Goal: Task Accomplishment & Management: Manage account settings

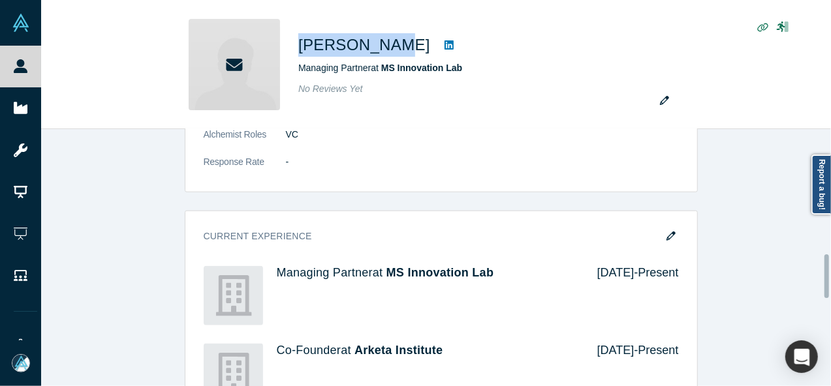
scroll to position [587, 0]
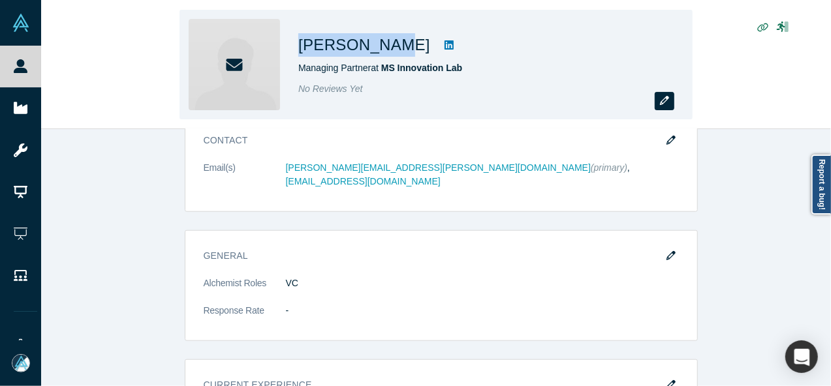
click at [657, 99] on button "button" at bounding box center [664, 101] width 20 height 18
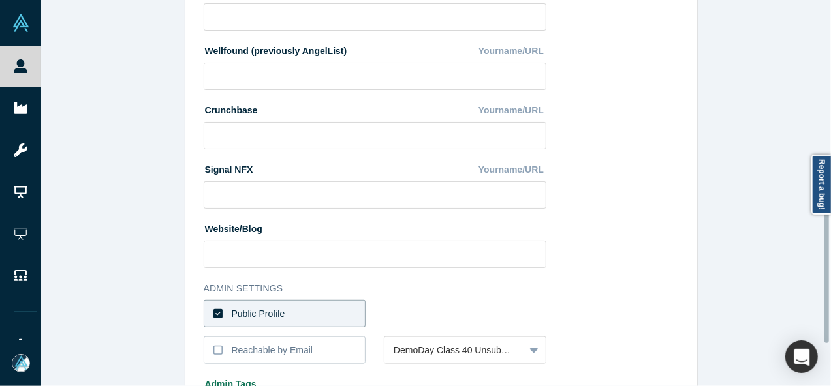
scroll to position [581, 0]
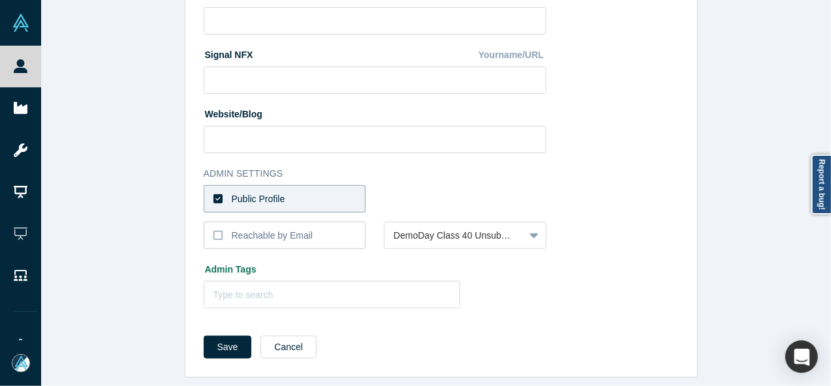
click at [343, 185] on label "Public Profile" at bounding box center [285, 198] width 162 height 27
click at [0, 0] on input "Public Profile" at bounding box center [0, 0] width 0 height 0
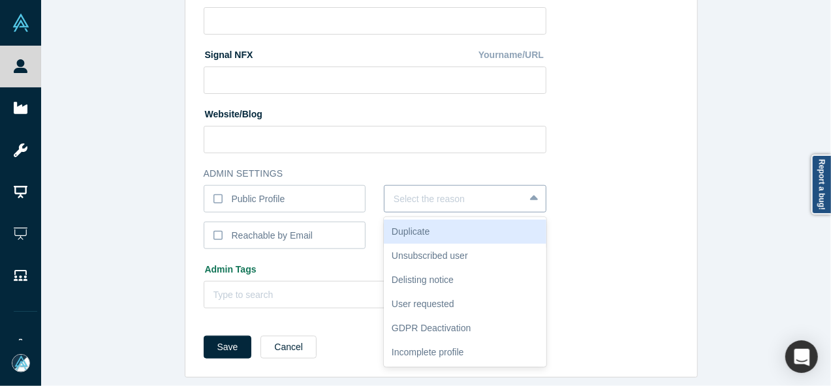
click at [430, 192] on div at bounding box center [453, 199] width 121 height 16
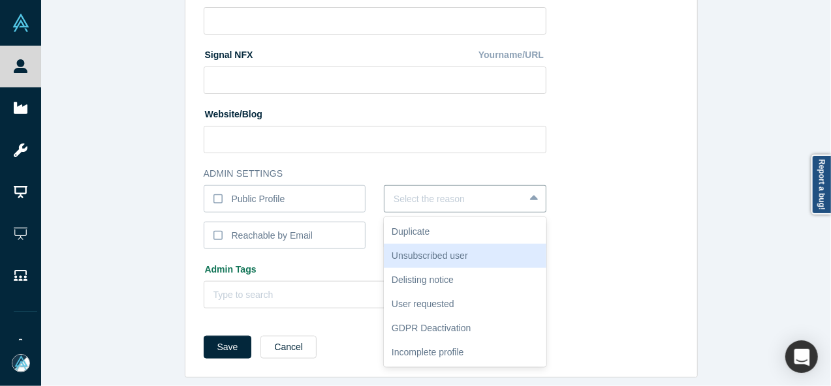
click at [453, 244] on div "Unsubscribed user" at bounding box center [465, 256] width 162 height 24
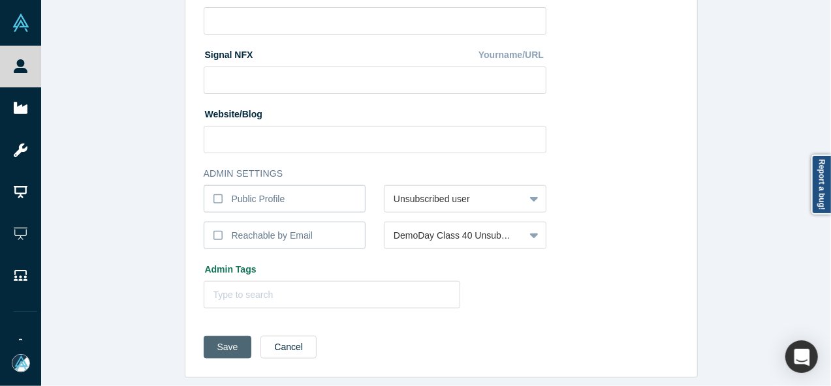
click at [217, 340] on button "Save" at bounding box center [228, 347] width 48 height 23
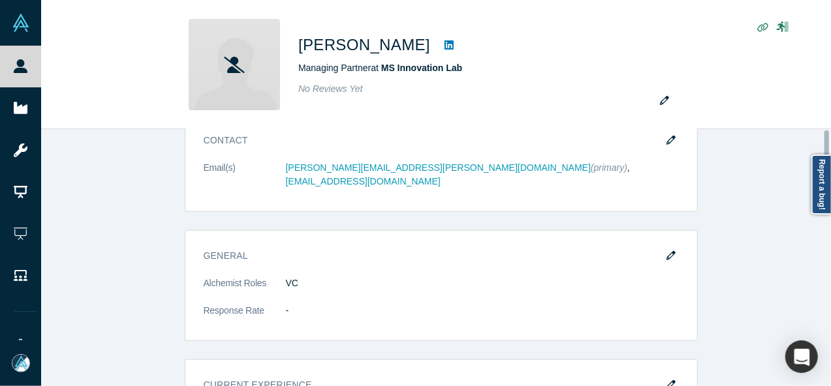
scroll to position [0, 0]
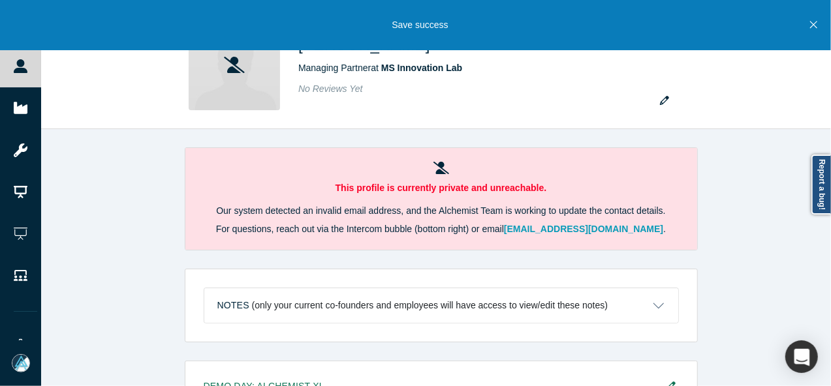
click at [813, 29] on icon "Close" at bounding box center [813, 25] width 7 height 12
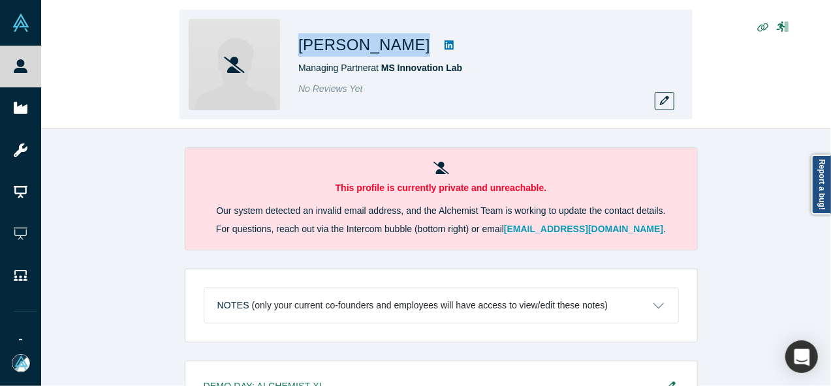
drag, startPoint x: 298, startPoint y: 48, endPoint x: 414, endPoint y: 54, distance: 115.6
click at [414, 54] on div "[PERSON_NAME]" at bounding box center [480, 44] width 365 height 23
copy div "[PERSON_NAME]"
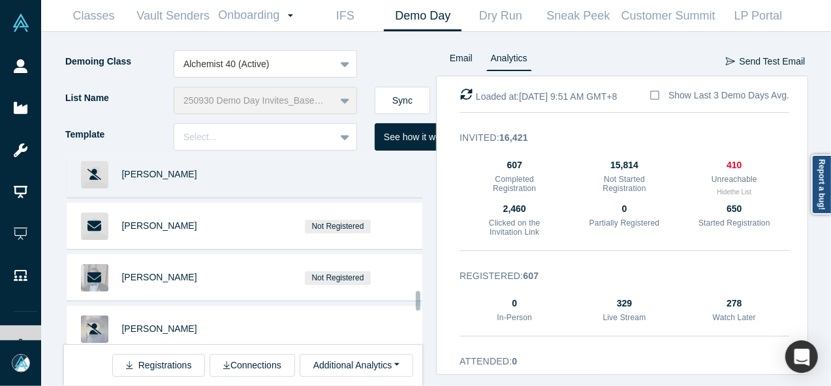
scroll to position [3929, 0]
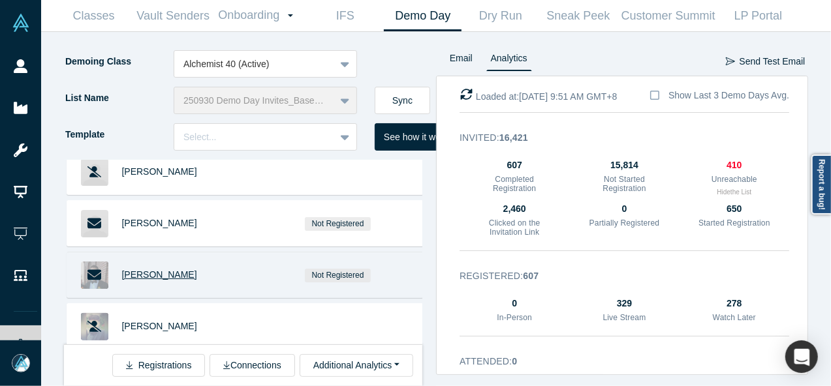
click at [168, 269] on span "[PERSON_NAME]" at bounding box center [159, 274] width 75 height 10
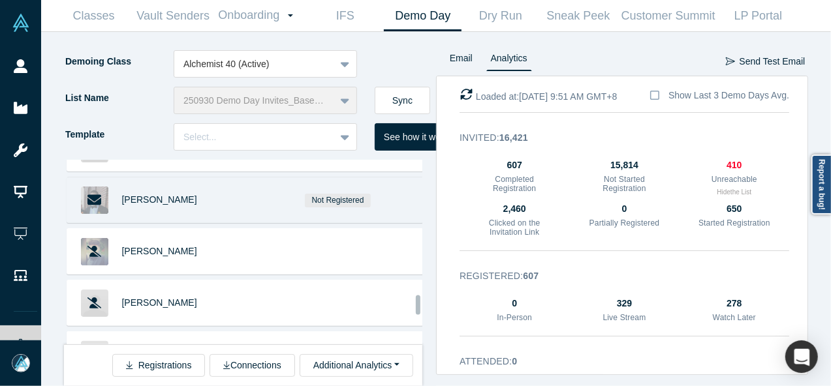
scroll to position [4059, 0]
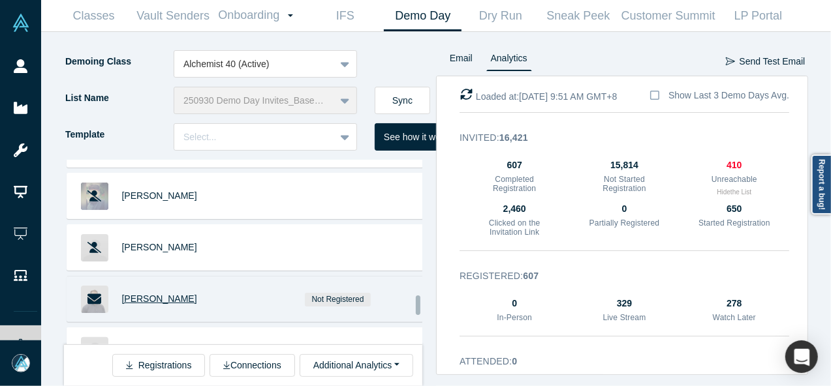
click at [125, 294] on span "[PERSON_NAME]" at bounding box center [159, 299] width 75 height 10
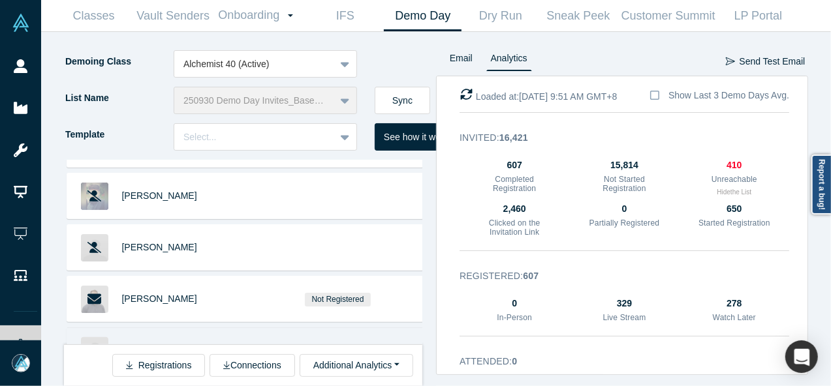
click at [156, 345] on span "John Straw" at bounding box center [159, 350] width 75 height 10
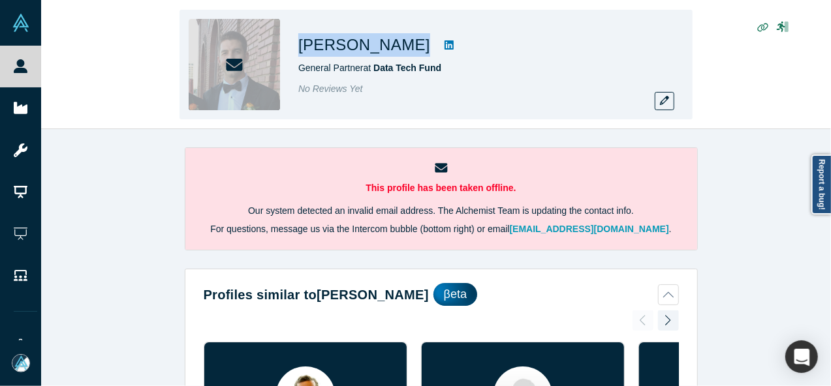
drag, startPoint x: 317, startPoint y: 42, endPoint x: 418, endPoint y: 47, distance: 100.6
click at [418, 47] on h1 "[PERSON_NAME]" at bounding box center [364, 44] width 132 height 23
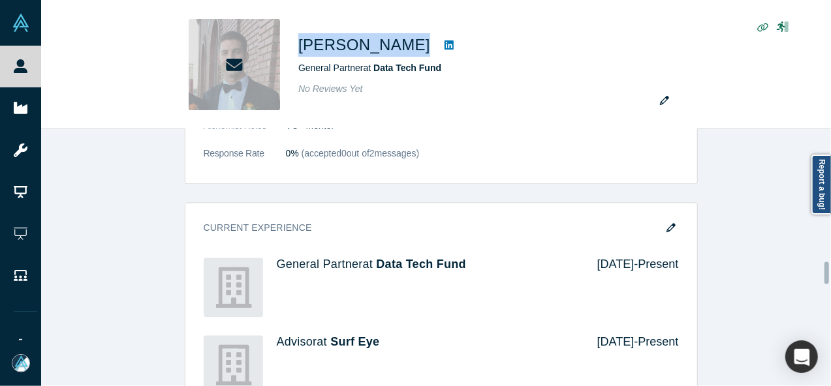
scroll to position [1566, 0]
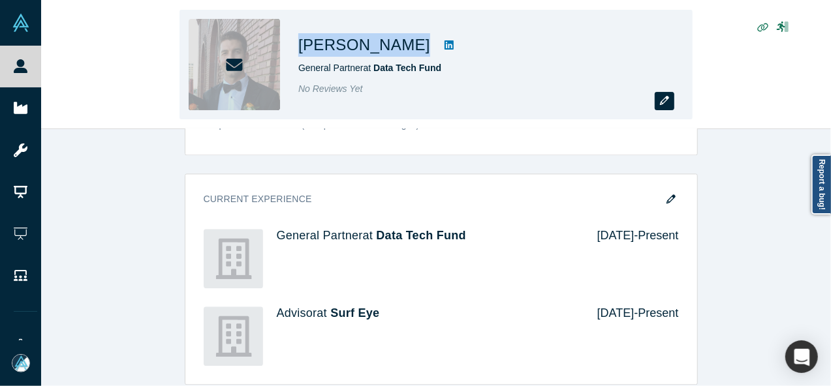
click at [667, 105] on icon "button" at bounding box center [664, 100] width 9 height 9
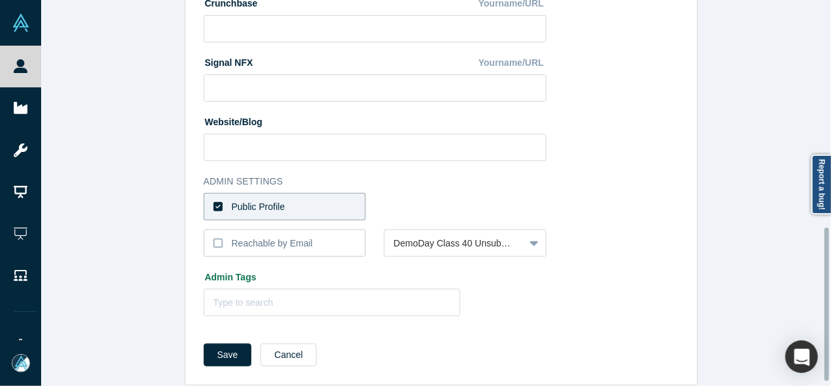
scroll to position [581, 0]
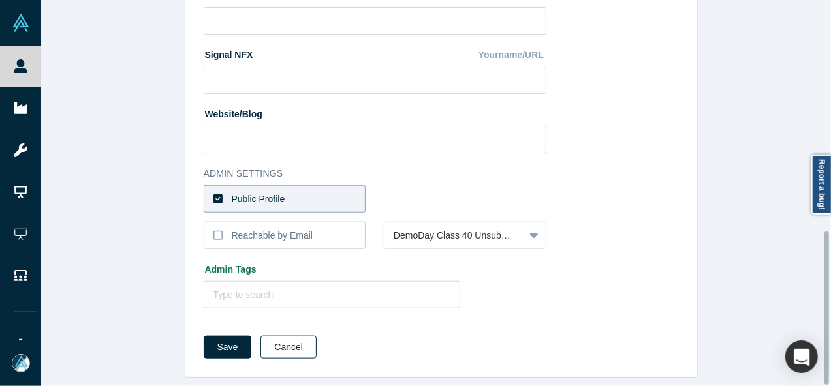
click at [282, 337] on button "Cancel" at bounding box center [288, 347] width 56 height 23
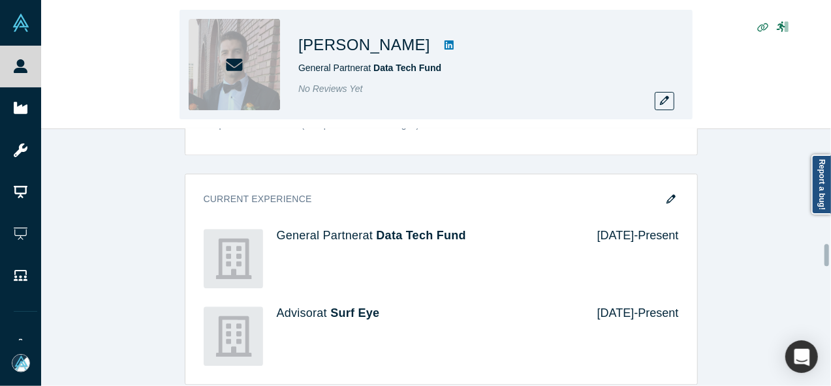
scroll to position [0, 0]
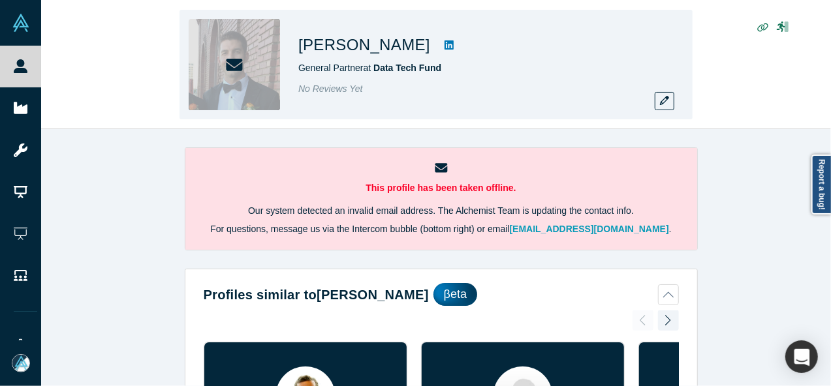
drag, startPoint x: 305, startPoint y: 52, endPoint x: 418, endPoint y: 53, distance: 112.9
click at [418, 53] on div "Stephan Goupille General Partner at Data Tech Fund No Reviews Yet" at bounding box center [435, 65] width 513 height 110
copy h1 "[PERSON_NAME]"
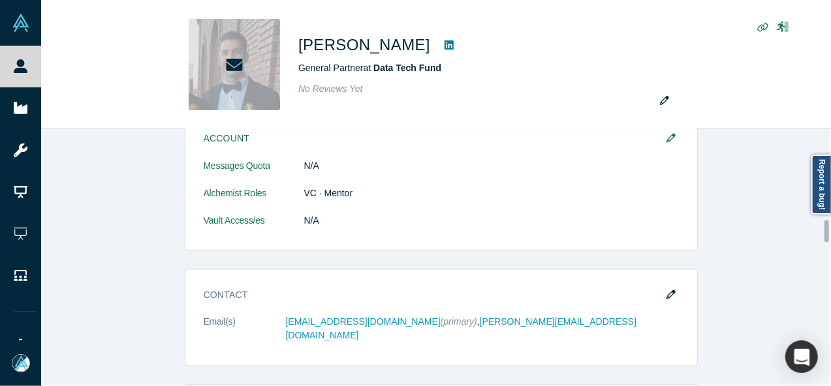
scroll to position [1067, 0]
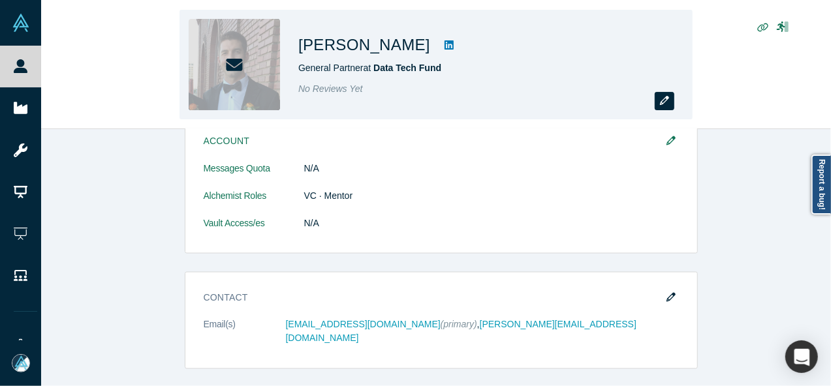
click at [666, 101] on icon "button" at bounding box center [664, 100] width 9 height 9
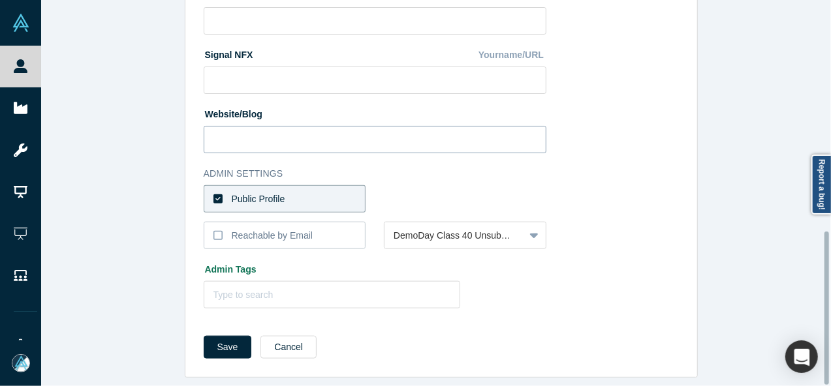
scroll to position [581, 0]
click at [273, 339] on button "Cancel" at bounding box center [288, 347] width 56 height 23
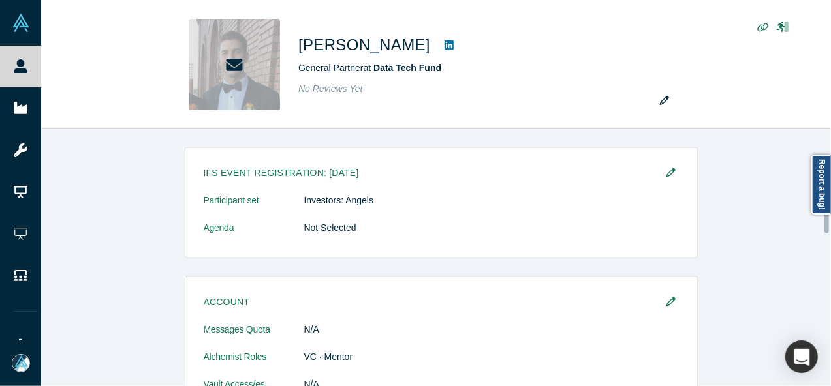
scroll to position [1044, 0]
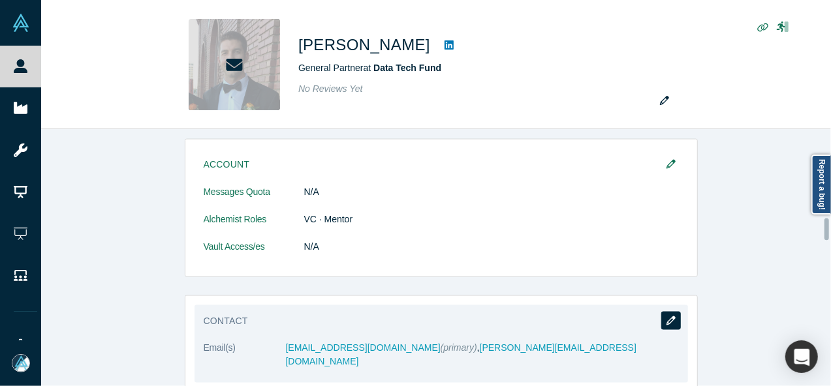
click at [667, 316] on icon "button" at bounding box center [670, 320] width 9 height 9
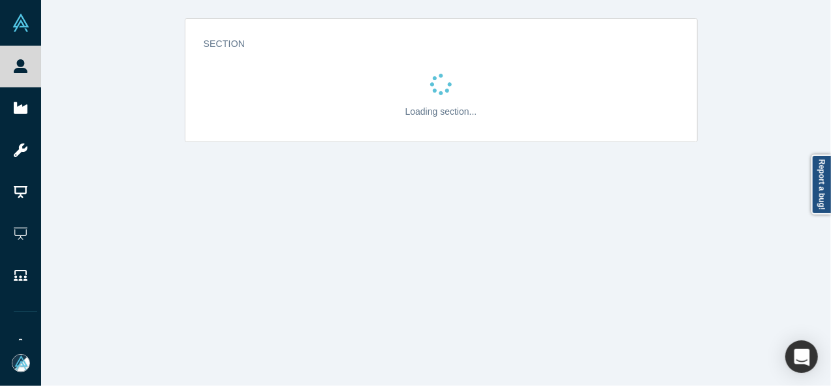
scroll to position [0, 0]
select select "US"
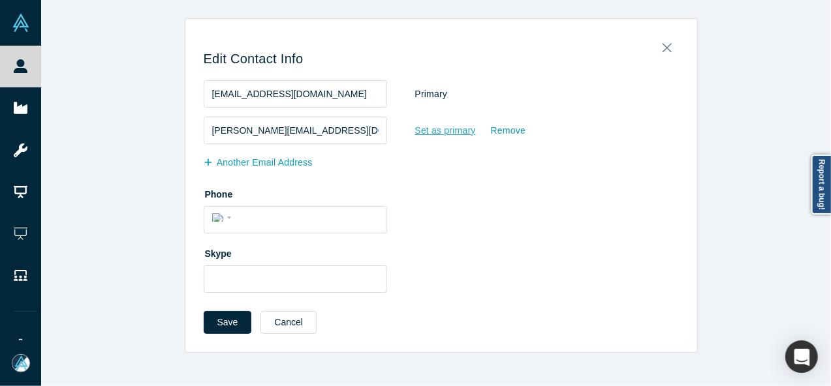
click at [432, 134] on div "Set as primary" at bounding box center [445, 130] width 62 height 23
click at [0, 0] on input "Set as primary" at bounding box center [0, 0] width 0 height 0
click at [228, 333] on div "Save Cancel" at bounding box center [441, 327] width 475 height 32
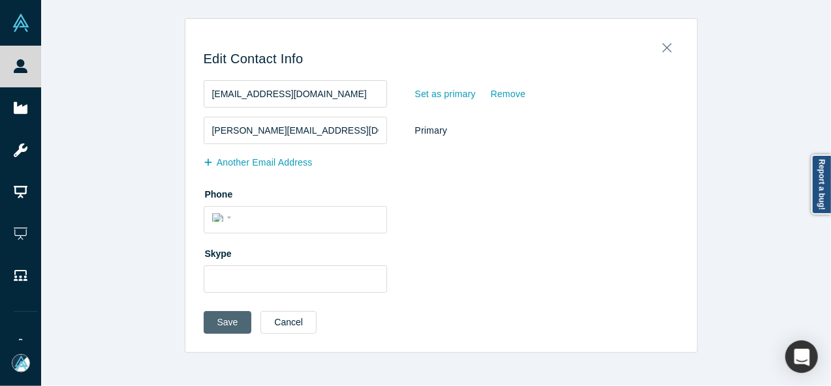
click at [222, 329] on button "Save" at bounding box center [228, 322] width 48 height 23
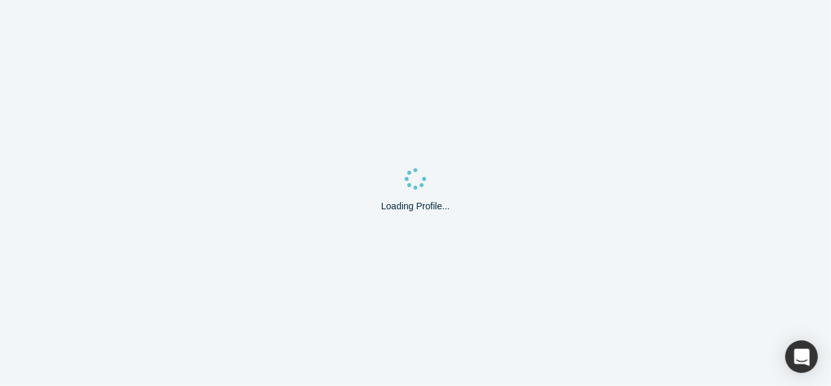
drag, startPoint x: 46, startPoint y: 272, endPoint x: 82, endPoint y: 3, distance: 271.9
click at [46, 272] on div "Loading Profile..." at bounding box center [415, 193] width 831 height 386
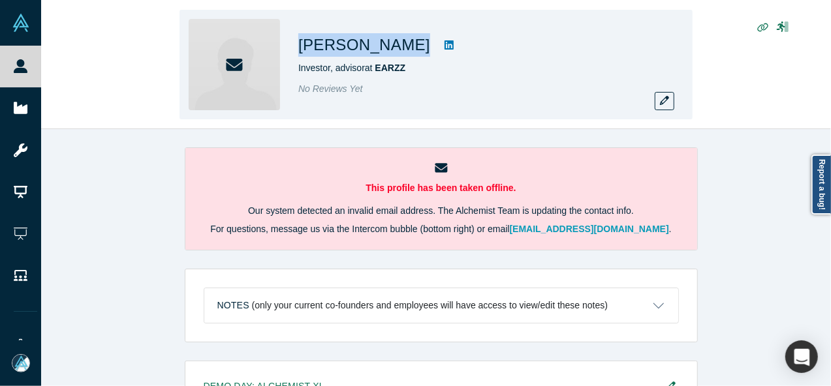
drag, startPoint x: 297, startPoint y: 49, endPoint x: 390, endPoint y: 48, distance: 93.3
click at [390, 48] on div "[PERSON_NAME] Investor, advisor at EARZZ No Reviews Yet" at bounding box center [435, 65] width 513 height 110
copy div "[PERSON_NAME]"
click at [666, 97] on icon "button" at bounding box center [664, 100] width 9 height 9
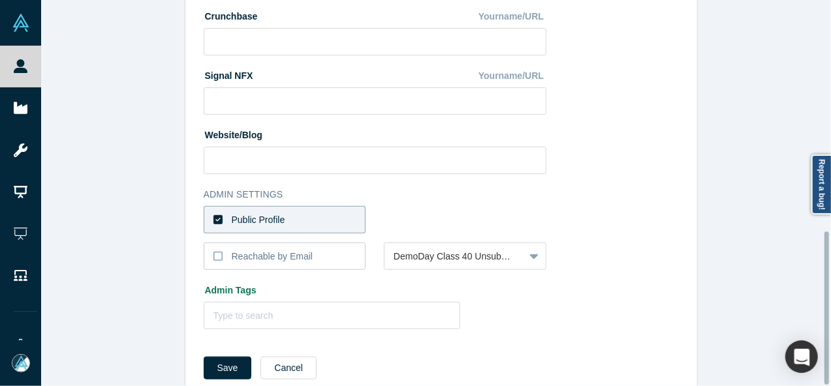
scroll to position [581, 0]
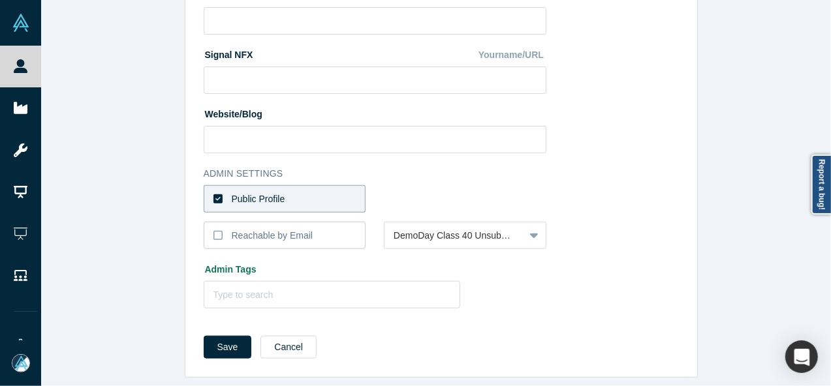
click at [313, 189] on label "Public Profile" at bounding box center [285, 198] width 162 height 27
click at [0, 0] on input "Public Profile" at bounding box center [0, 0] width 0 height 0
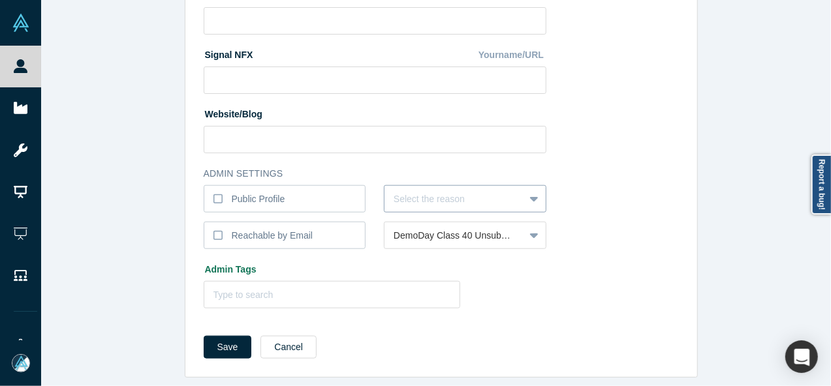
click at [418, 191] on div at bounding box center [453, 199] width 121 height 16
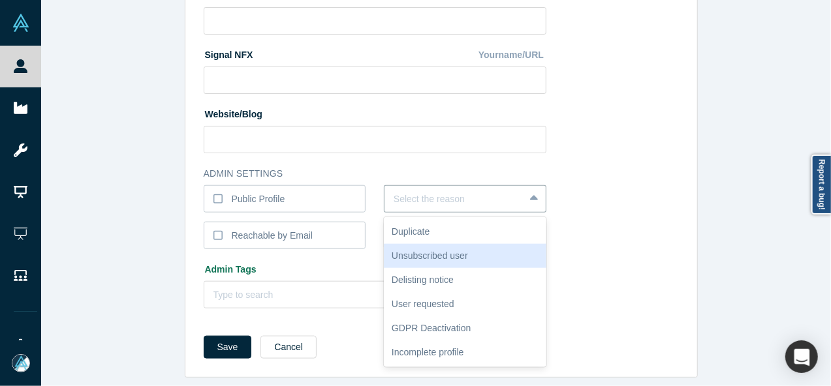
click at [420, 245] on div "Unsubscribed user" at bounding box center [465, 256] width 162 height 24
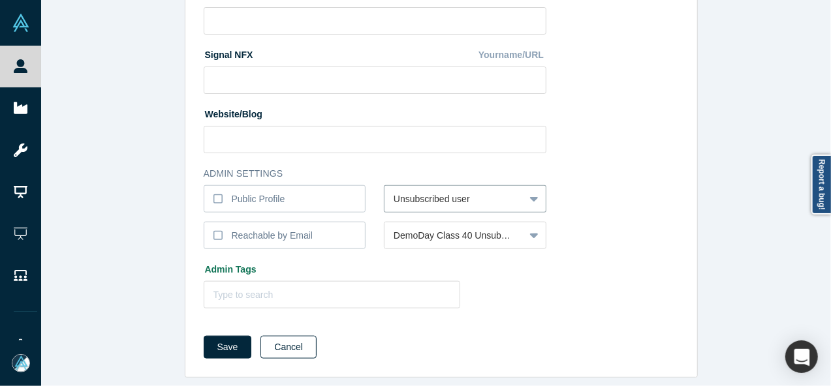
click at [279, 336] on button "Cancel" at bounding box center [288, 347] width 56 height 23
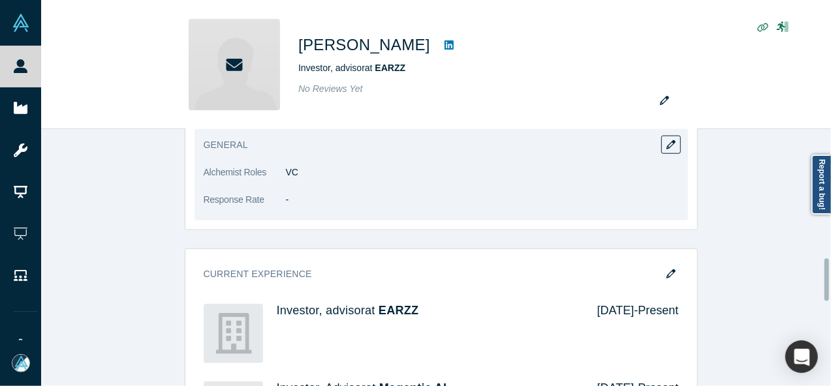
scroll to position [783, 0]
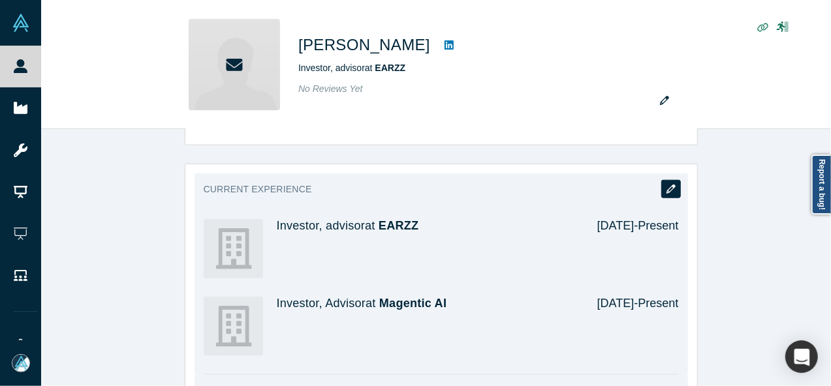
click at [668, 185] on icon "button" at bounding box center [670, 189] width 9 height 9
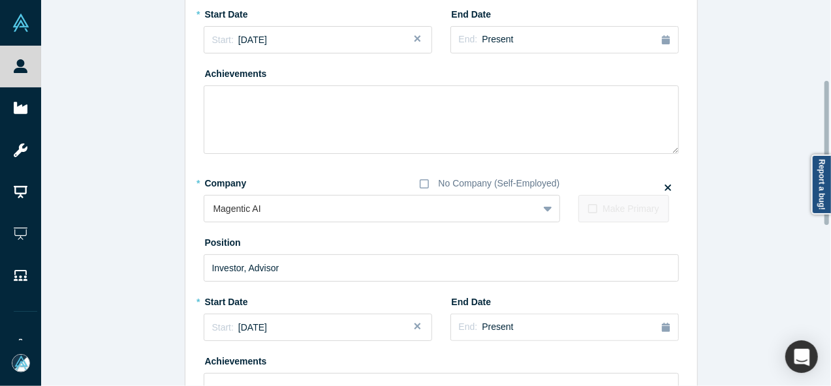
scroll to position [261, 0]
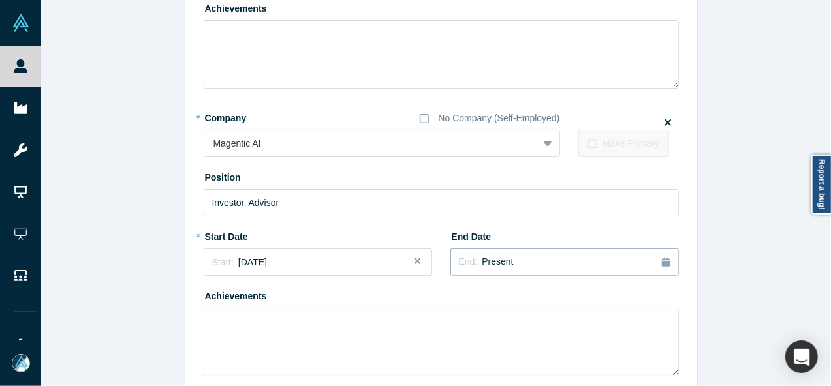
click at [491, 260] on span "Present" at bounding box center [497, 261] width 31 height 10
click at [553, 192] on div "Apr" at bounding box center [560, 191] width 42 height 14
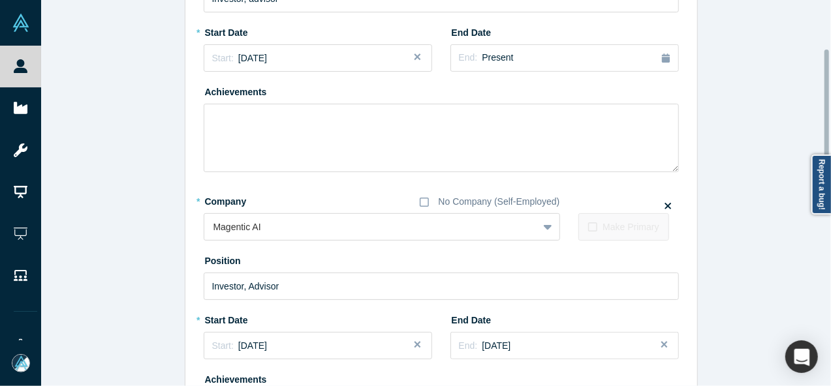
scroll to position [130, 0]
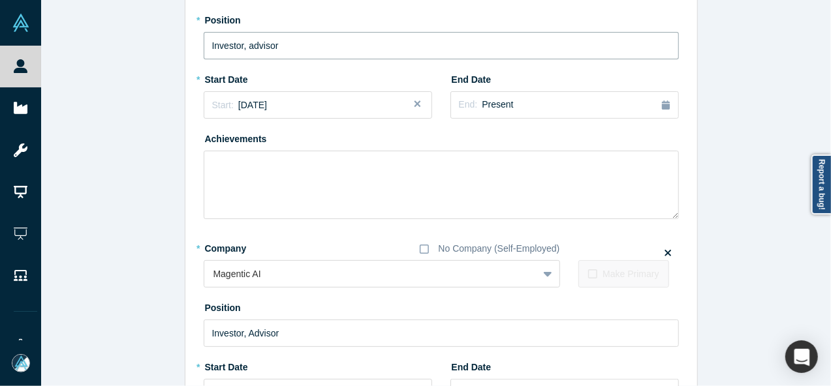
click at [246, 48] on input "Investor, advisor" at bounding box center [441, 45] width 475 height 27
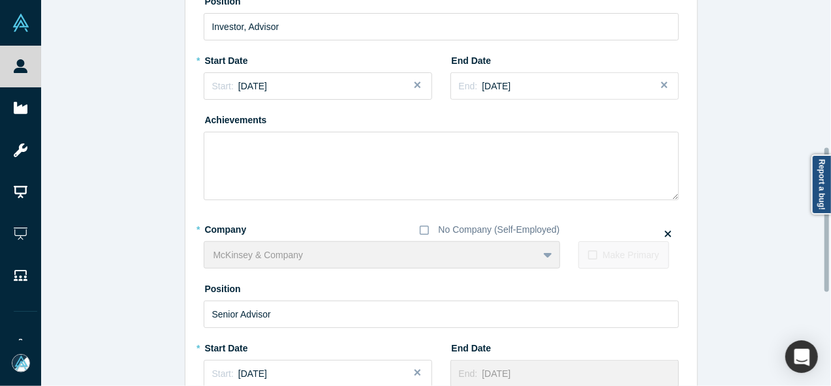
scroll to position [646, 0]
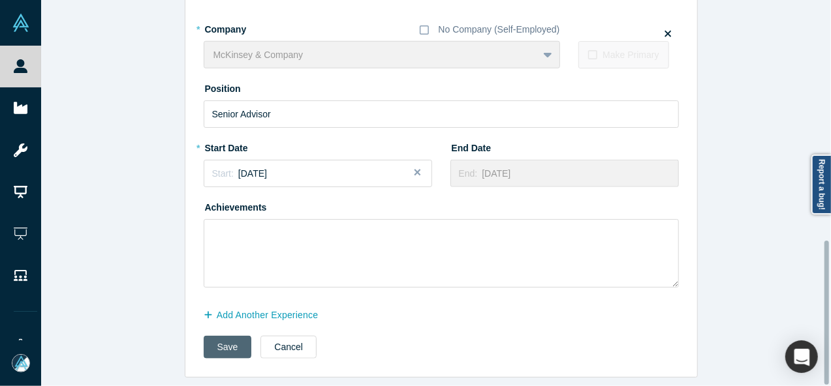
type input "Investor, Advisor"
drag, startPoint x: 229, startPoint y: 334, endPoint x: 176, endPoint y: 371, distance: 64.6
click at [228, 336] on button "Save" at bounding box center [228, 347] width 48 height 23
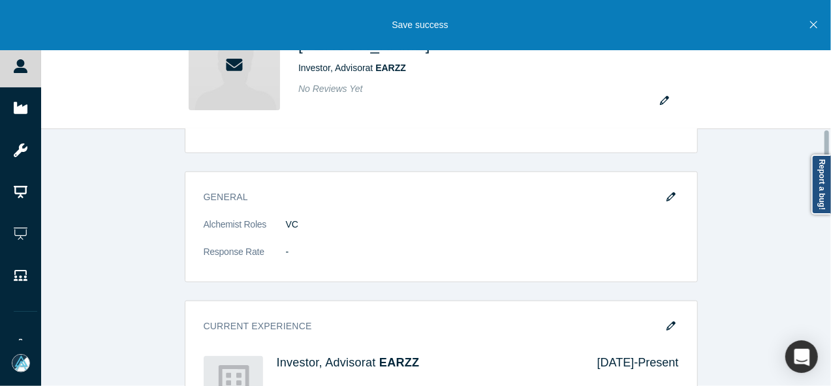
scroll to position [0, 0]
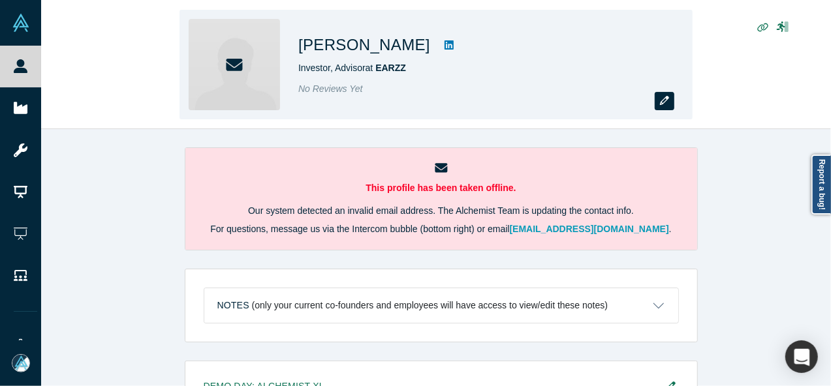
click at [671, 106] on button "button" at bounding box center [664, 101] width 20 height 18
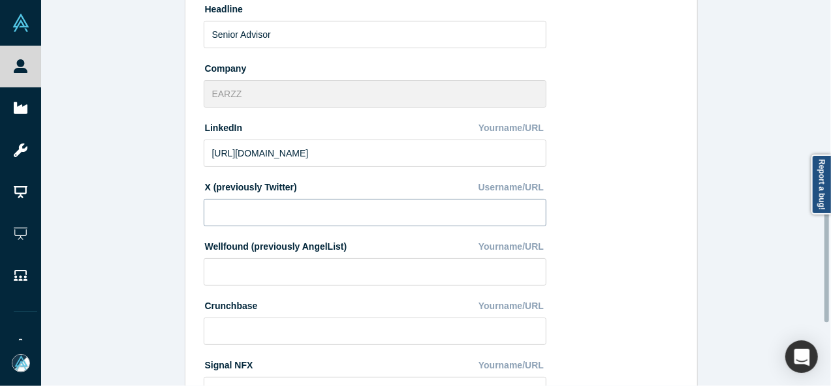
scroll to position [581, 0]
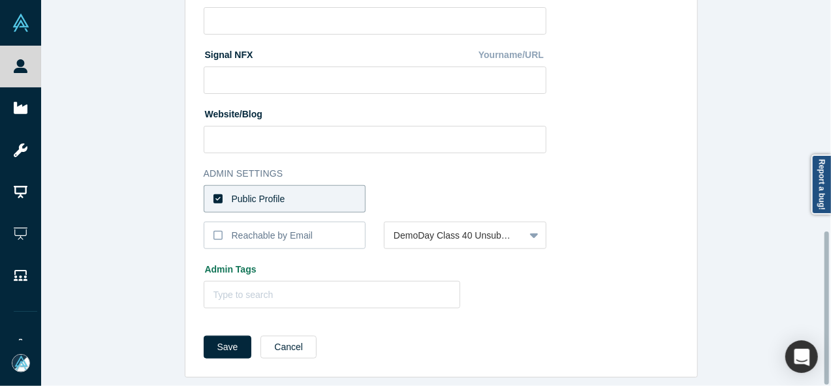
click at [340, 185] on label "Public Profile" at bounding box center [285, 198] width 162 height 27
click at [0, 0] on input "Public Profile" at bounding box center [0, 0] width 0 height 0
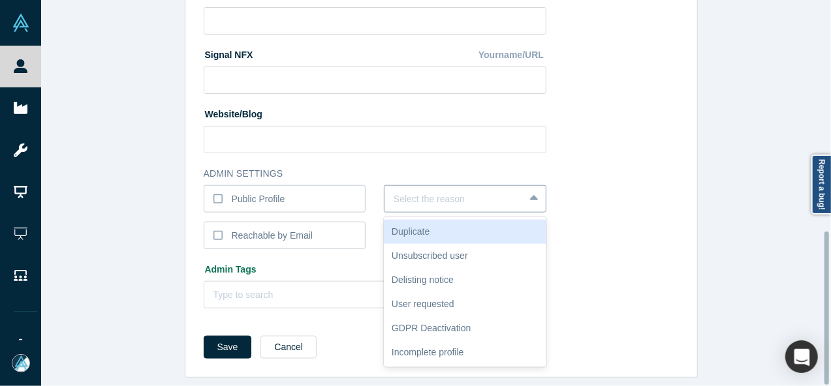
click at [418, 191] on div at bounding box center [453, 199] width 121 height 16
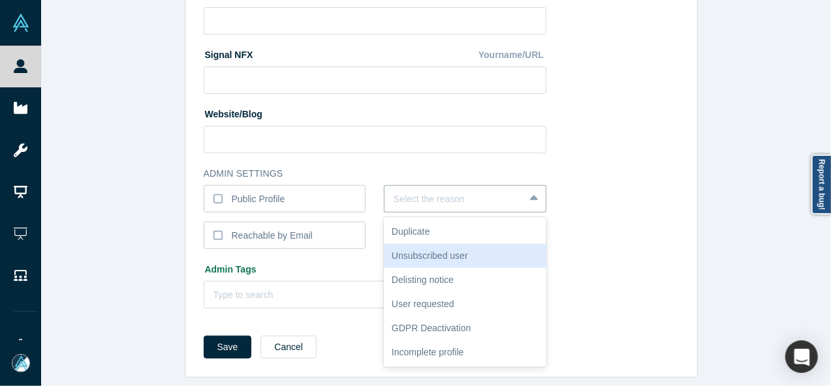
click at [420, 249] on div "Unsubscribed user" at bounding box center [465, 256] width 162 height 24
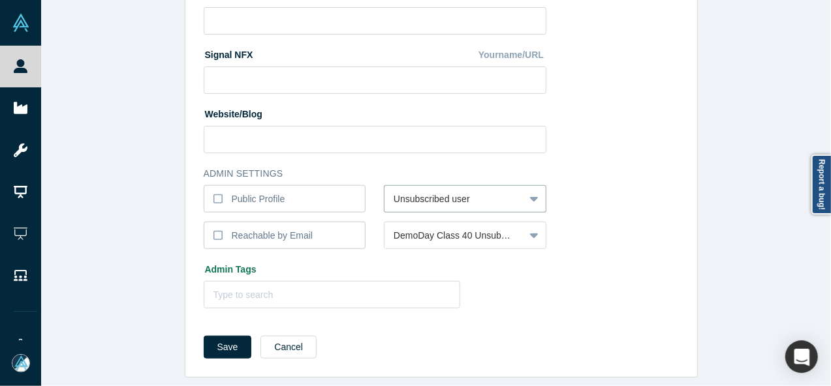
drag, startPoint x: 232, startPoint y: 333, endPoint x: 222, endPoint y: 307, distance: 28.5
click at [231, 336] on button "Save" at bounding box center [228, 347] width 48 height 23
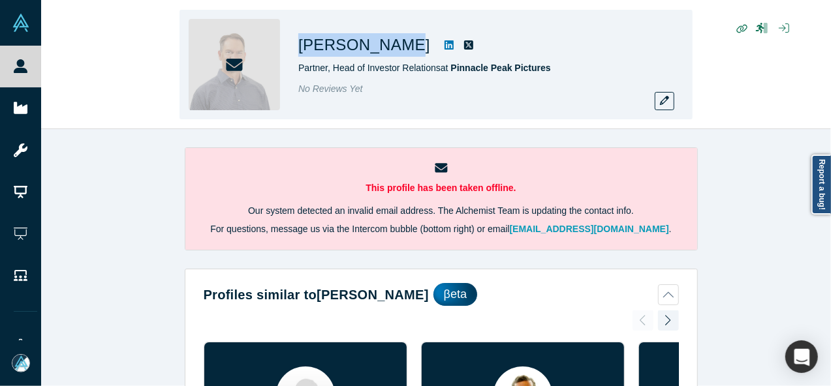
drag, startPoint x: 298, startPoint y: 45, endPoint x: 394, endPoint y: 52, distance: 96.8
click at [394, 52] on div "[PERSON_NAME] Partner, Head of Investor Relations at [GEOGRAPHIC_DATA] Pictures…" at bounding box center [435, 65] width 513 height 110
copy h1 "[PERSON_NAME]"
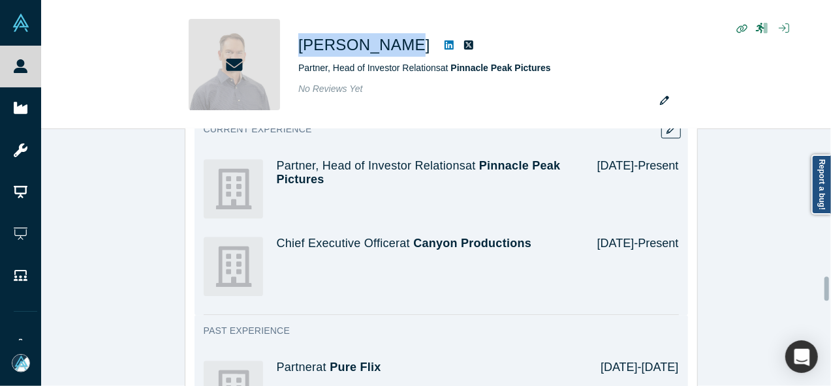
scroll to position [1566, 0]
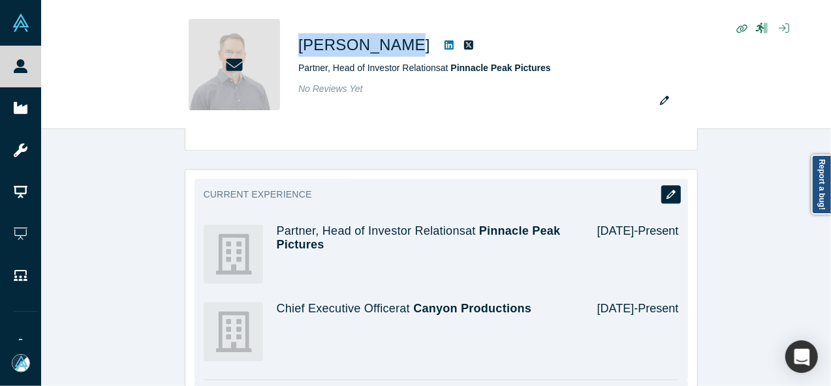
click at [667, 190] on icon "button" at bounding box center [670, 194] width 9 height 9
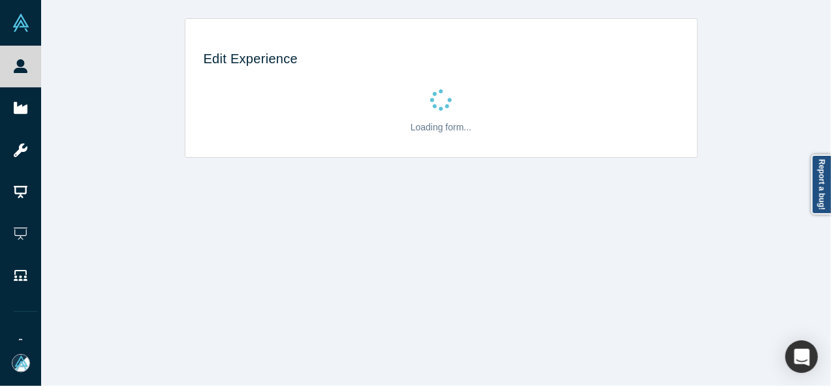
scroll to position [0, 0]
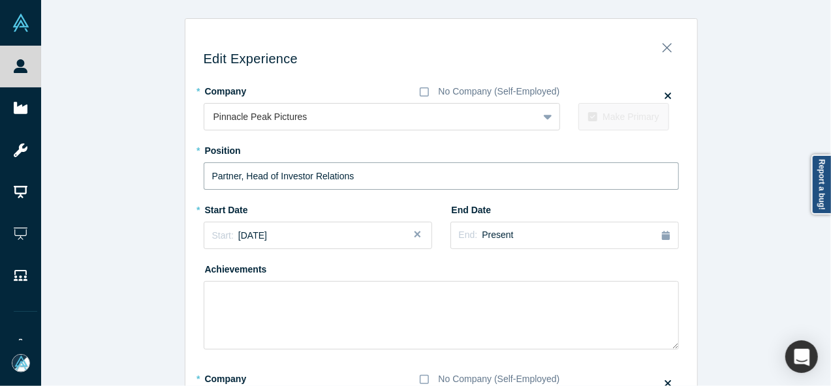
drag, startPoint x: 356, startPoint y: 181, endPoint x: 192, endPoint y: 173, distance: 164.0
paste input "text"
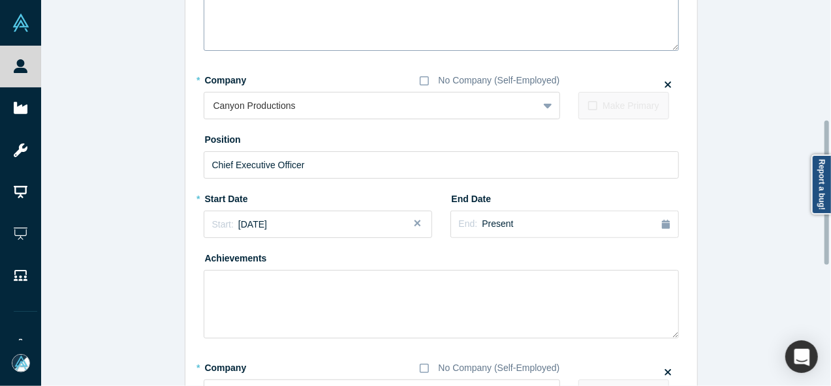
scroll to position [326, 0]
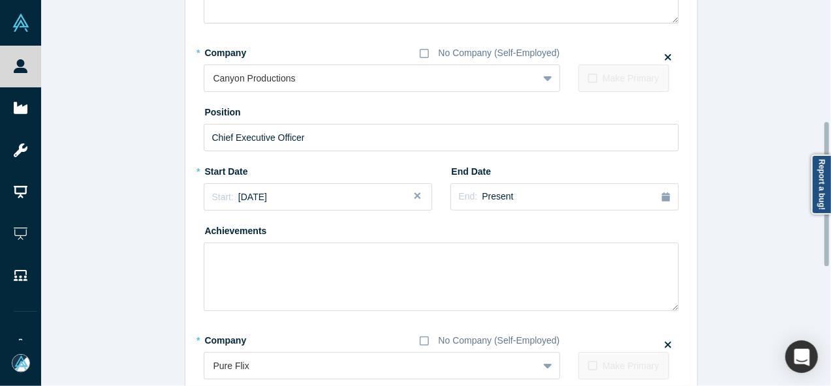
type input "Head of Investor Relations"
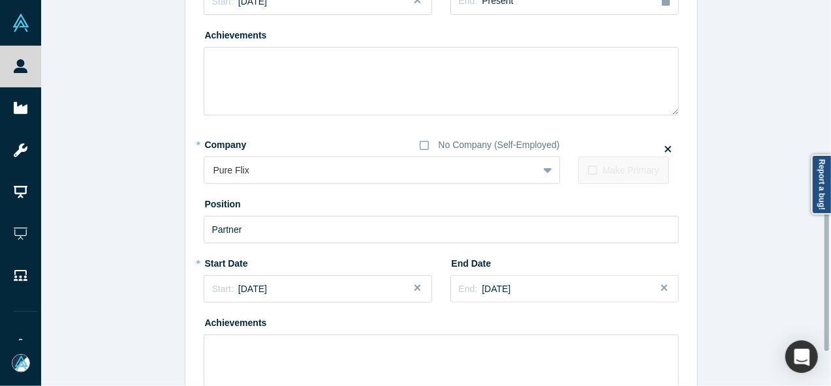
scroll to position [646, 0]
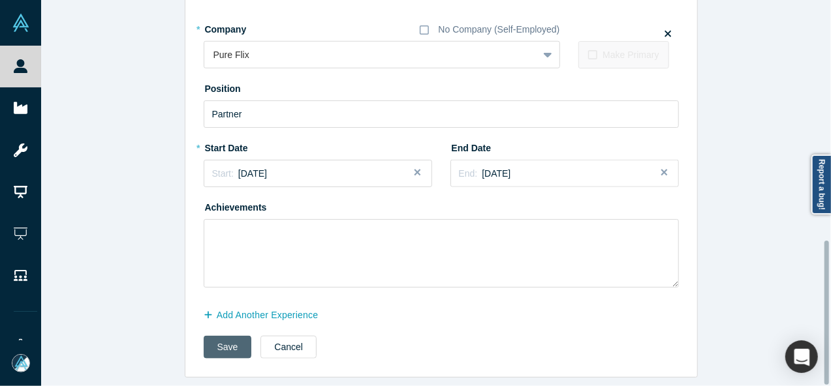
click at [228, 336] on button "Save" at bounding box center [228, 347] width 48 height 23
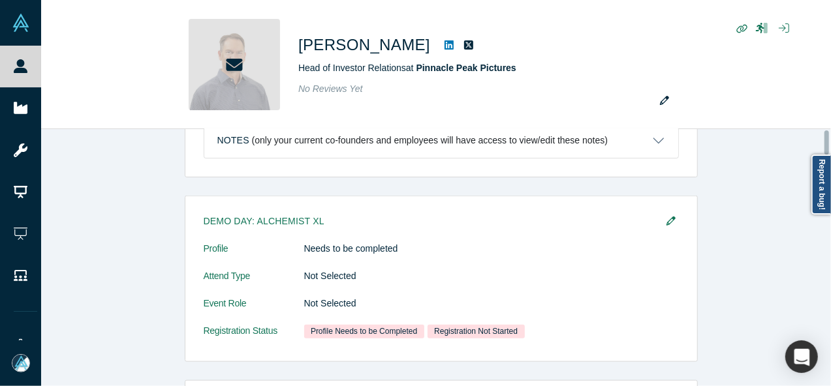
scroll to position [0, 0]
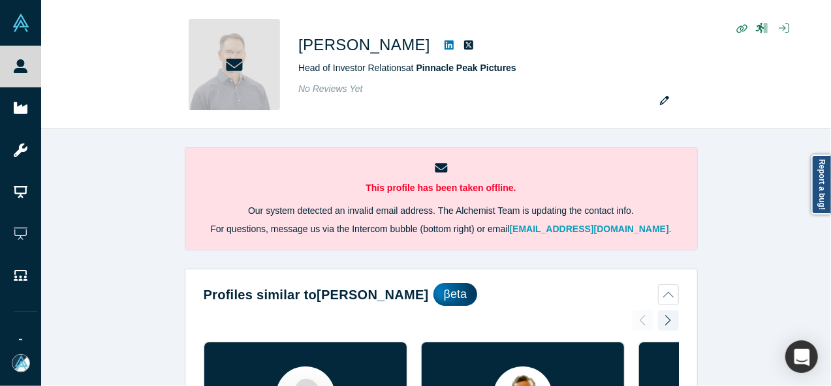
click at [817, 279] on div "This profile has been taken offline. Our system detected an invalid email addre…" at bounding box center [440, 262] width 799 height 267
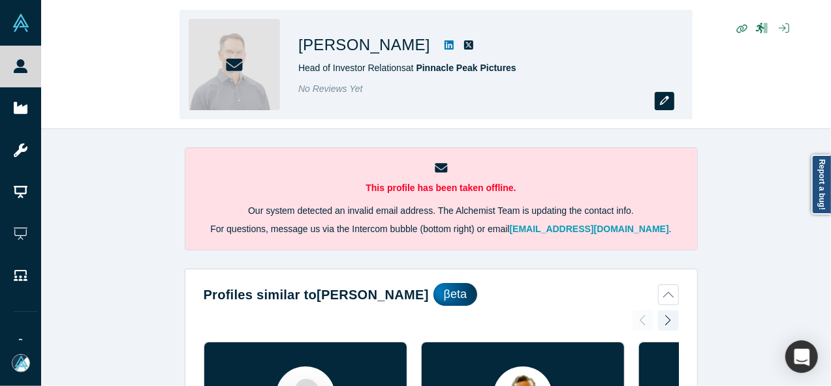
click at [662, 97] on icon "button" at bounding box center [664, 100] width 9 height 9
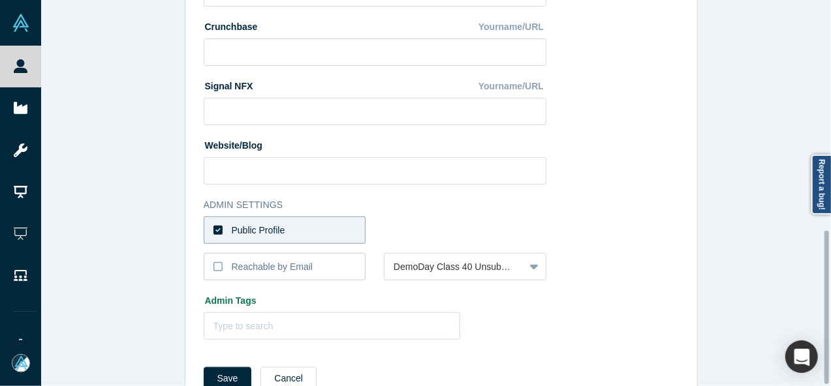
scroll to position [581, 0]
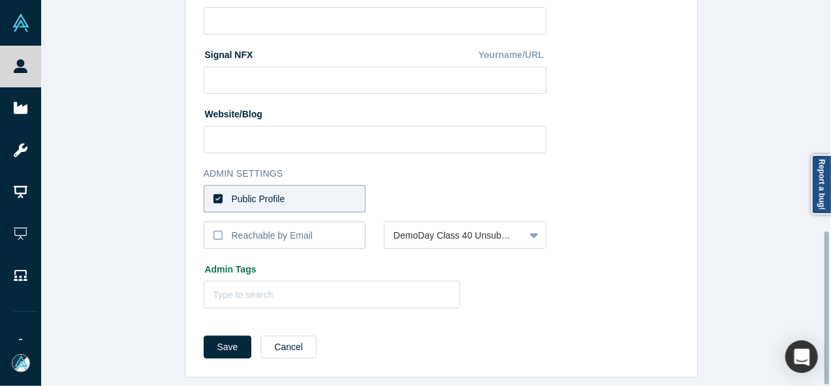
click at [341, 194] on label "Public Profile" at bounding box center [285, 198] width 162 height 27
click at [0, 0] on input "Public Profile" at bounding box center [0, 0] width 0 height 0
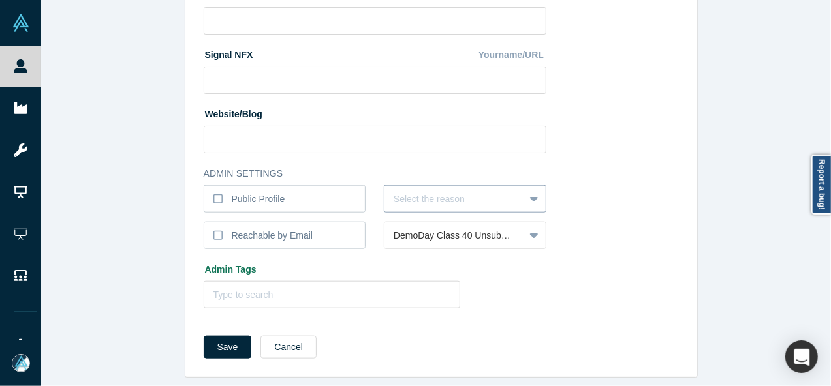
click at [407, 191] on div at bounding box center [453, 199] width 121 height 16
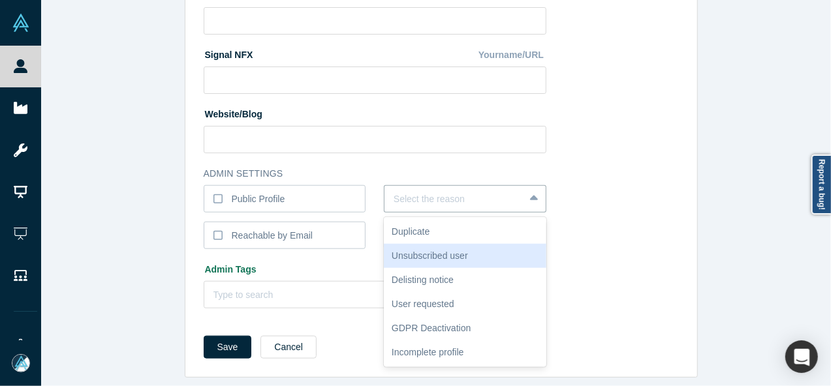
click at [401, 246] on div "Unsubscribed user" at bounding box center [465, 256] width 162 height 24
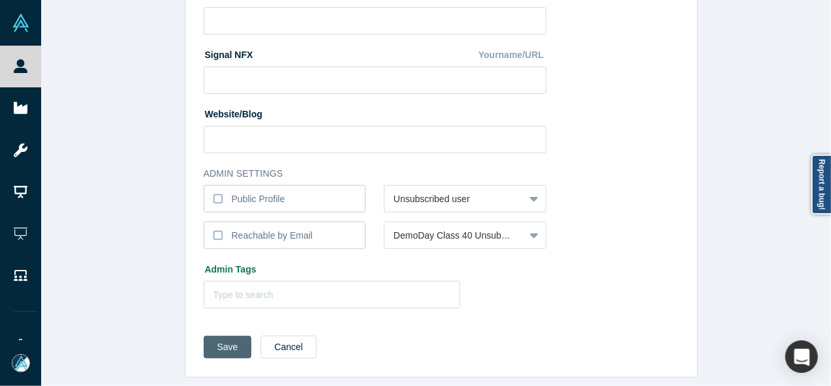
click at [214, 337] on button "Save" at bounding box center [228, 347] width 48 height 23
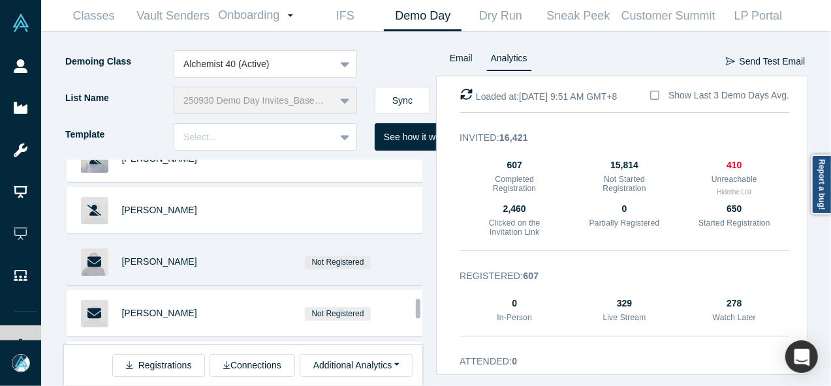
scroll to position [4190, 0]
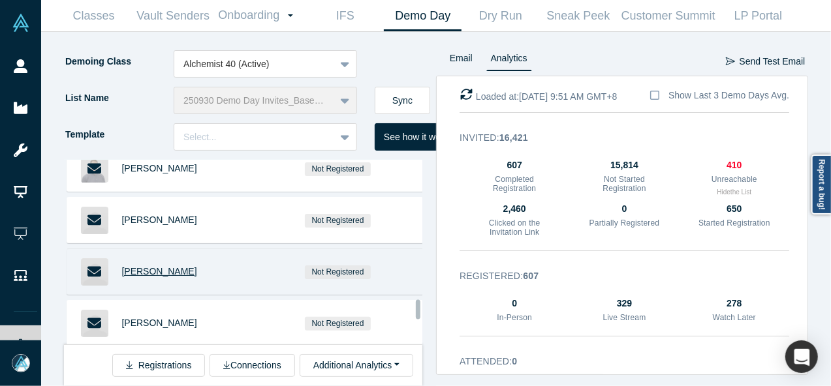
click at [141, 266] on span "[PERSON_NAME]" at bounding box center [159, 271] width 75 height 10
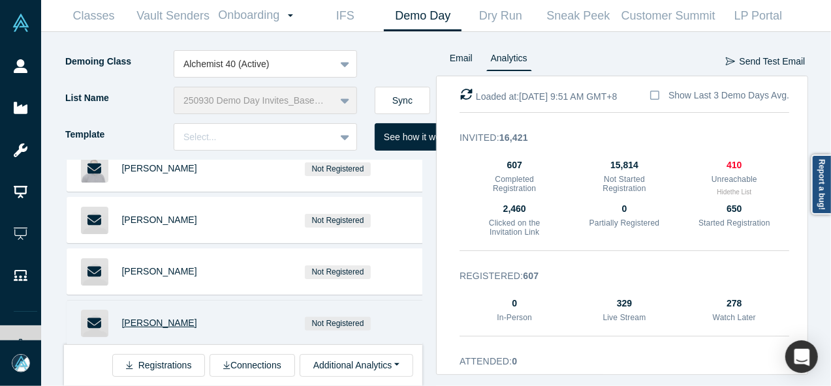
click at [135, 318] on span "John Volquez" at bounding box center [159, 323] width 75 height 10
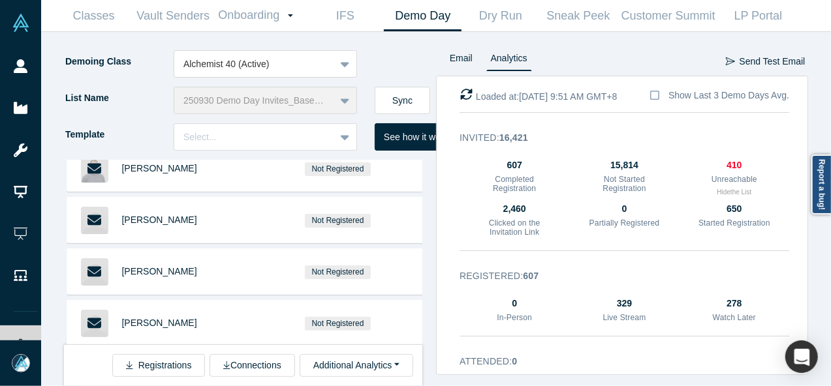
click at [163, 369] on span "Jacob Christensen" at bounding box center [159, 374] width 75 height 10
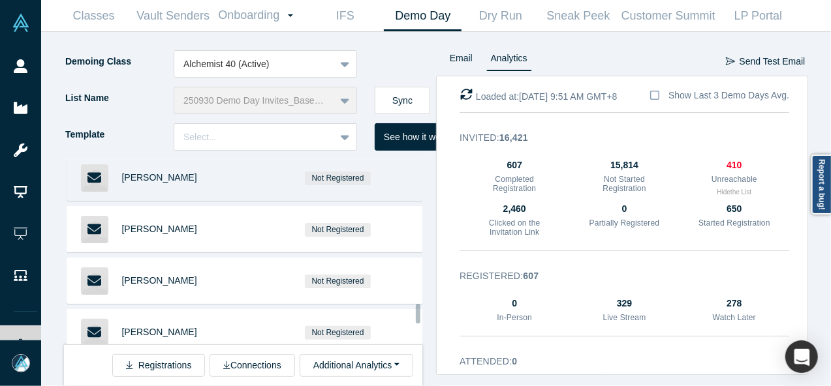
scroll to position [4320, 0]
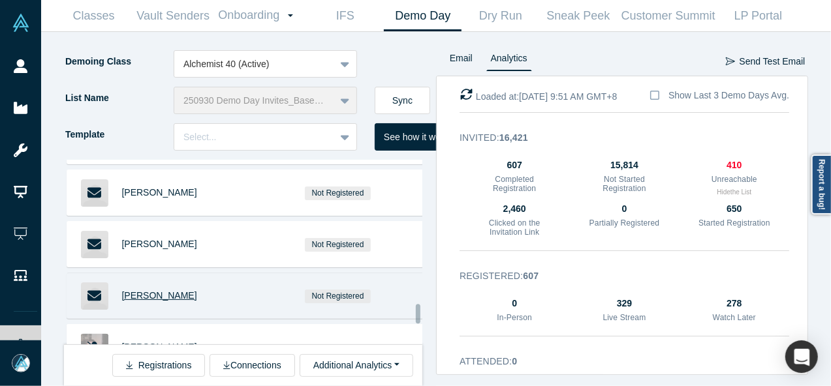
click at [159, 290] on span "Katie Burke" at bounding box center [159, 295] width 75 height 10
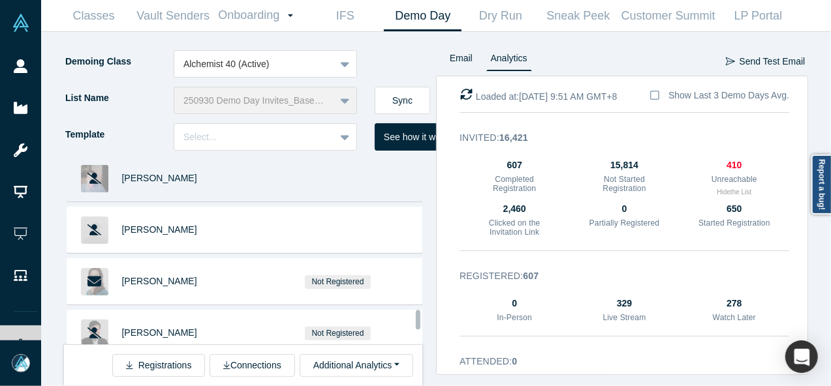
scroll to position [4516, 0]
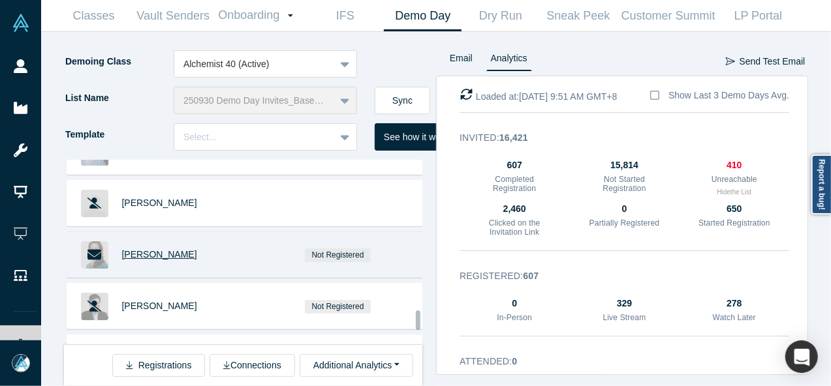
click at [168, 249] on span "Claire Veuthey" at bounding box center [159, 254] width 75 height 10
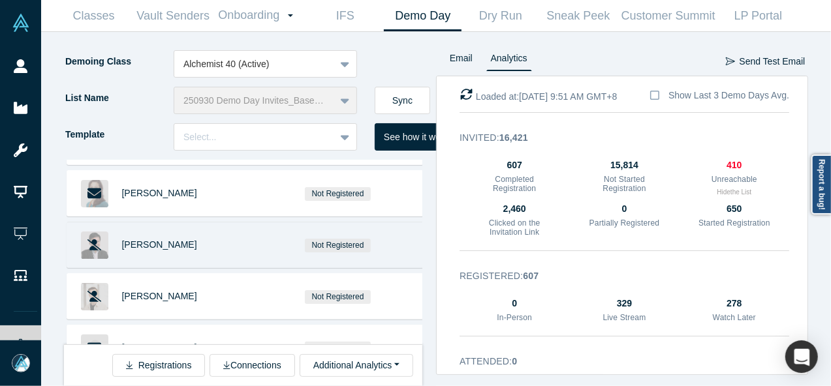
scroll to position [4646, 0]
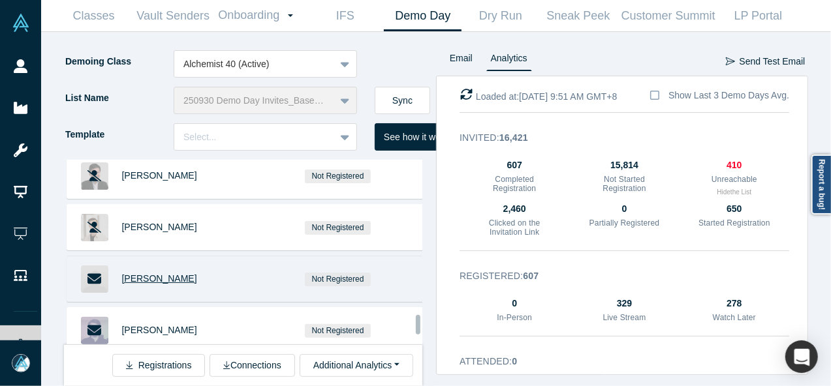
click at [154, 273] on span "Niklas Maiwald" at bounding box center [159, 278] width 75 height 10
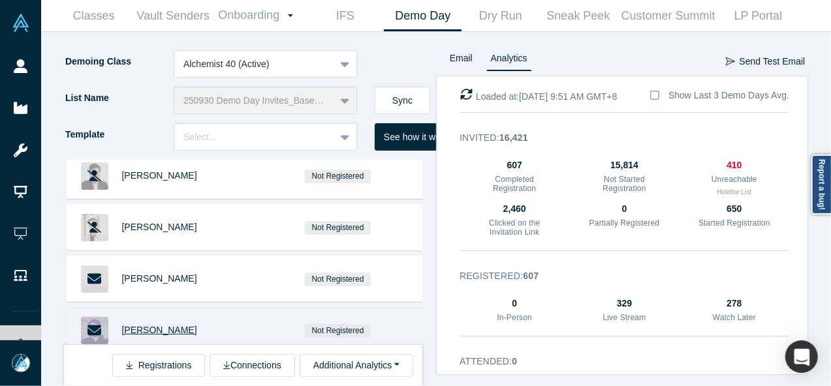
click at [138, 325] on span "Leo Giertz" at bounding box center [159, 330] width 75 height 10
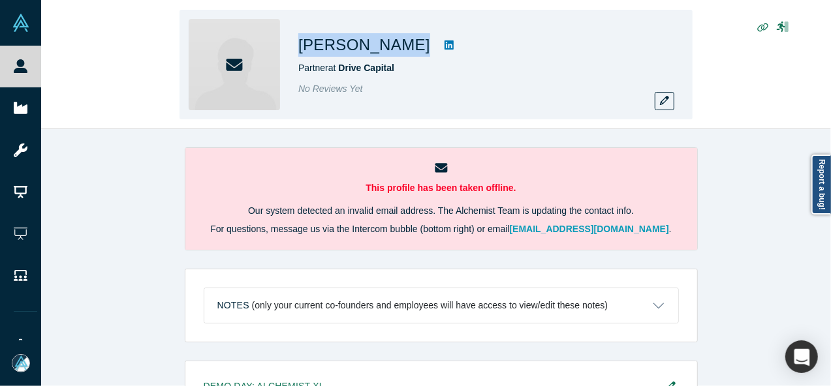
drag, startPoint x: 299, startPoint y: 43, endPoint x: 394, endPoint y: 52, distance: 95.7
click at [394, 52] on div "[PERSON_NAME]" at bounding box center [480, 44] width 365 height 23
copy div "[PERSON_NAME]"
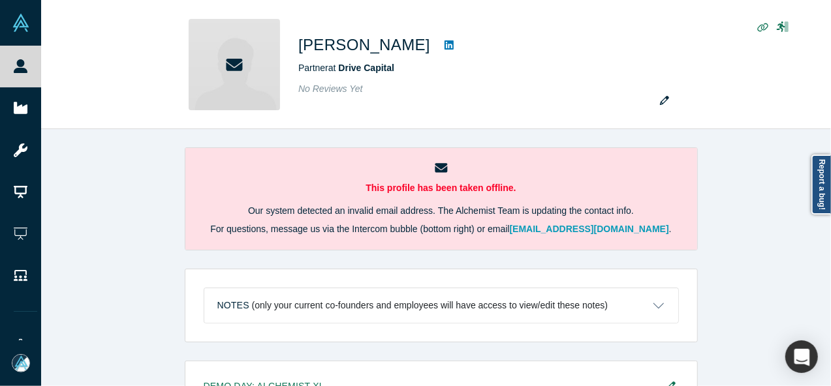
click at [722, 277] on div "This profile has been taken offline. Our system detected an invalid email addre…" at bounding box center [440, 262] width 799 height 267
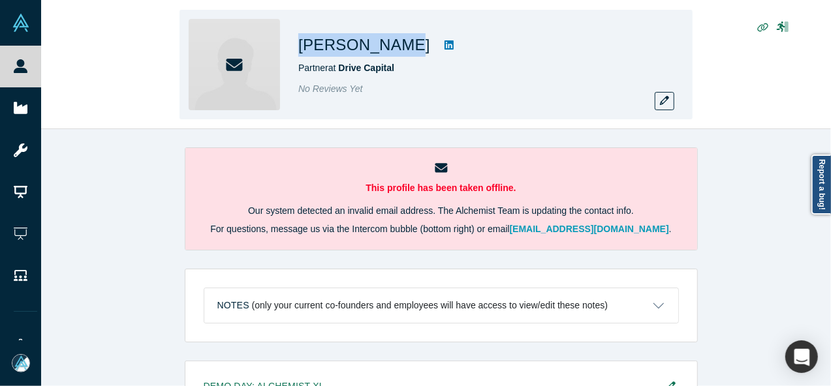
drag, startPoint x: 294, startPoint y: 46, endPoint x: 391, endPoint y: 50, distance: 96.6
click at [391, 50] on div "John Volquez Partner at Drive Capital No Reviews Yet" at bounding box center [435, 65] width 513 height 110
copy h1 "John Volquez"
drag, startPoint x: 422, startPoint y: 48, endPoint x: 414, endPoint y: 48, distance: 7.8
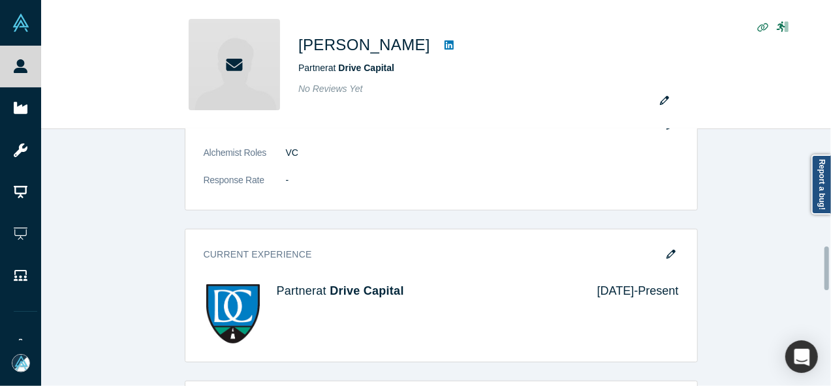
scroll to position [522, 0]
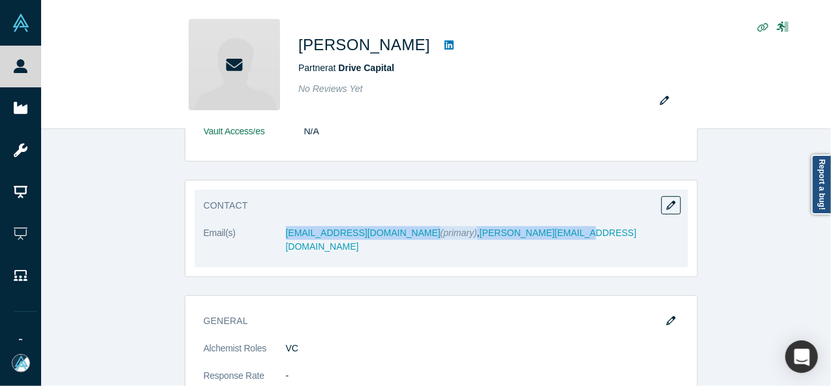
drag, startPoint x: 530, startPoint y: 236, endPoint x: 279, endPoint y: 241, distance: 250.6
click at [278, 241] on dl "Email(s) johnvolquez@gmail.com (primary) , john@drivecapital.com" at bounding box center [441, 246] width 475 height 41
copy dl "johnvolquez@gmail.com (primary) , john@drivecapital.com"
click at [669, 206] on icon "button" at bounding box center [670, 205] width 9 height 9
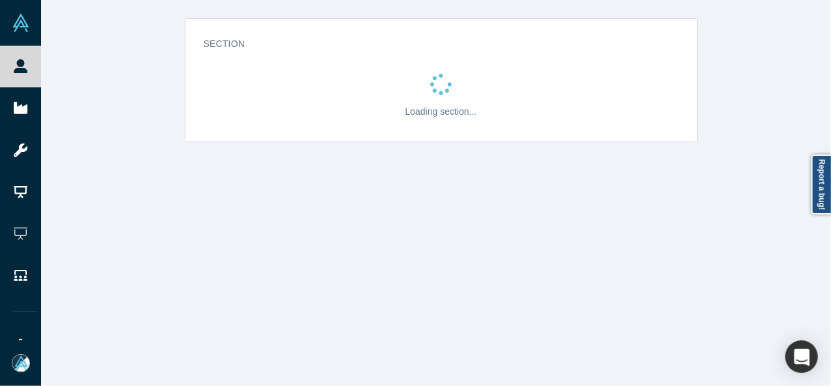
scroll to position [0, 0]
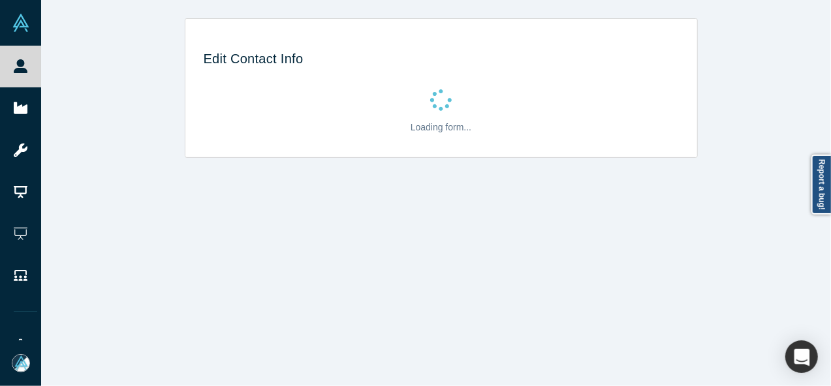
select select "US"
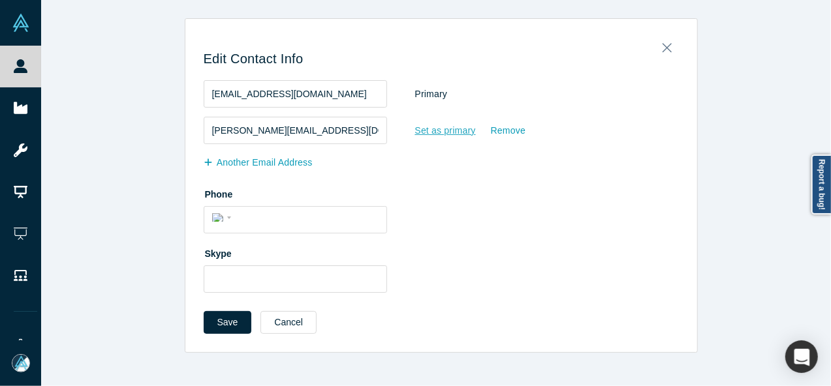
click at [438, 132] on div "Set as primary" at bounding box center [445, 130] width 62 height 23
click at [0, 0] on input "Set as primary" at bounding box center [0, 0] width 0 height 0
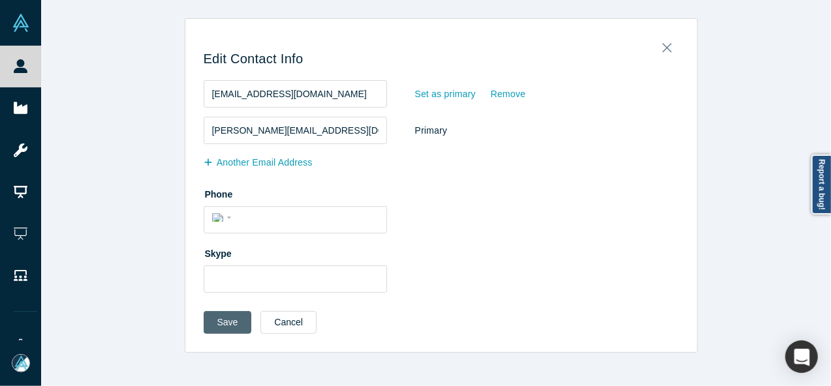
click at [228, 326] on button "Save" at bounding box center [228, 322] width 48 height 23
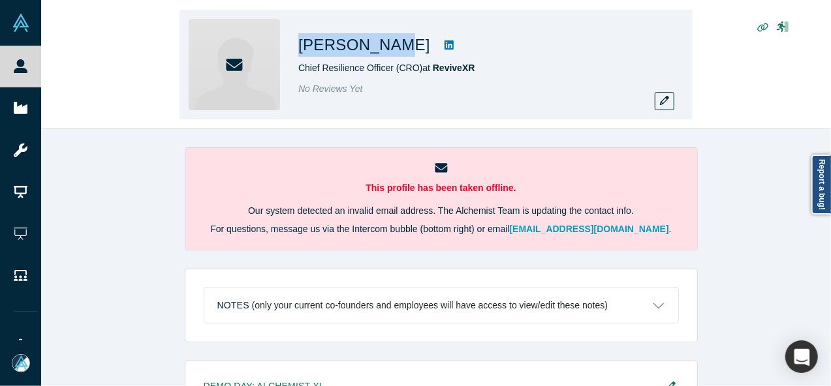
drag, startPoint x: 296, startPoint y: 51, endPoint x: 380, endPoint y: 53, distance: 84.2
click at [380, 53] on div "[PERSON_NAME] Chief Resilience Officer (CRO) at ReviveXR No Reviews Yet" at bounding box center [435, 65] width 513 height 110
copy h1 "[PERSON_NAME]"
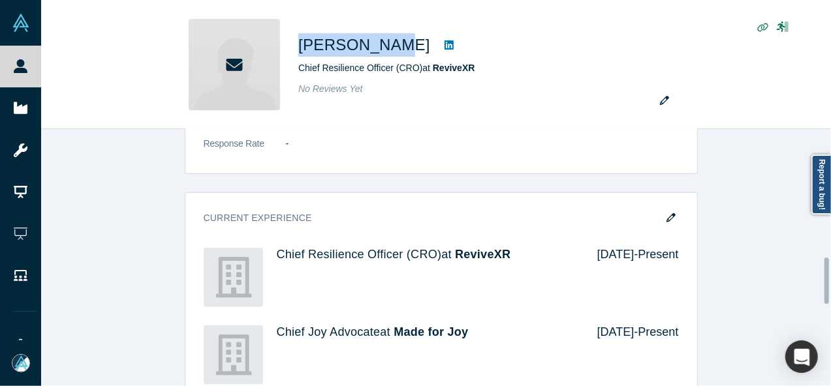
scroll to position [783, 0]
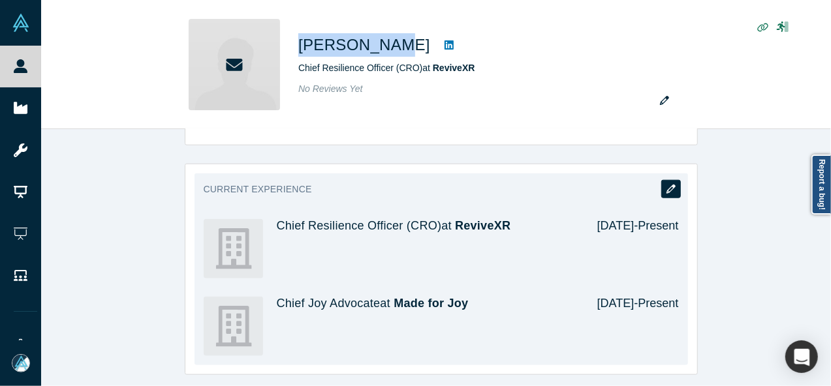
click at [672, 180] on button "button" at bounding box center [671, 189] width 20 height 18
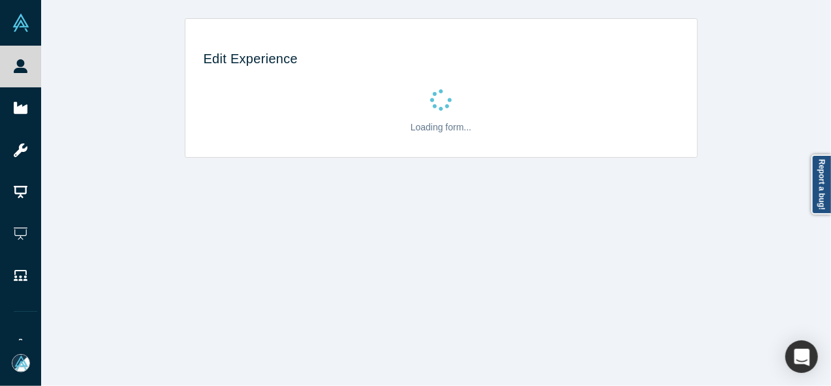
scroll to position [0, 0]
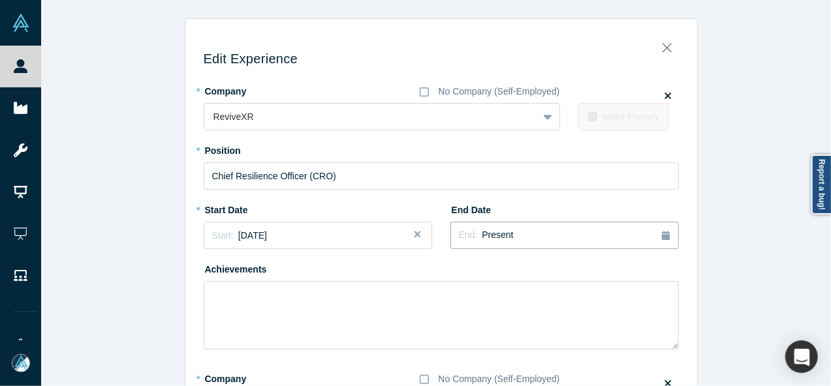
click at [549, 224] on button "End: Present" at bounding box center [564, 235] width 228 height 27
click at [644, 299] on div "Mar" at bounding box center [649, 299] width 42 height 14
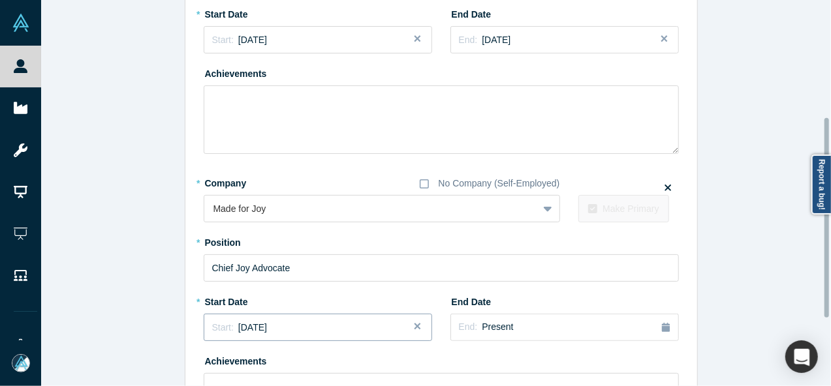
scroll to position [358, 0]
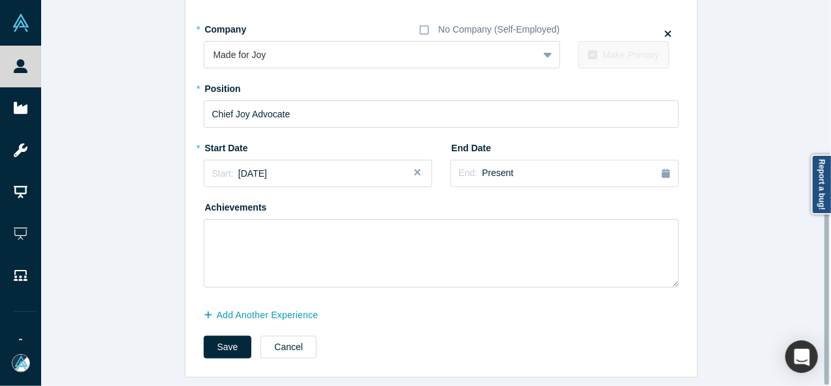
drag, startPoint x: 219, startPoint y: 333, endPoint x: 249, endPoint y: 332, distance: 30.0
click at [219, 336] on button "Save" at bounding box center [228, 347] width 48 height 23
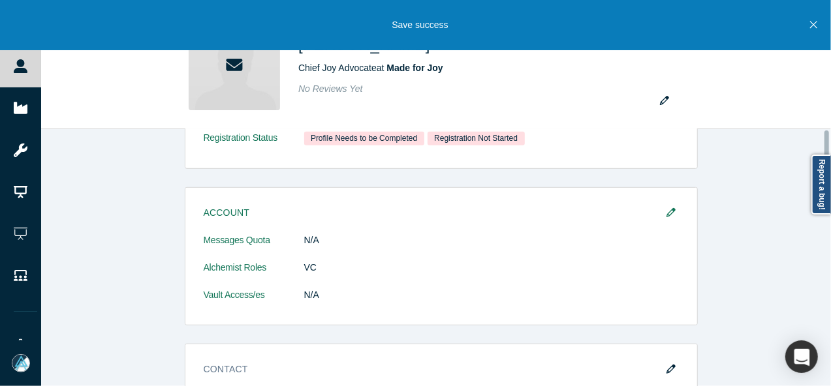
scroll to position [0, 0]
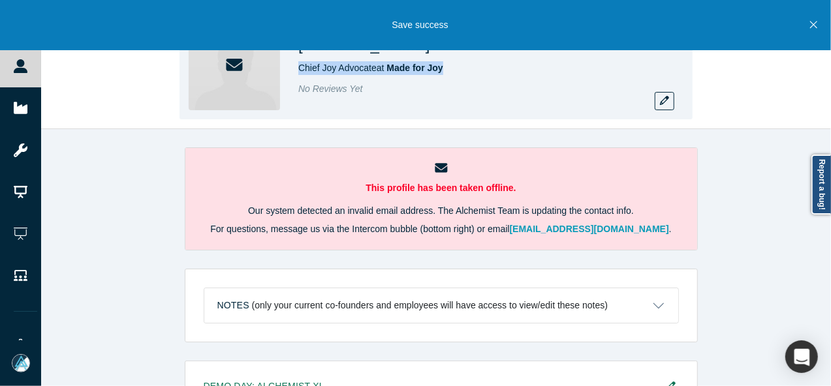
drag, startPoint x: 297, startPoint y: 73, endPoint x: 457, endPoint y: 72, distance: 159.9
click at [457, 72] on div "[PERSON_NAME] Chief [PERSON_NAME] Advocate at Made for Joy No Reviews Yet" at bounding box center [435, 65] width 513 height 110
copy span "Chief Joy Advocate at Made for Joy"
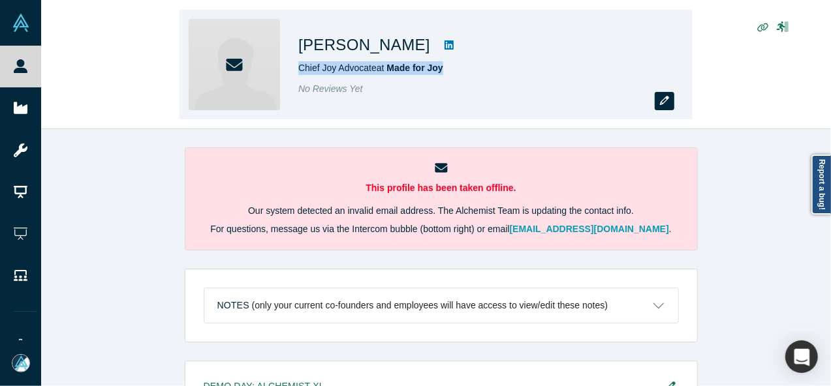
click at [660, 105] on icon "button" at bounding box center [664, 100] width 9 height 9
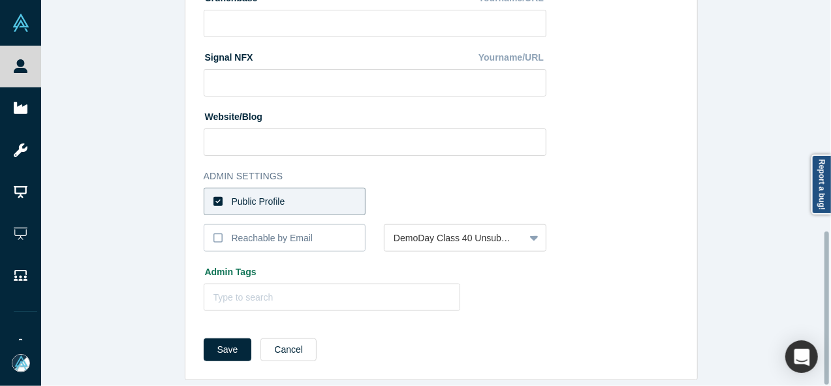
scroll to position [581, 0]
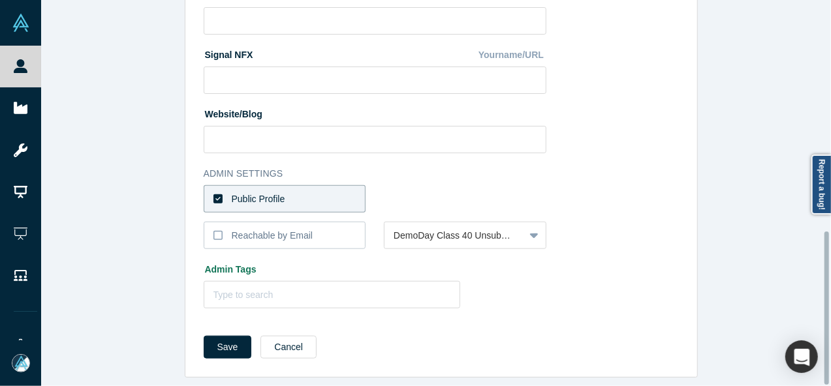
click at [330, 185] on label "Public Profile" at bounding box center [285, 198] width 162 height 27
click at [0, 0] on input "Public Profile" at bounding box center [0, 0] width 0 height 0
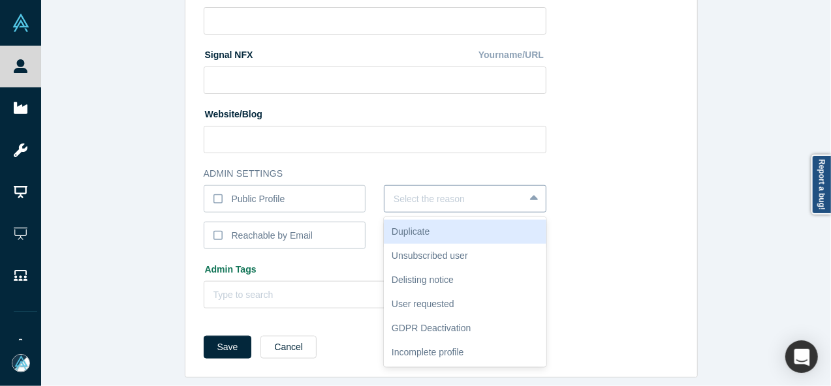
click at [443, 191] on div at bounding box center [453, 199] width 121 height 16
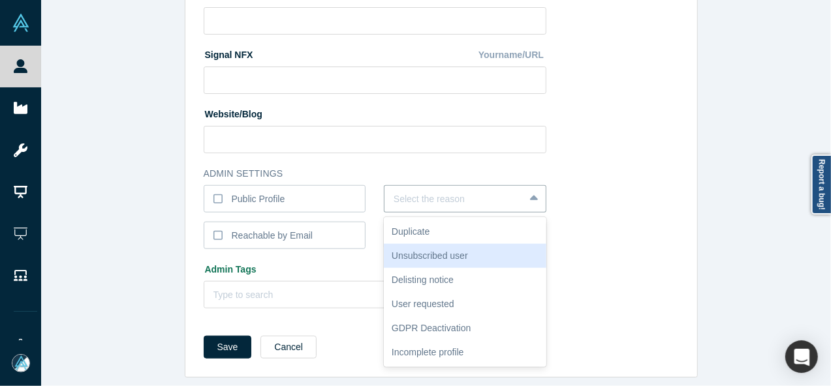
click at [440, 245] on div "Unsubscribed user" at bounding box center [465, 256] width 162 height 24
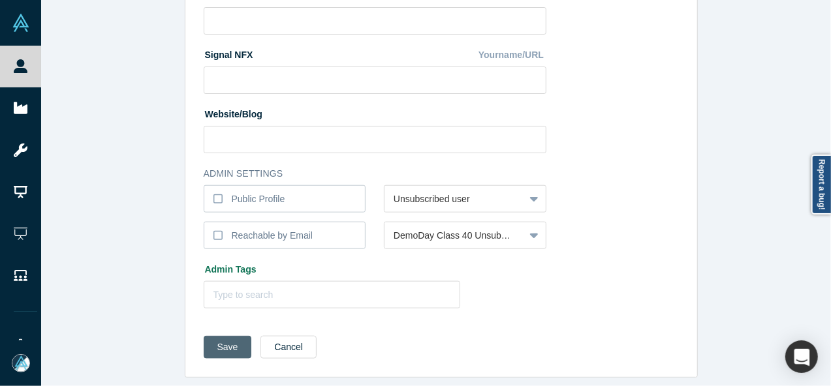
click at [226, 339] on button "Save" at bounding box center [228, 347] width 48 height 23
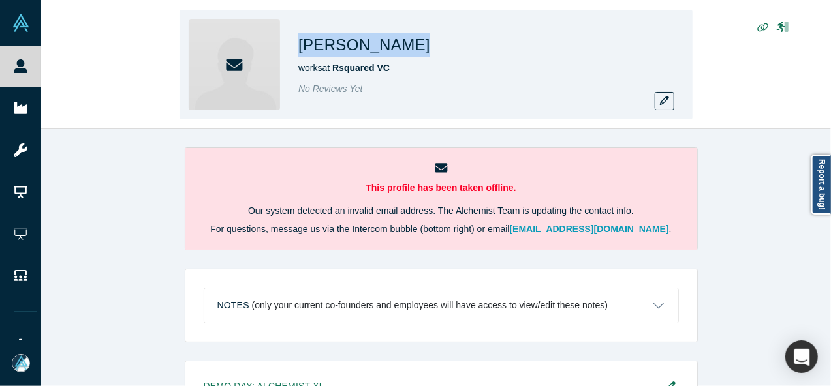
drag, startPoint x: 296, startPoint y: 46, endPoint x: 431, endPoint y: 50, distance: 135.8
click at [431, 50] on div "Jacob Christensen works at Rsquared VC No Reviews Yet" at bounding box center [435, 65] width 513 height 110
copy h1 "Jacob Christensen"
click at [438, 97] on div "Jacob Christensen works at Rsquared VC No Reviews Yet" at bounding box center [480, 64] width 365 height 91
drag, startPoint x: 444, startPoint y: 51, endPoint x: 300, endPoint y: 45, distance: 143.7
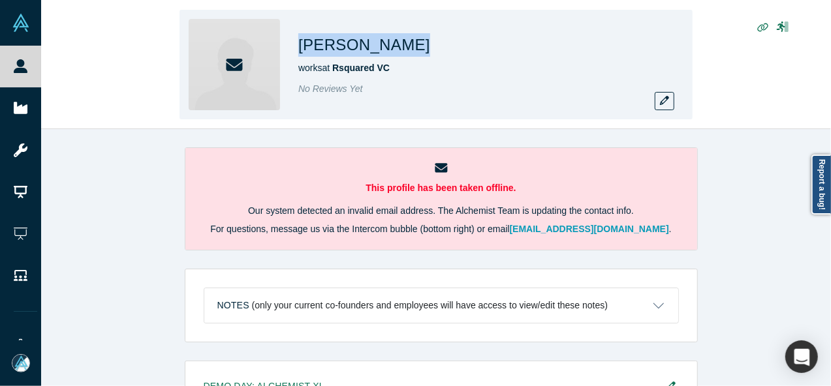
click at [299, 46] on div "Jacob Christensen" at bounding box center [480, 44] width 365 height 23
copy h1 "Jacob Christensen"
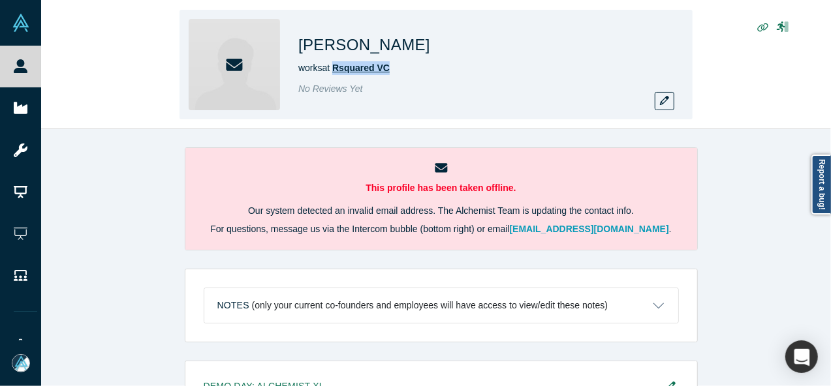
drag, startPoint x: 410, startPoint y: 70, endPoint x: 335, endPoint y: 72, distance: 74.4
click at [335, 72] on div "works at Rsquared VC" at bounding box center [480, 68] width 365 height 14
copy span "Rsquared VC"
click at [660, 100] on icon "button" at bounding box center [664, 100] width 9 height 9
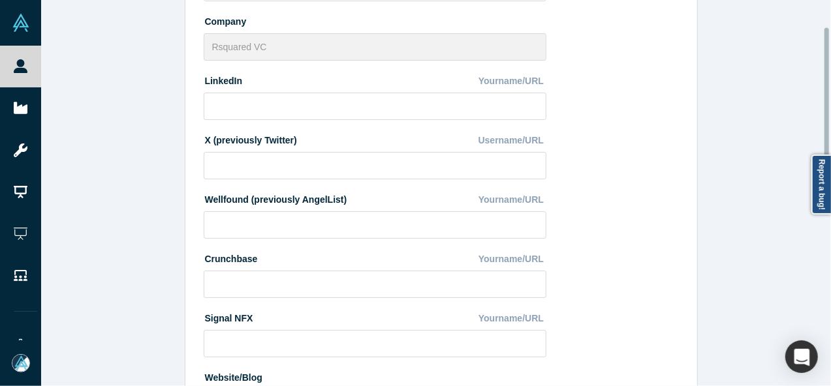
scroll to position [326, 0]
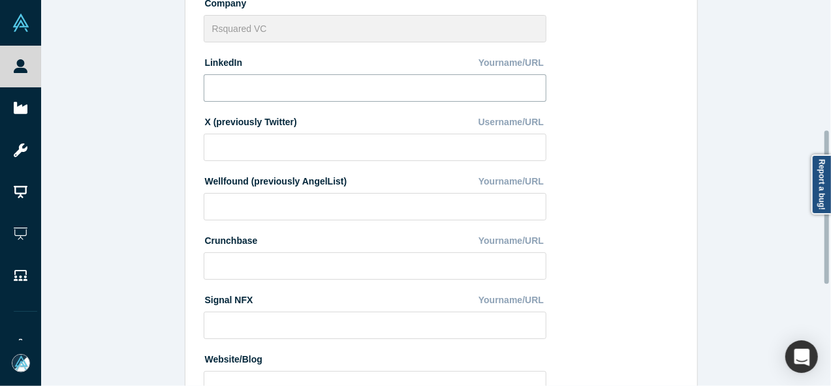
click at [301, 84] on input at bounding box center [375, 87] width 343 height 27
paste input "https://www.linkedin.com/in/jjchr/"
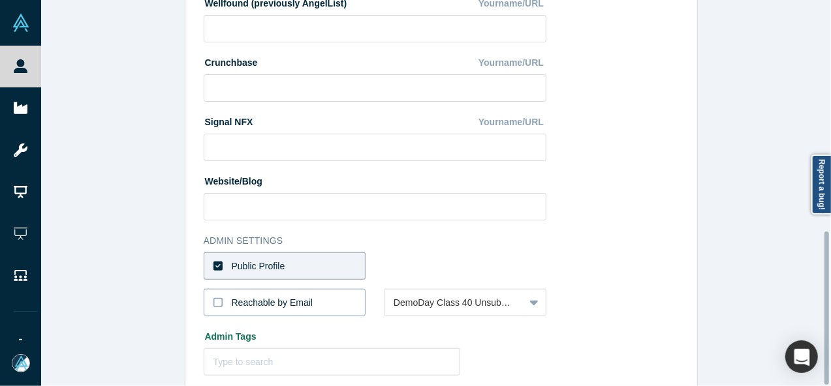
scroll to position [581, 0]
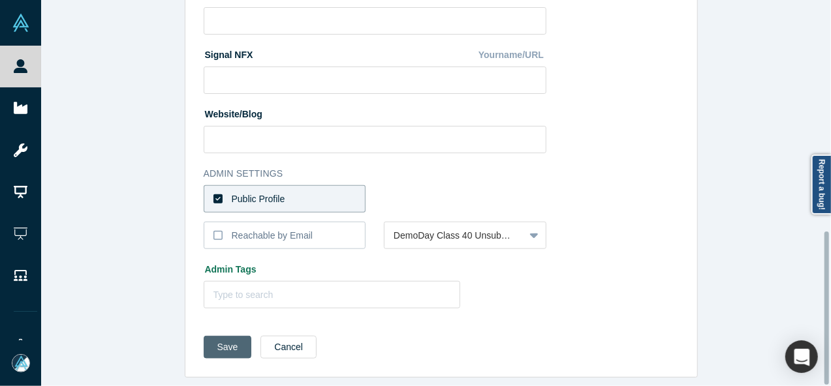
type input "https://www.linkedin.com/in/jjchr/"
click at [228, 336] on button "Save" at bounding box center [228, 347] width 48 height 23
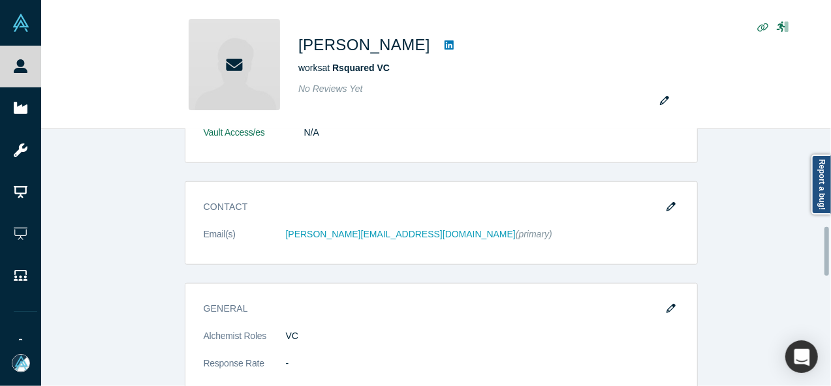
scroll to position [522, 0]
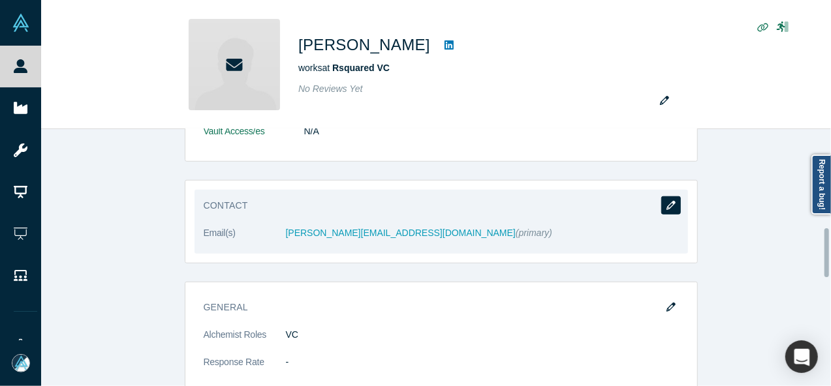
click at [668, 203] on icon "button" at bounding box center [670, 205] width 9 height 9
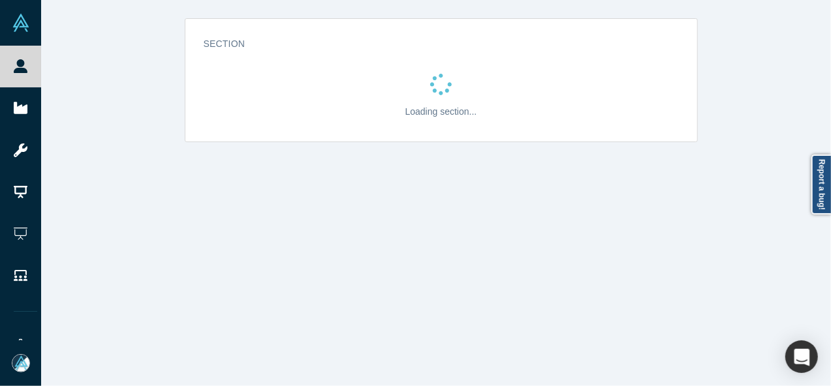
scroll to position [0, 0]
select select "US"
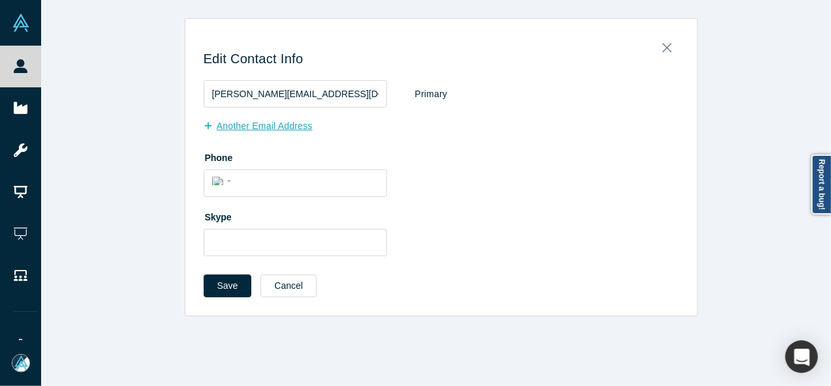
click at [264, 125] on button "Another Email Address" at bounding box center [265, 126] width 123 height 23
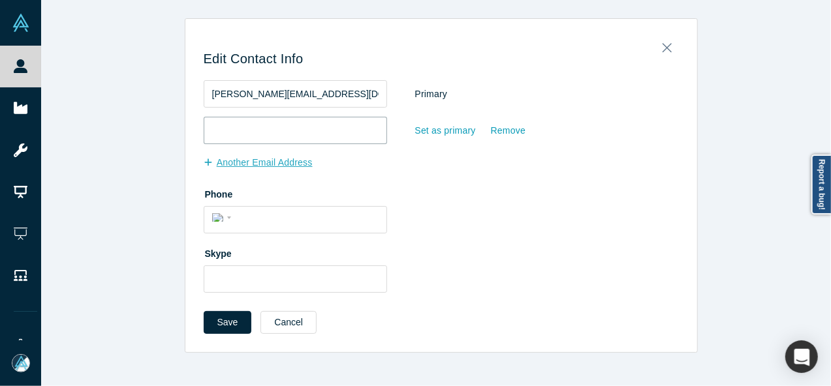
click at [264, 125] on input "email" at bounding box center [295, 130] width 183 height 27
paste input "jacobchristensen@outlook.com"
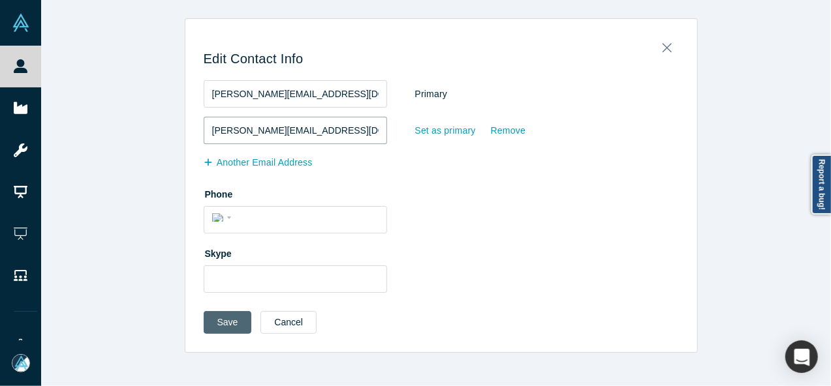
type input "jacobchristensen@outlook.com"
click at [217, 322] on button "Save" at bounding box center [228, 322] width 48 height 23
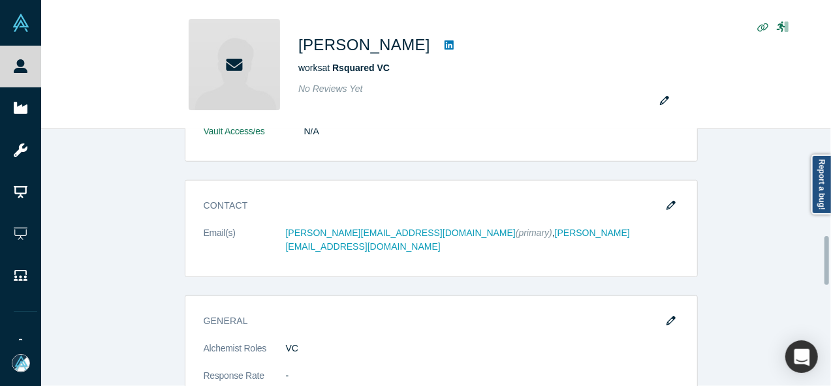
scroll to position [718, 0]
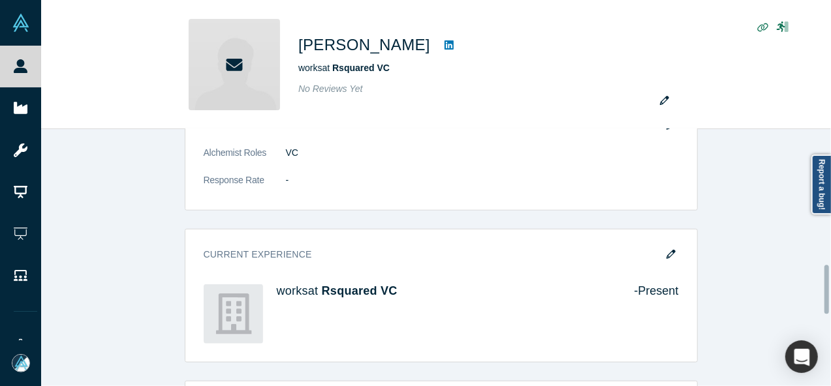
click at [666, 250] on icon "button" at bounding box center [670, 254] width 9 height 9
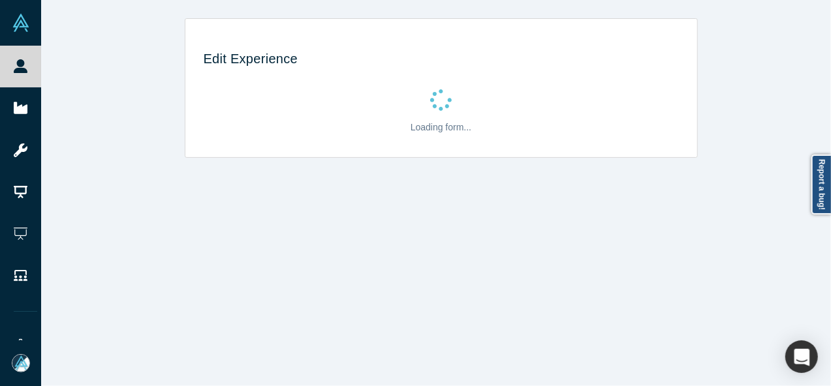
scroll to position [0, 0]
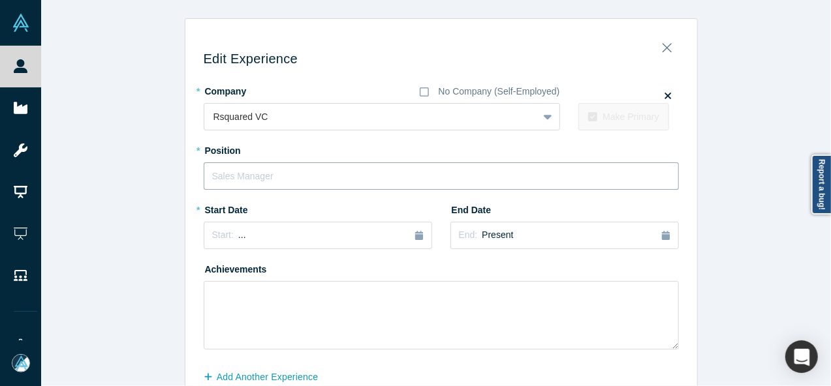
click at [221, 175] on input "text" at bounding box center [441, 175] width 475 height 27
paste input "Principal"
type input "Principal"
click at [219, 236] on span "Start:" at bounding box center [223, 235] width 22 height 10
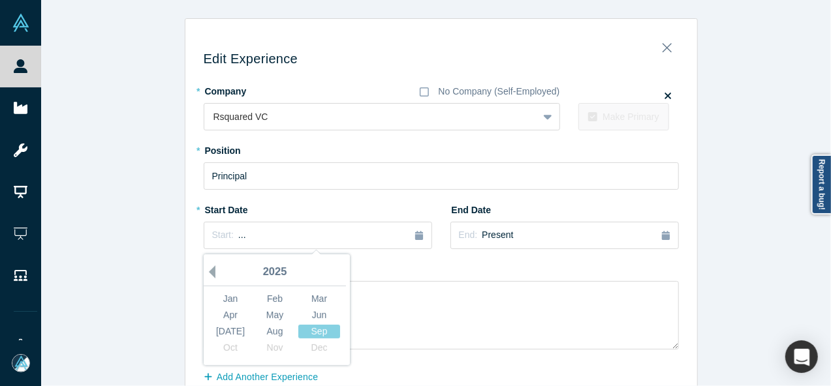
click at [209, 272] on button "Previous Year" at bounding box center [208, 272] width 13 height 13
click at [217, 294] on div "Jan" at bounding box center [230, 299] width 42 height 14
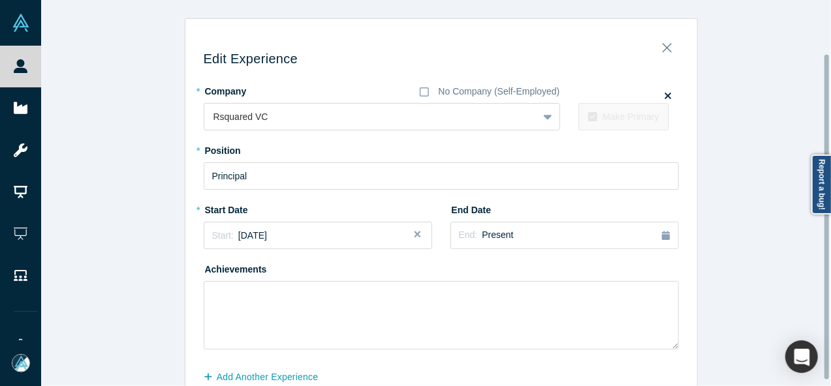
scroll to position [70, 0]
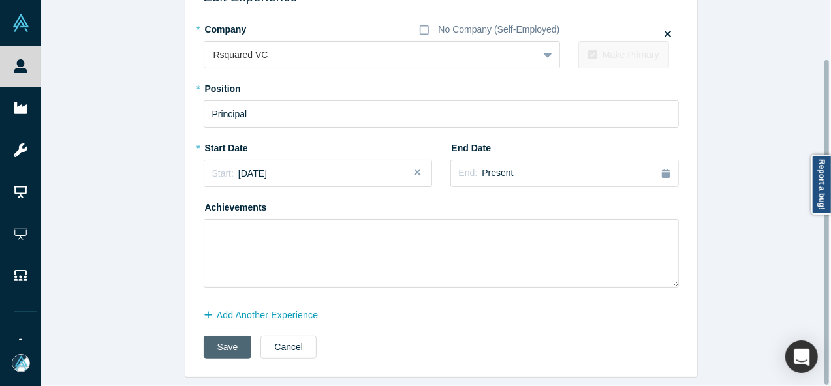
click at [204, 349] on button "Save" at bounding box center [228, 347] width 48 height 23
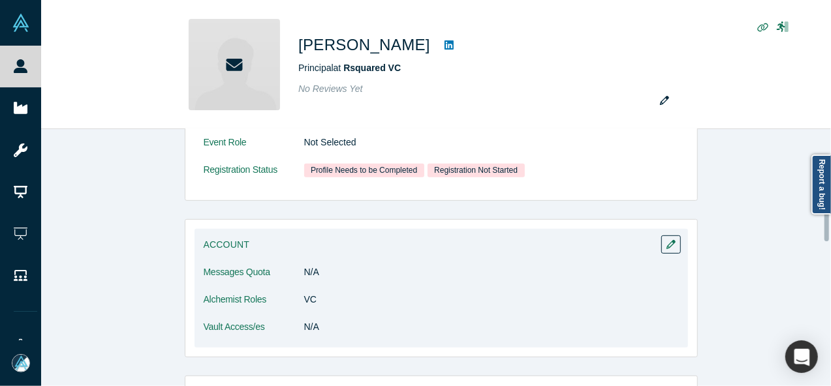
scroll to position [457, 0]
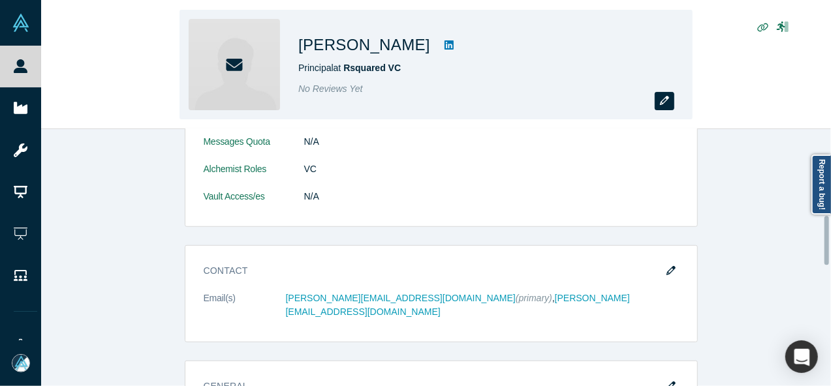
click at [671, 106] on button "button" at bounding box center [664, 101] width 20 height 18
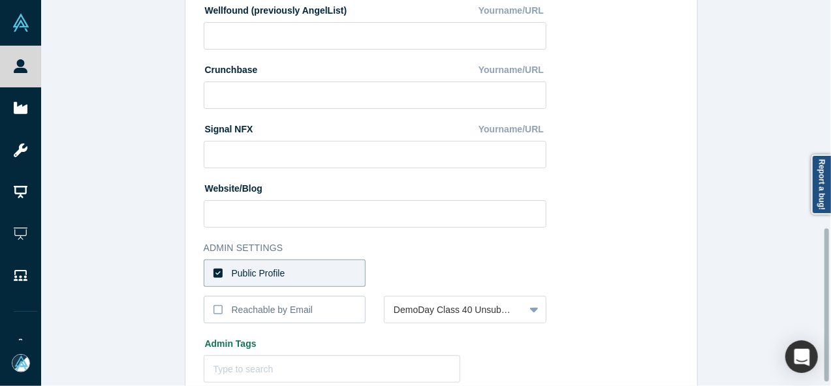
scroll to position [581, 0]
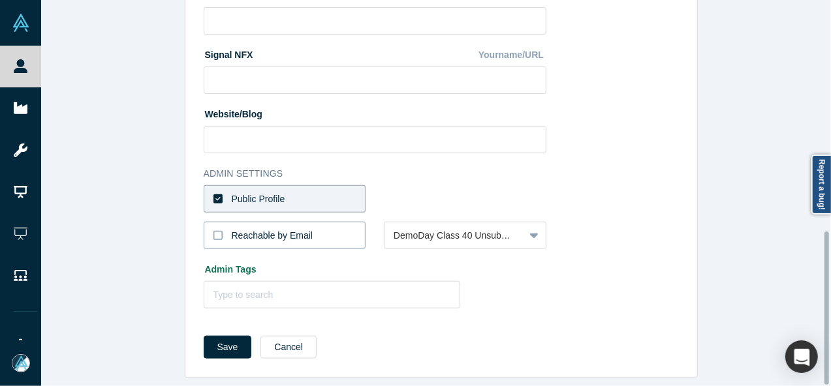
click at [321, 231] on label "Reachable by Email" at bounding box center [285, 235] width 162 height 27
click at [0, 0] on input "Reachable by Email" at bounding box center [0, 0] width 0 height 0
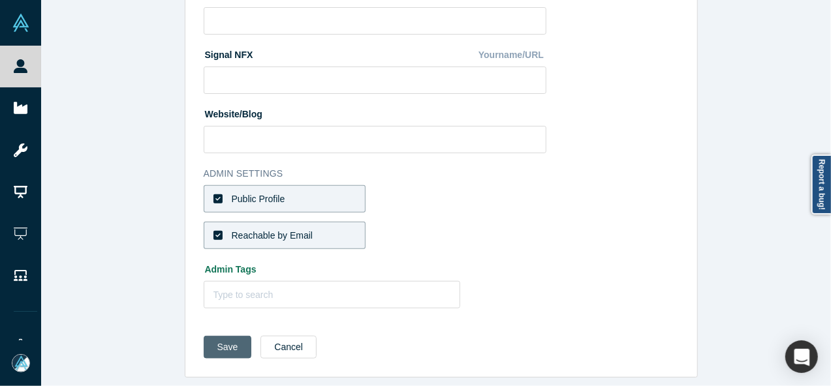
click at [224, 336] on button "Save" at bounding box center [228, 347] width 48 height 23
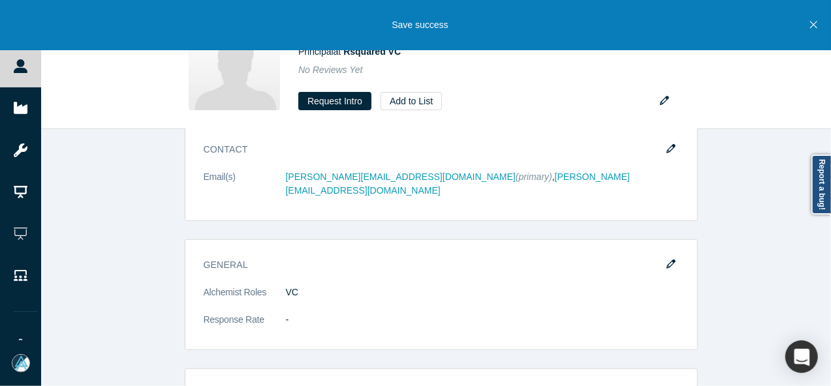
scroll to position [0, 0]
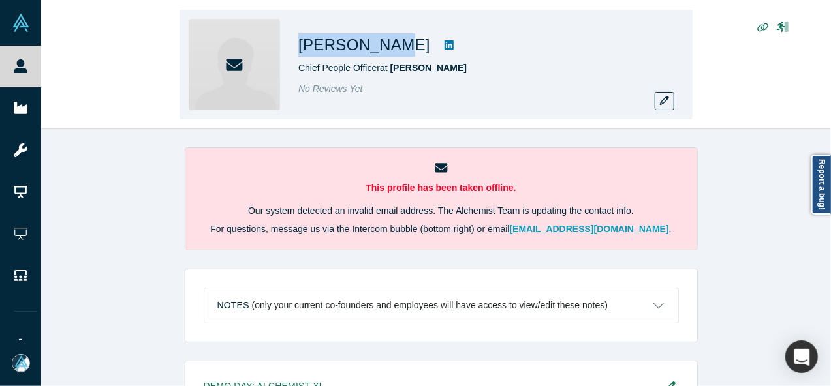
drag, startPoint x: 378, startPoint y: 52, endPoint x: 299, endPoint y: 54, distance: 78.3
click at [299, 54] on h1 "[PERSON_NAME]" at bounding box center [364, 44] width 132 height 23
copy h1 "[PERSON_NAME]"
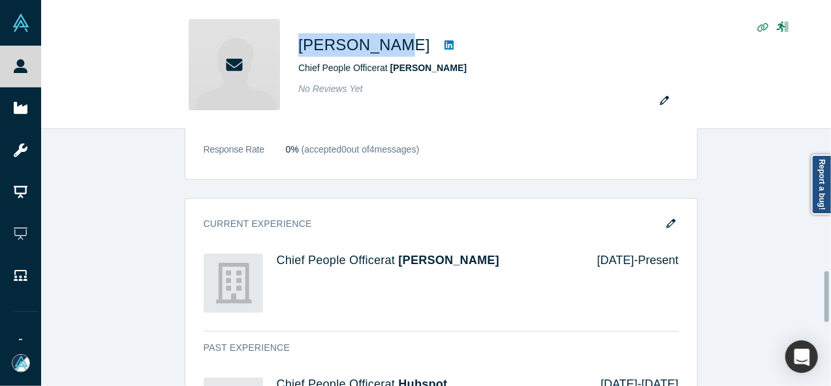
scroll to position [783, 0]
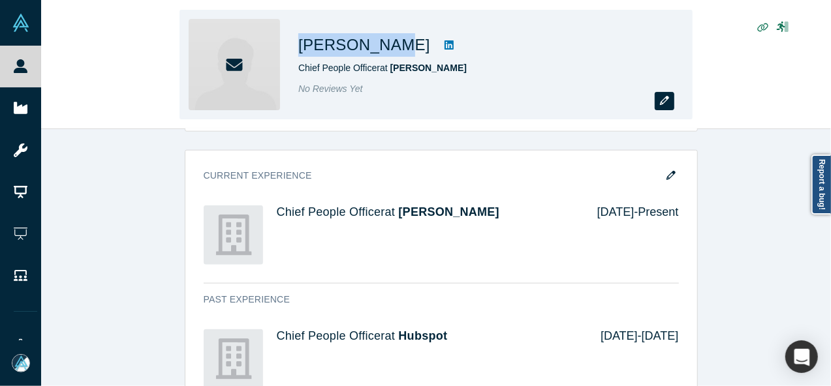
click at [658, 100] on button "button" at bounding box center [664, 101] width 20 height 18
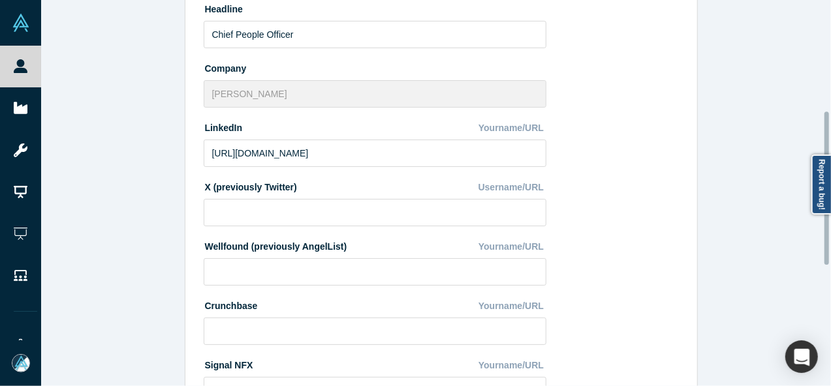
scroll to position [581, 0]
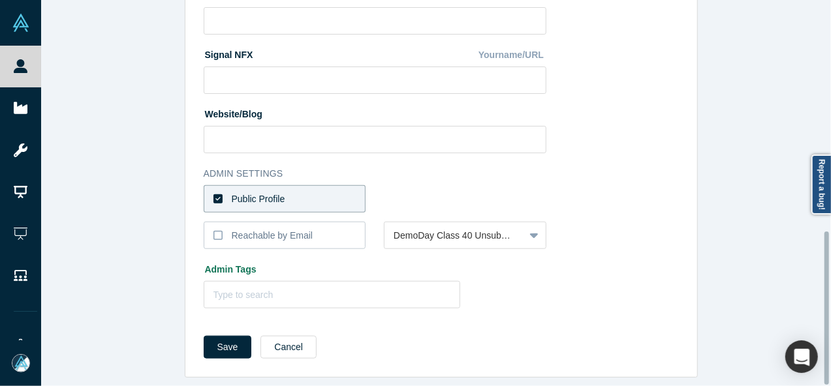
click at [304, 189] on label "Public Profile" at bounding box center [285, 198] width 162 height 27
click at [0, 0] on input "Public Profile" at bounding box center [0, 0] width 0 height 0
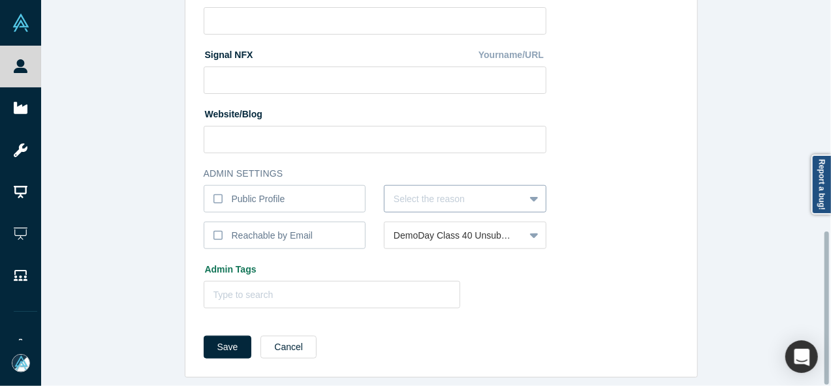
click at [431, 191] on div at bounding box center [453, 199] width 121 height 16
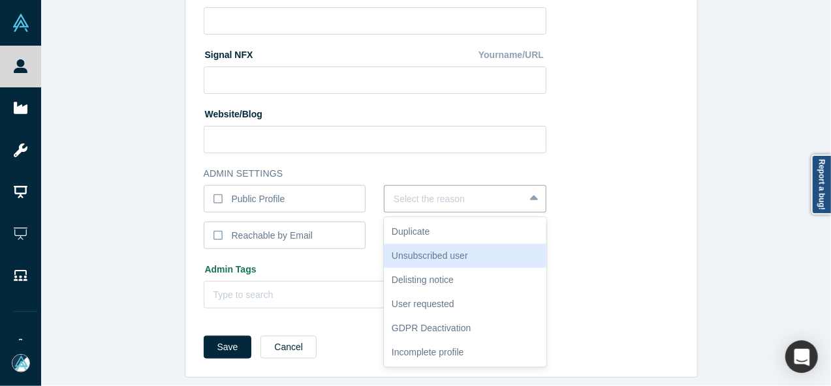
click at [414, 245] on div "Unsubscribed user" at bounding box center [465, 256] width 162 height 24
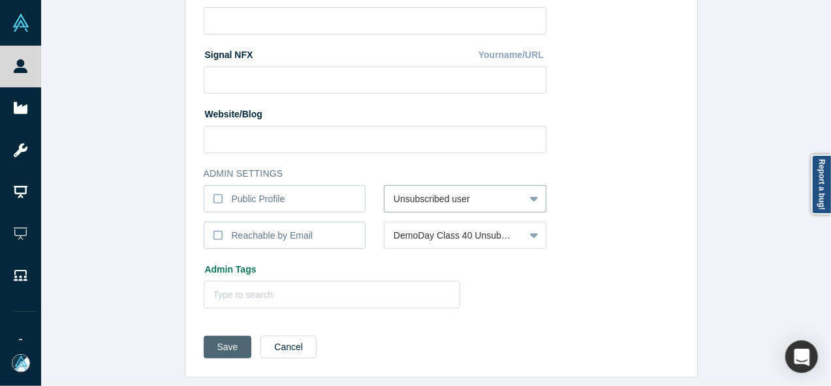
click at [222, 336] on button "Save" at bounding box center [228, 347] width 48 height 23
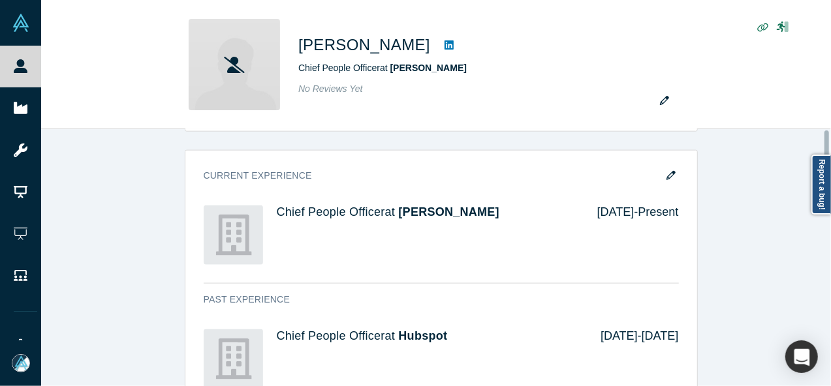
scroll to position [0, 0]
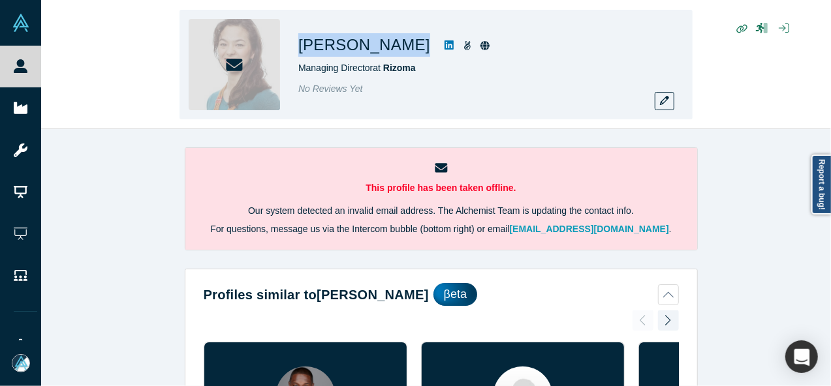
drag, startPoint x: 293, startPoint y: 44, endPoint x: 401, endPoint y: 50, distance: 107.9
click at [401, 50] on div "[PERSON_NAME] Managing Director at Rizoma No Reviews Yet" at bounding box center [435, 65] width 513 height 110
copy div "[PERSON_NAME]"
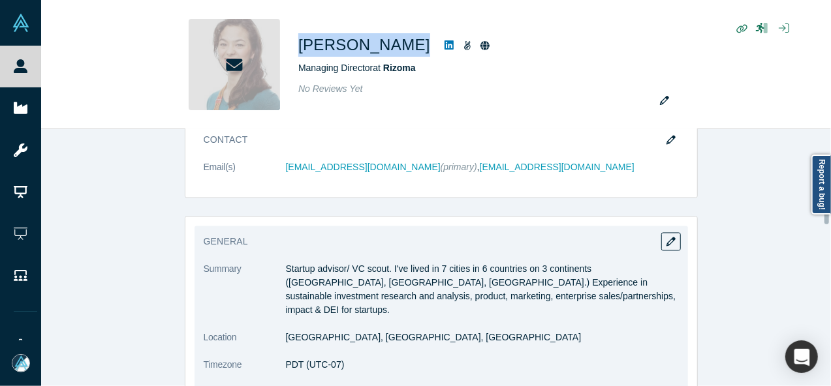
scroll to position [1174, 0]
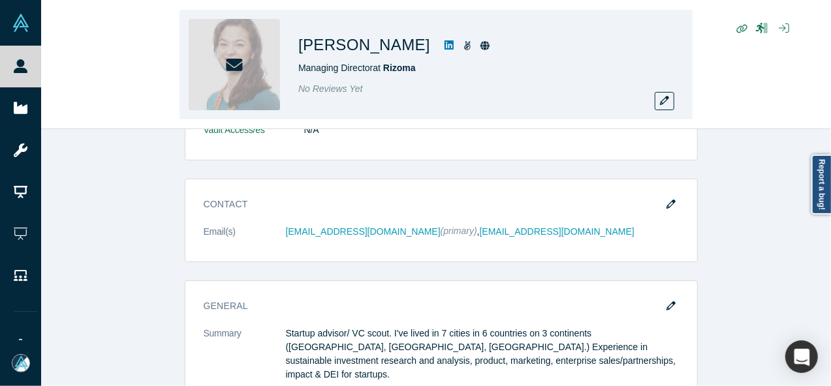
click at [770, 92] on div "[PERSON_NAME] Managing Director at Rizoma No Reviews Yet" at bounding box center [435, 65] width 789 height 129
drag, startPoint x: 295, startPoint y: 44, endPoint x: 398, endPoint y: 51, distance: 103.3
click at [398, 51] on div "Claire Veuthey Managing Director at Rizoma No Reviews Yet" at bounding box center [435, 65] width 513 height 110
copy h1 "Claire Veuthey"
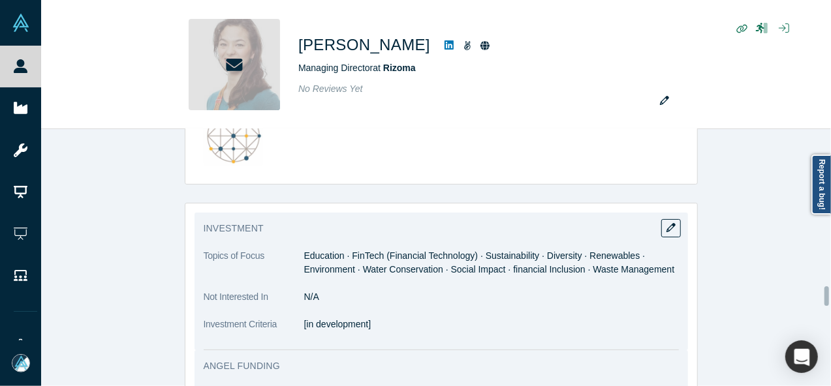
scroll to position [2385, 0]
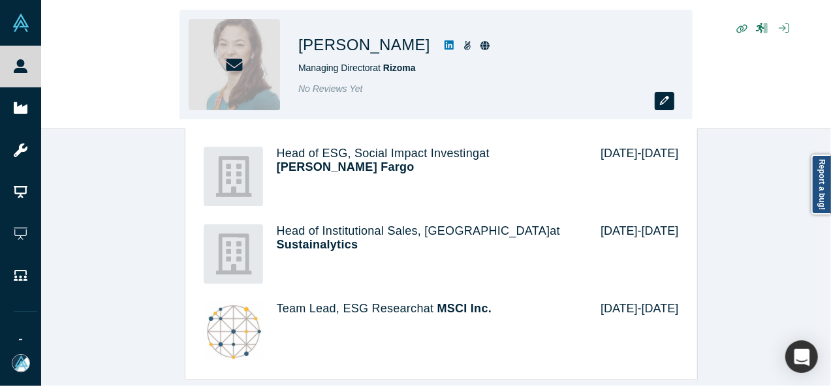
click at [666, 101] on icon "button" at bounding box center [664, 100] width 9 height 9
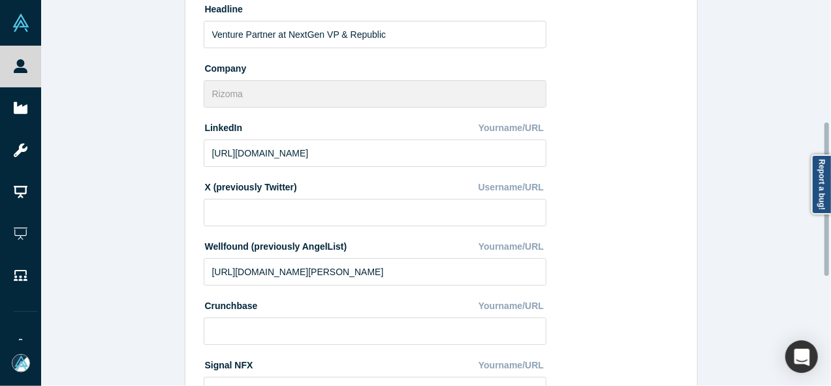
scroll to position [581, 0]
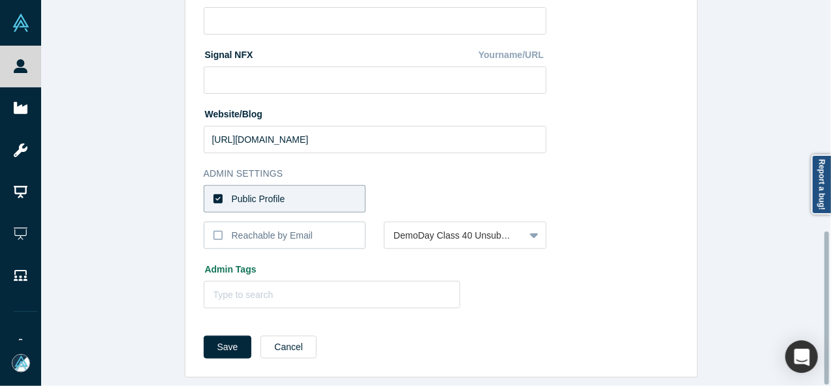
click at [307, 185] on label "Public Profile" at bounding box center [285, 198] width 162 height 27
click at [0, 0] on input "Public Profile" at bounding box center [0, 0] width 0 height 0
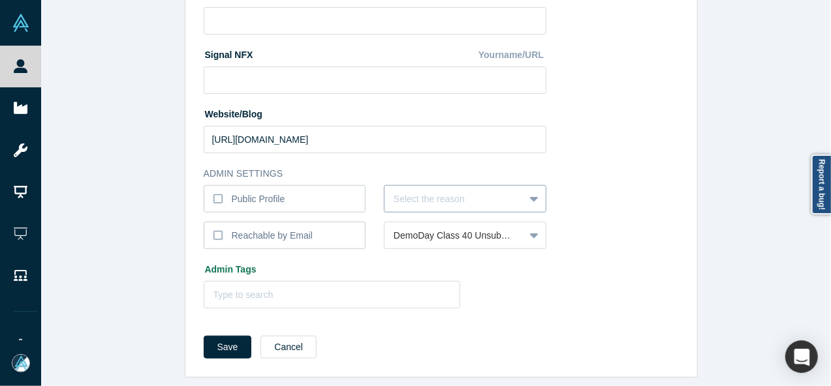
click at [432, 191] on div at bounding box center [453, 199] width 121 height 16
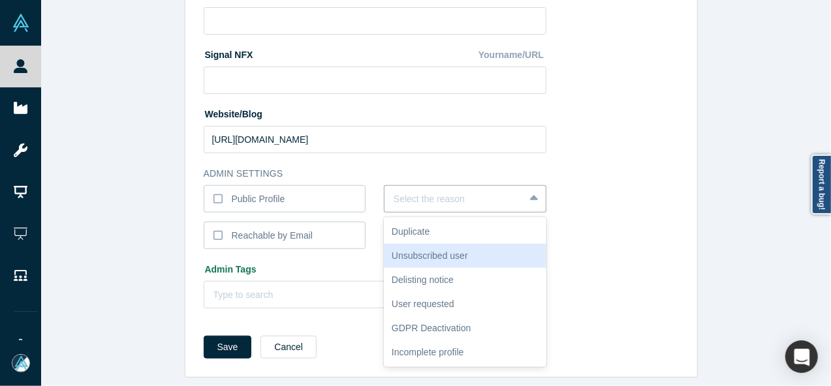
click at [418, 245] on div "Unsubscribed user" at bounding box center [465, 256] width 162 height 24
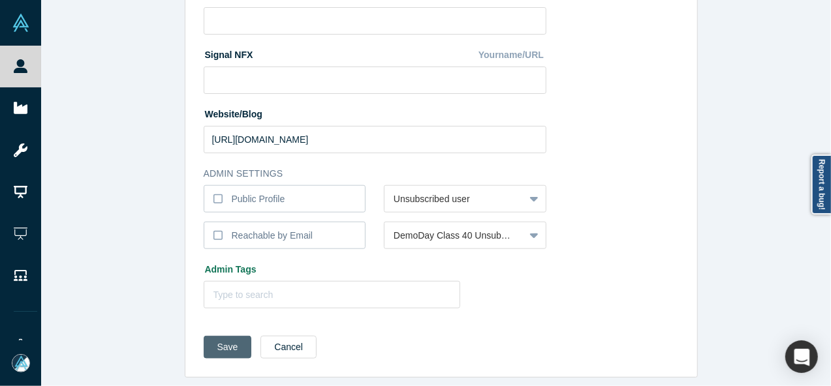
click at [232, 337] on button "Save" at bounding box center [228, 347] width 48 height 23
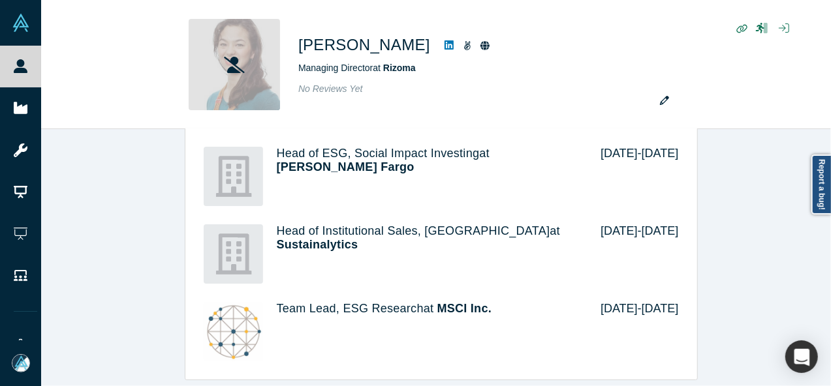
scroll to position [0, 0]
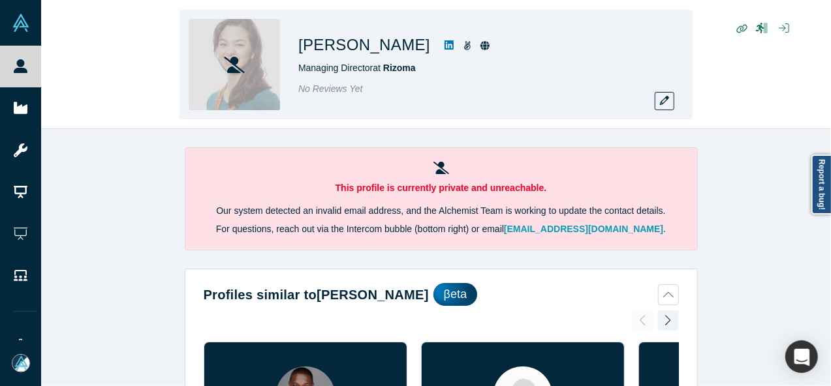
drag, startPoint x: 299, startPoint y: 48, endPoint x: 399, endPoint y: 46, distance: 100.5
click at [399, 46] on h1 "[PERSON_NAME]" at bounding box center [364, 44] width 132 height 23
copy h1 "[PERSON_NAME]"
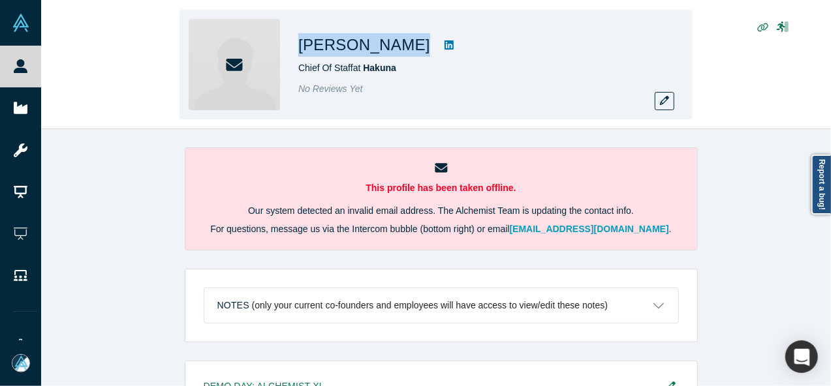
click at [406, 45] on div "[PERSON_NAME] Chief Of Staff at Hakuna No Reviews Yet" at bounding box center [435, 65] width 513 height 110
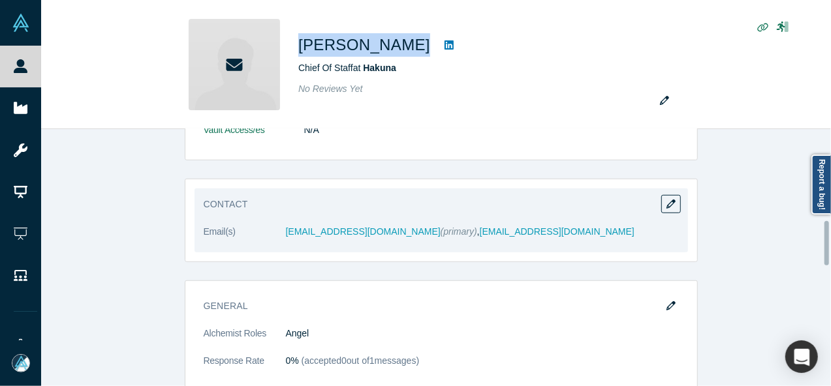
scroll to position [522, 0]
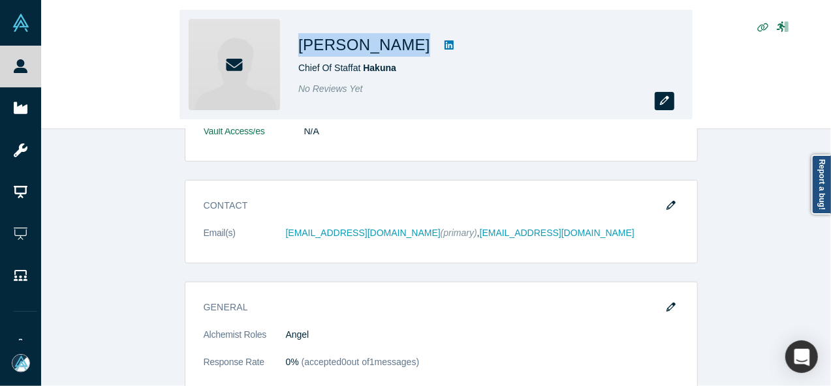
click at [660, 102] on icon "button" at bounding box center [664, 100] width 9 height 9
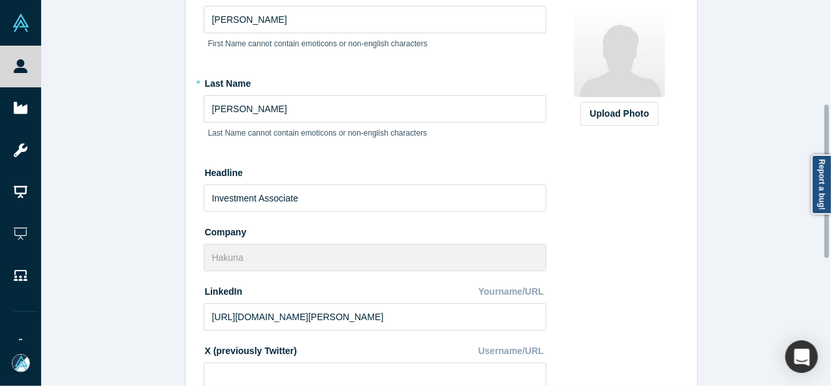
scroll to position [0, 0]
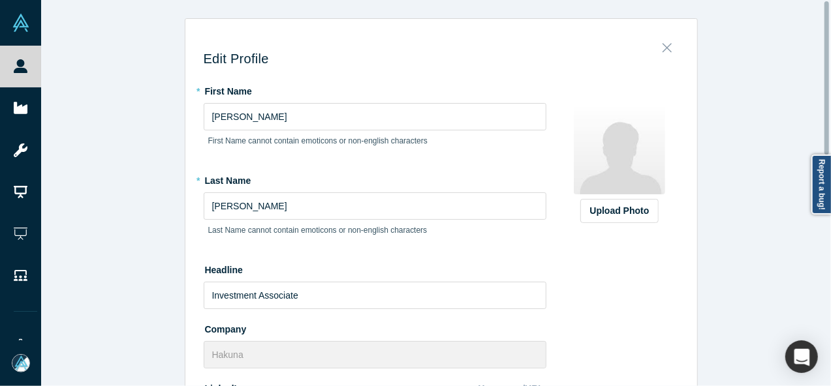
click at [664, 52] on icon "Close" at bounding box center [666, 48] width 9 height 9
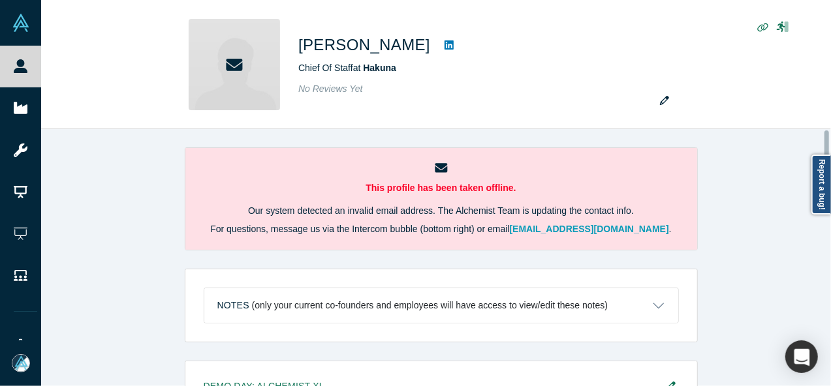
drag, startPoint x: 388, startPoint y: 69, endPoint x: 424, endPoint y: 84, distance: 39.5
click at [388, 68] on span "Hakuna" at bounding box center [379, 68] width 33 height 10
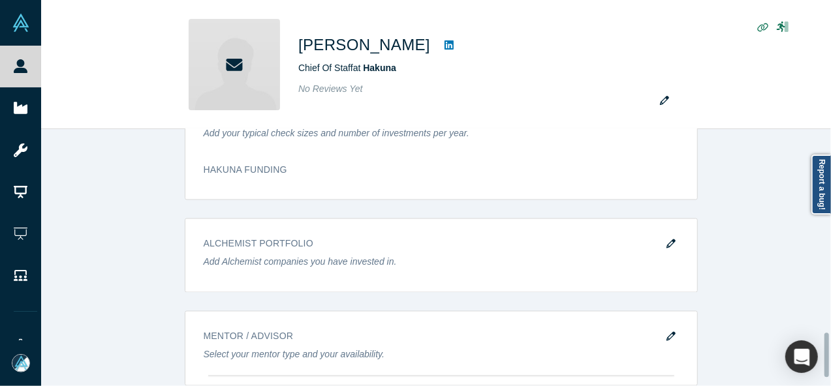
scroll to position [1219, 0]
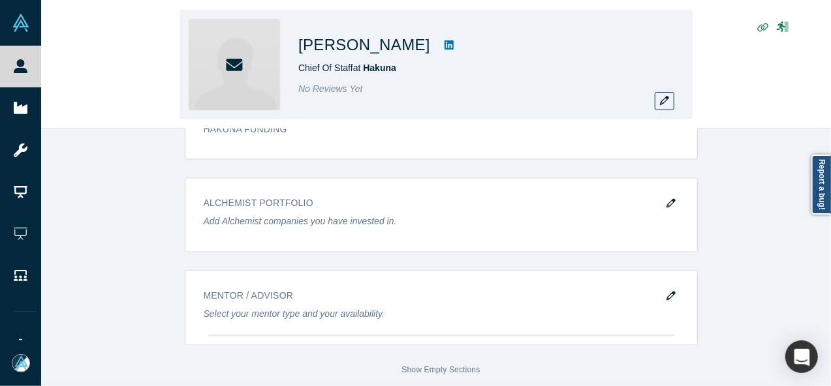
drag, startPoint x: 301, startPoint y: 50, endPoint x: 405, endPoint y: 44, distance: 103.2
click at [405, 44] on div "Niklas Maiwald Chief Of Staff at Hakuna No Reviews Yet" at bounding box center [435, 65] width 513 height 110
copy h1 "[PERSON_NAME]"
click at [665, 104] on icon "button" at bounding box center [664, 100] width 9 height 9
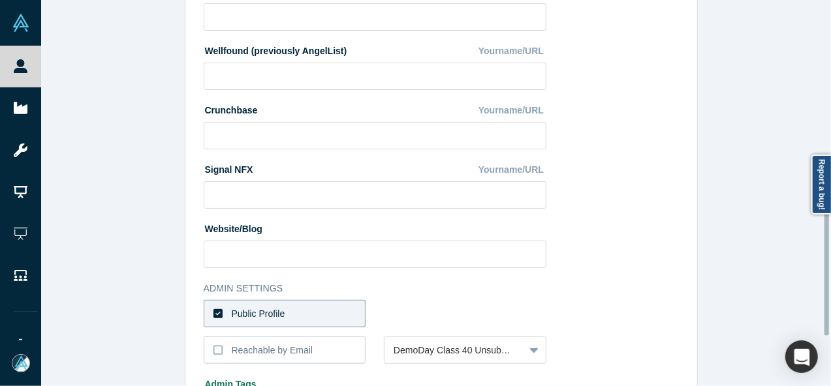
scroll to position [522, 0]
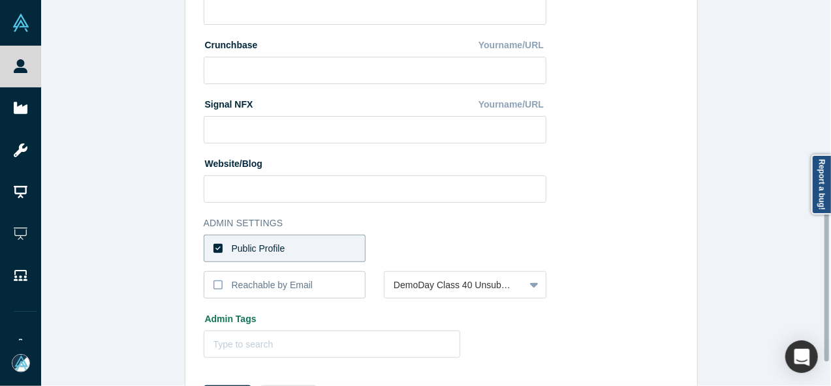
click at [328, 245] on label "Public Profile" at bounding box center [285, 248] width 162 height 27
click at [0, 0] on input "Public Profile" at bounding box center [0, 0] width 0 height 0
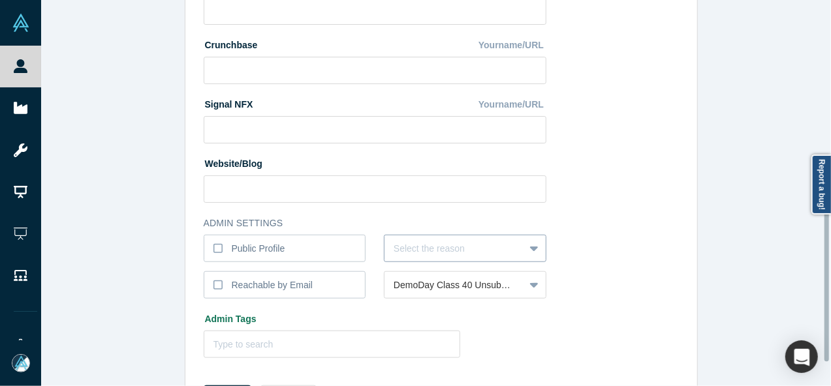
click at [386, 245] on div "Select the reason" at bounding box center [465, 248] width 162 height 27
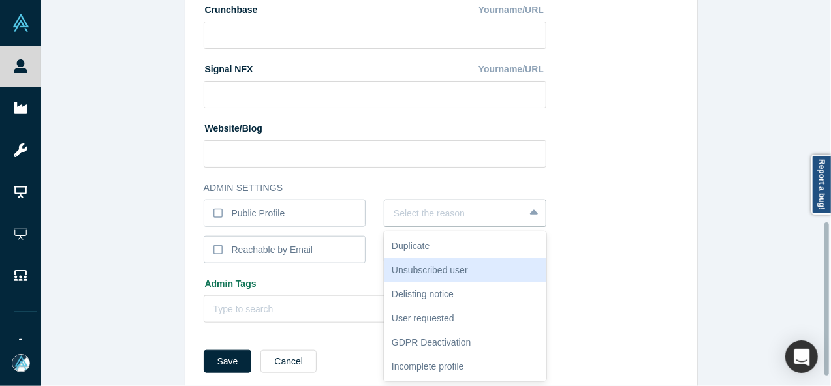
click at [425, 272] on div "Unsubscribed user" at bounding box center [465, 270] width 162 height 24
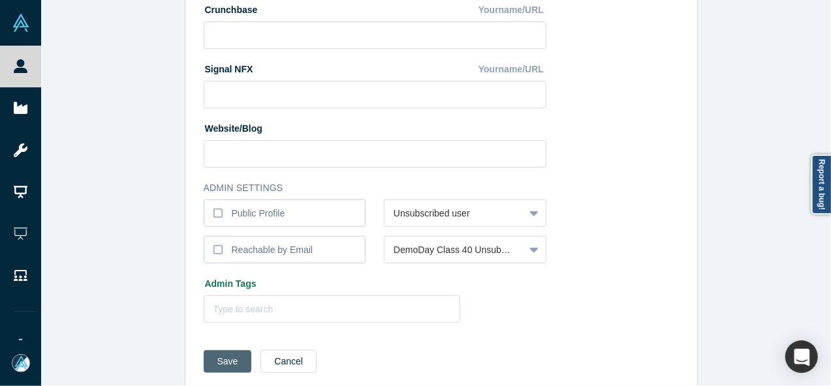
click at [228, 352] on button "Save" at bounding box center [228, 361] width 48 height 23
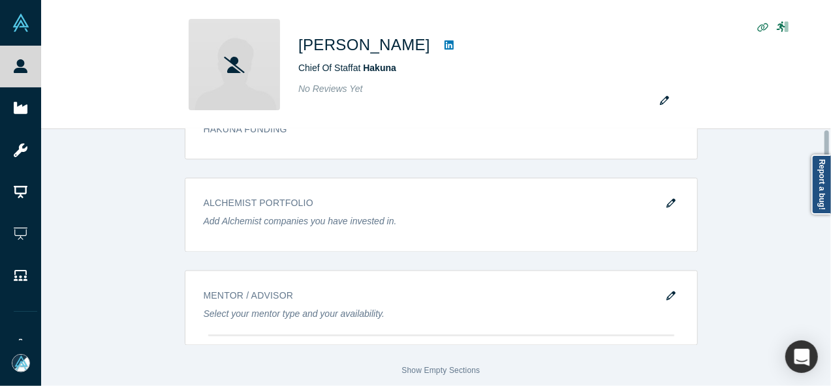
scroll to position [0, 0]
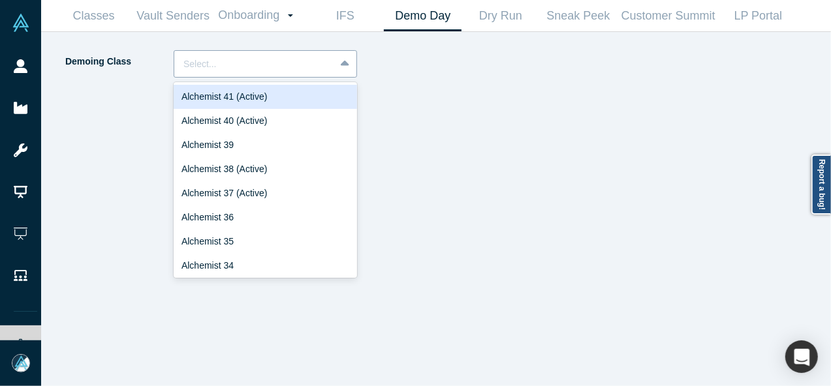
click at [244, 62] on div at bounding box center [254, 64] width 142 height 16
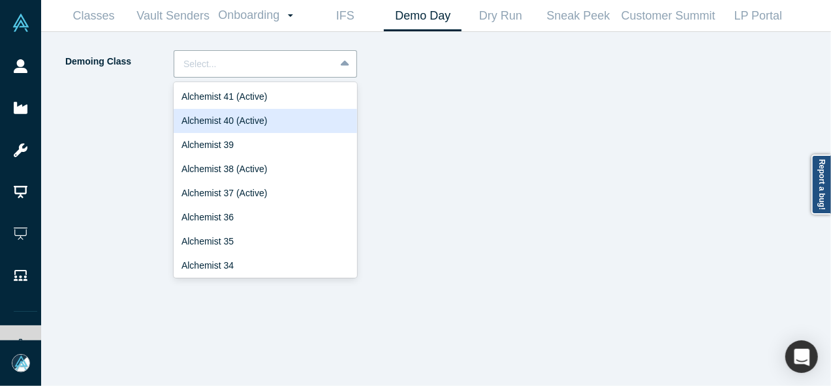
click at [241, 117] on div "Alchemist 40 (Active)" at bounding box center [265, 121] width 183 height 24
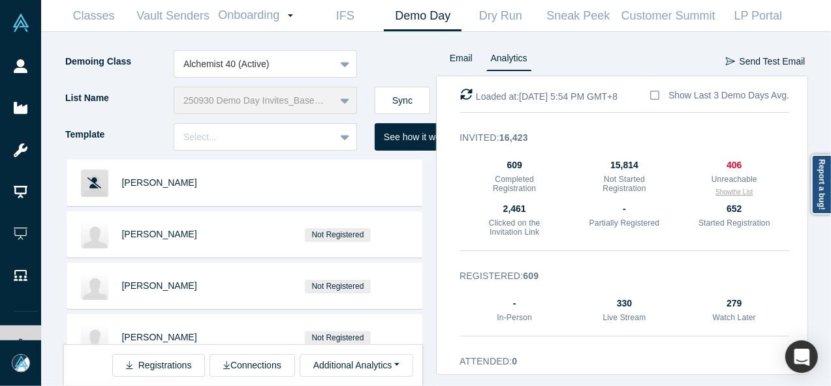
click at [723, 191] on button "Show the List" at bounding box center [733, 192] width 37 height 10
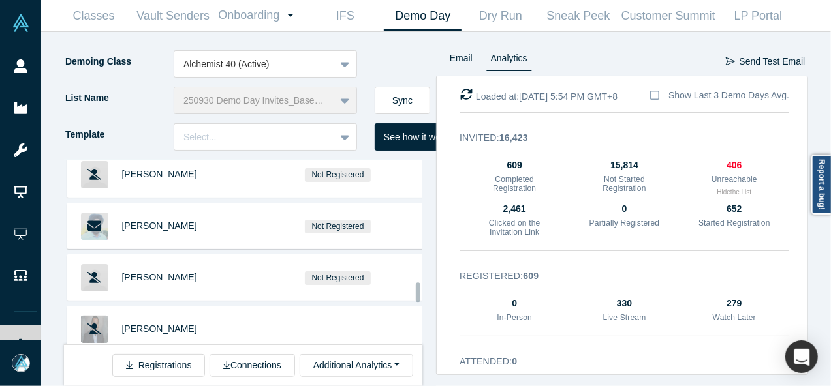
scroll to position [1380, 0]
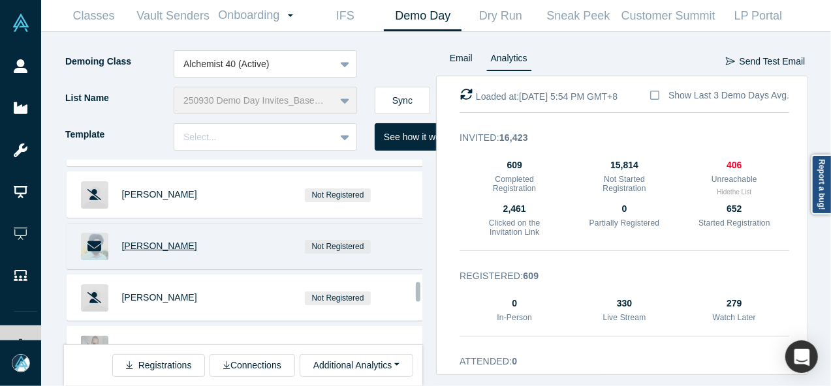
click at [138, 241] on span "[PERSON_NAME]" at bounding box center [159, 246] width 75 height 10
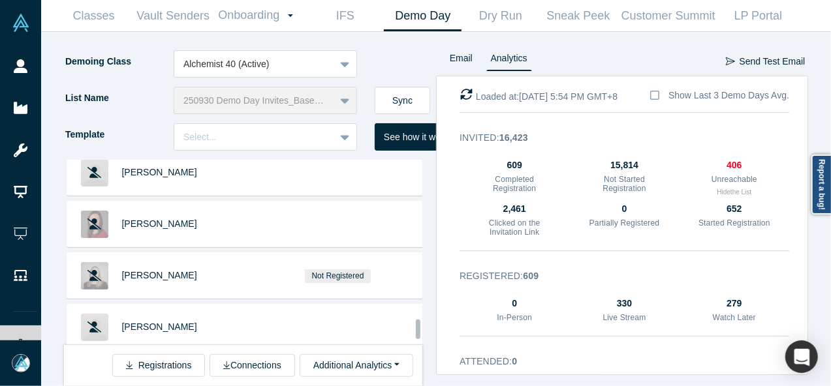
scroll to position [2902, 0]
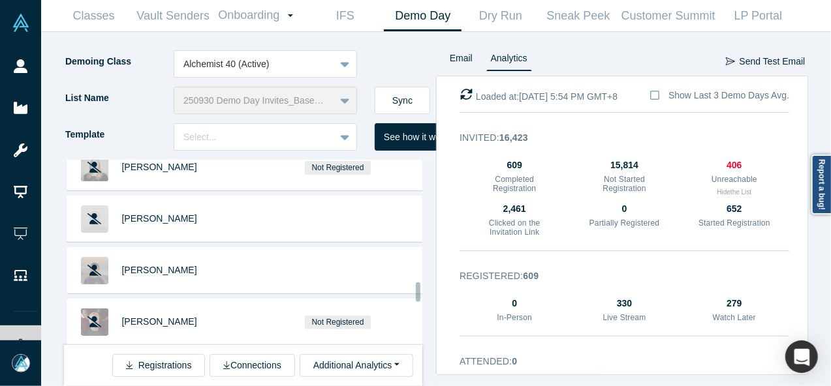
click at [431, 281] on div "[PERSON_NAME] Not Registered [PERSON_NAME] Not Registered [PERSON_NAME] Not Reg…" at bounding box center [250, 273] width 372 height 226
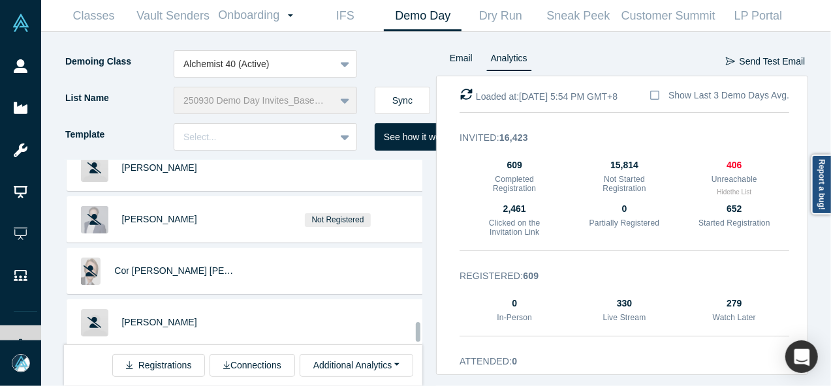
scroll to position [3925, 0]
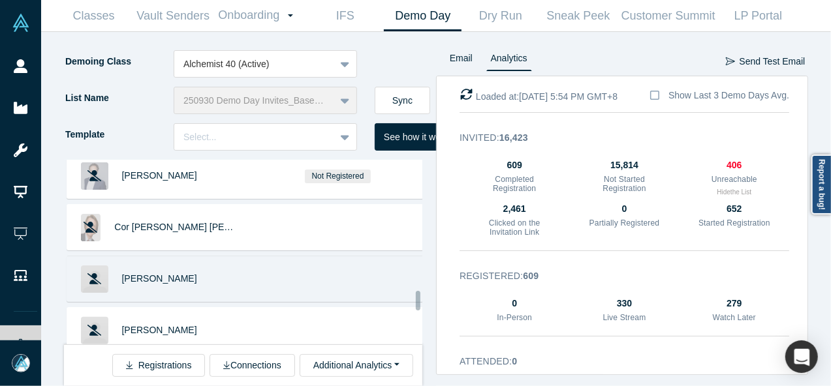
drag, startPoint x: 430, startPoint y: 256, endPoint x: 352, endPoint y: 253, distance: 77.7
click at [430, 256] on div "[PERSON_NAME] Not Registered [PERSON_NAME] Not Registered [PERSON_NAME] Not Reg…" at bounding box center [250, 273] width 372 height 226
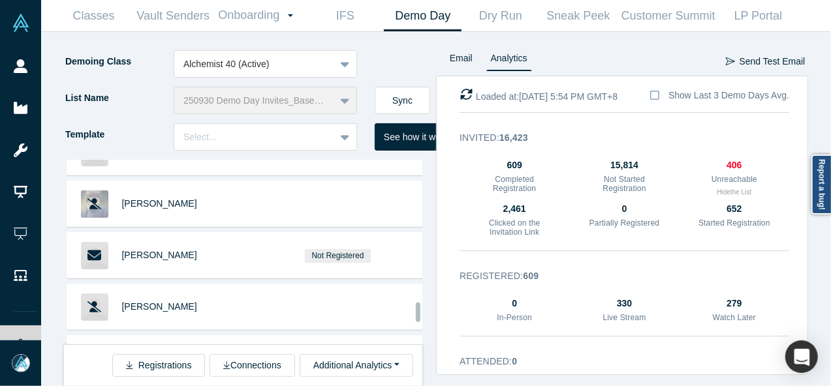
scroll to position [4316, 0]
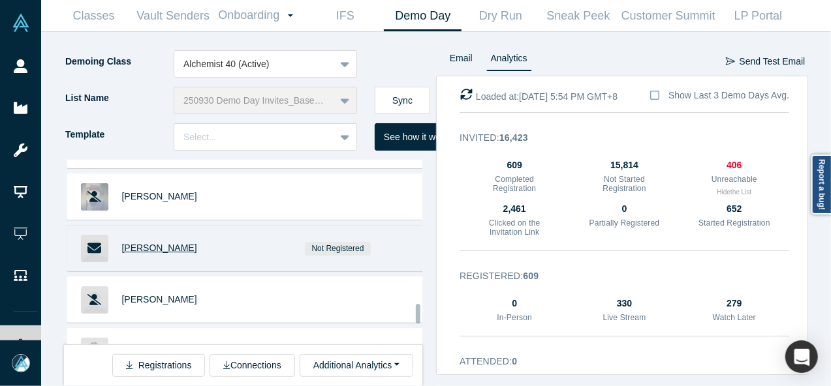
click at [155, 243] on span "Andrew Krowne" at bounding box center [159, 248] width 75 height 10
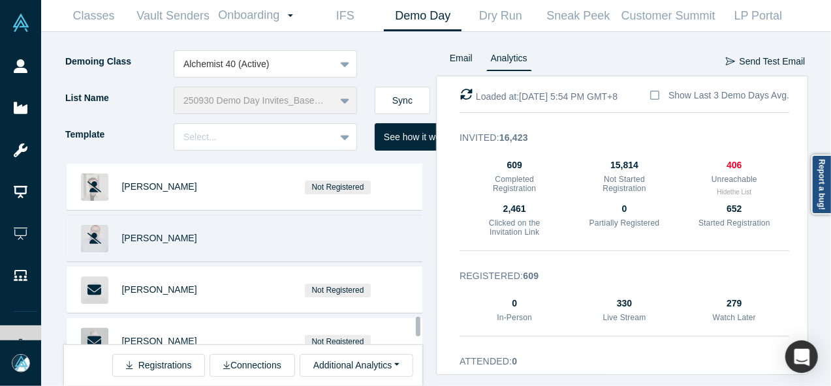
scroll to position [4708, 0]
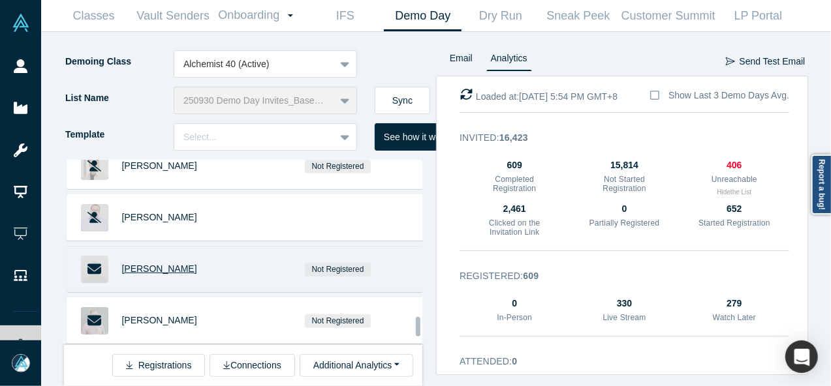
click at [145, 264] on span "Brent Storms" at bounding box center [159, 269] width 75 height 10
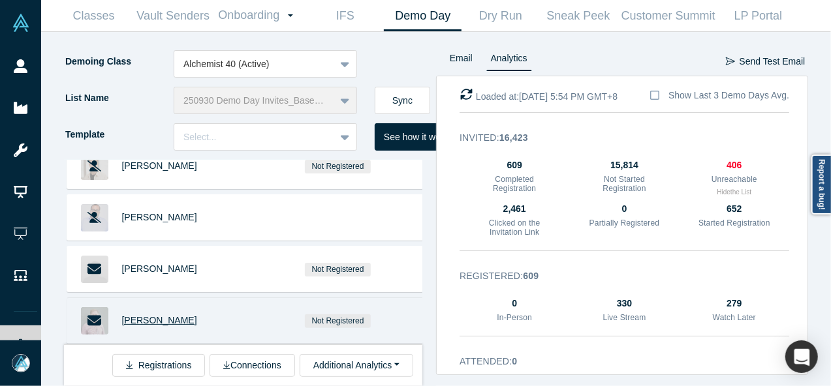
click at [151, 315] on span "John Robb" at bounding box center [159, 320] width 75 height 10
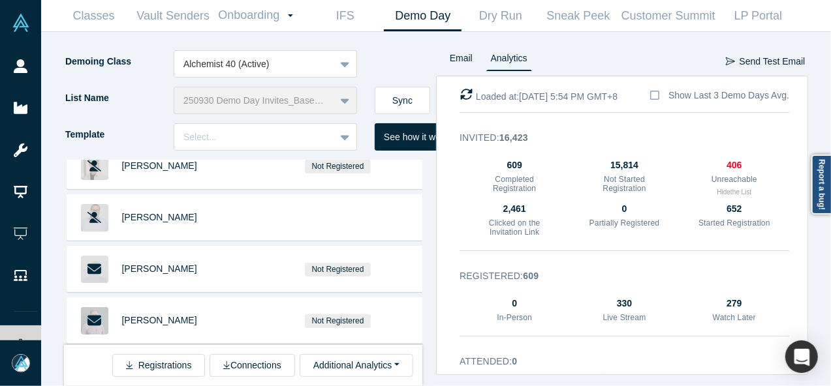
click at [157, 367] on span "Guillaume Dubray" at bounding box center [159, 372] width 75 height 10
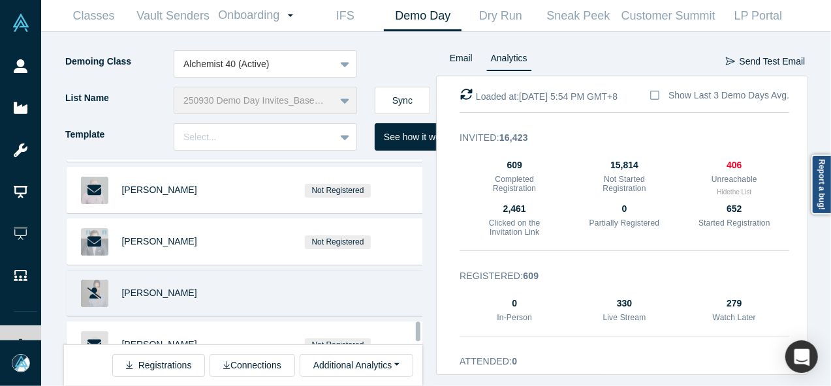
scroll to position [4903, 0]
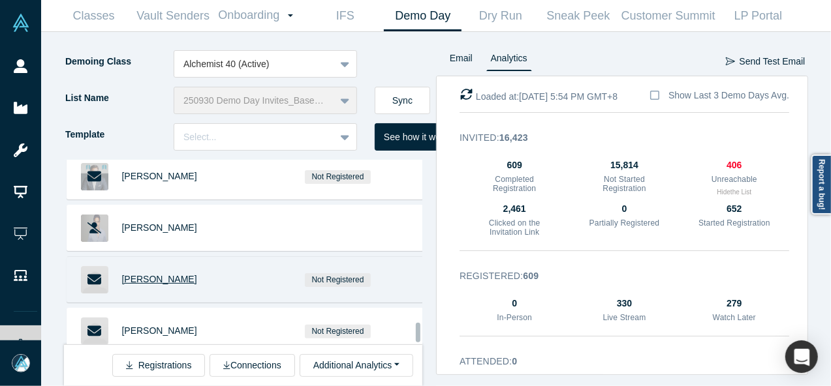
click at [166, 274] on span "Jeremy Arendt" at bounding box center [159, 279] width 75 height 10
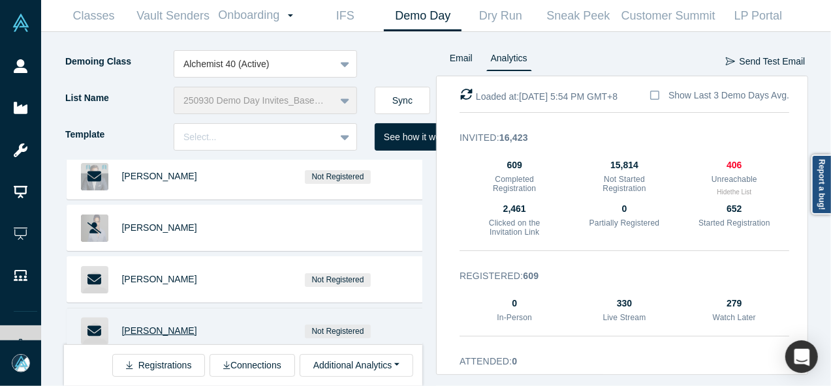
click at [174, 326] on span "Boris Skvortsov" at bounding box center [159, 331] width 75 height 10
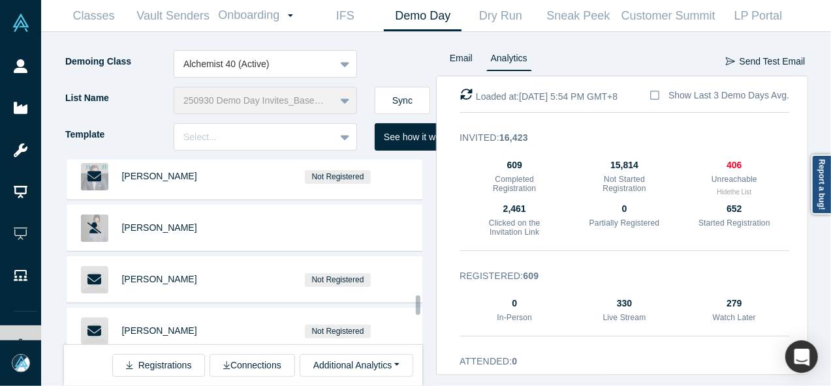
click at [429, 196] on div "Matthew Kinsella Not Registered Pablo Oyhanarte Not Registered Helena Hasselman…" at bounding box center [250, 273] width 372 height 226
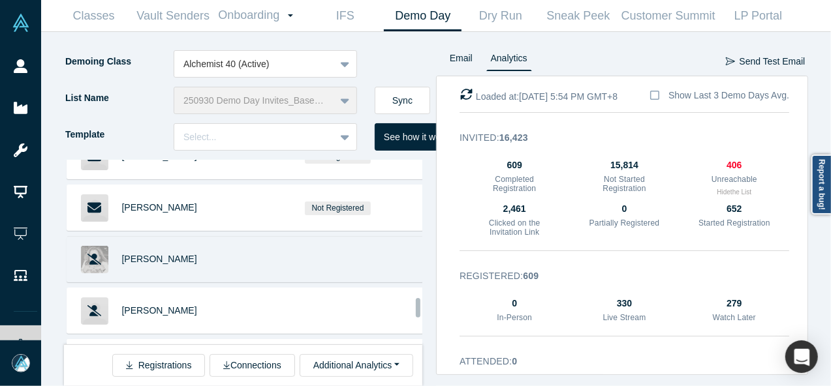
scroll to position [5099, 0]
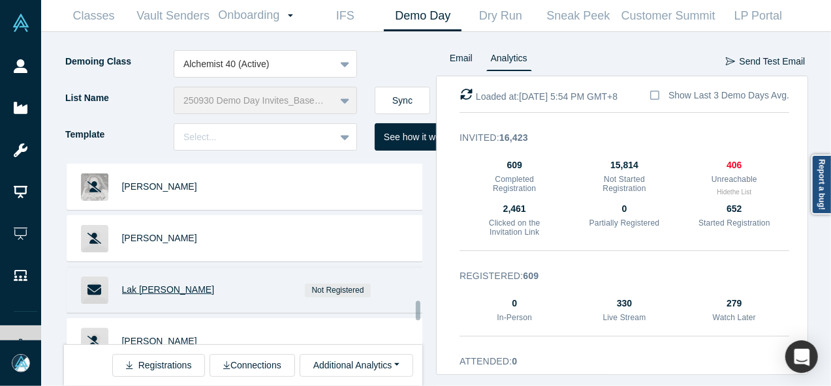
click at [141, 284] on span "Lak Ananth" at bounding box center [168, 289] width 93 height 10
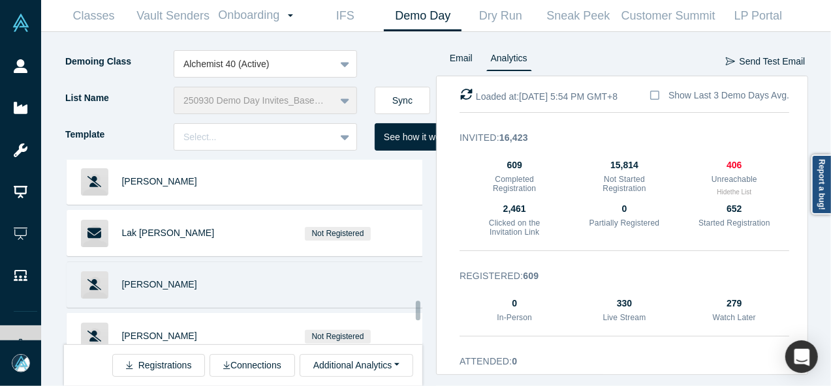
scroll to position [5230, 0]
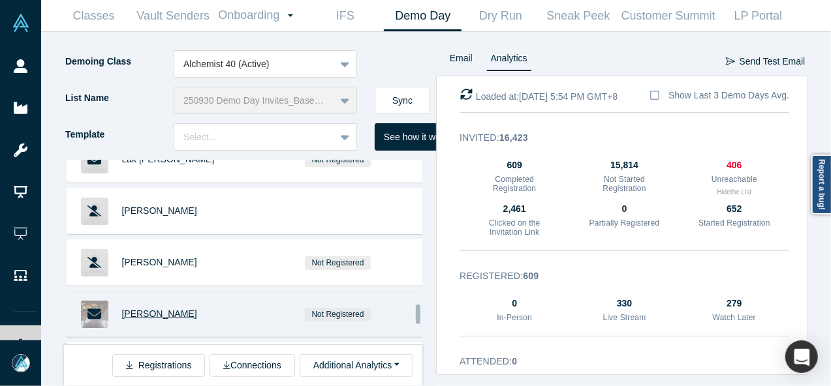
click at [127, 309] on span "Kevin Ober" at bounding box center [159, 314] width 75 height 10
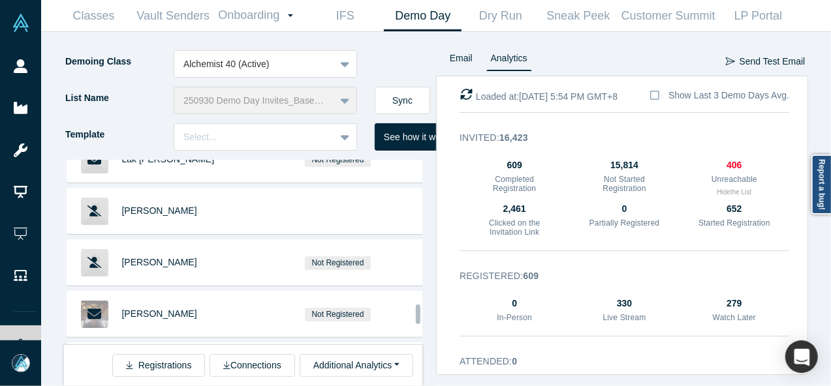
click at [427, 232] on div "Matthew Kinsella Not Registered Pablo Oyhanarte Not Registered Helena Hasselman…" at bounding box center [250, 273] width 372 height 226
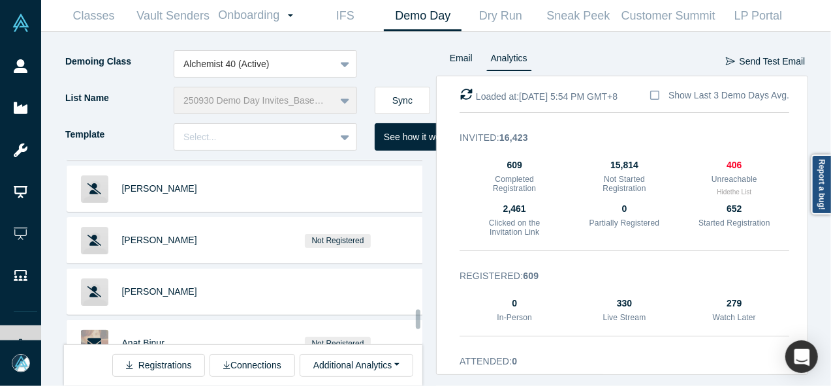
scroll to position [5425, 0]
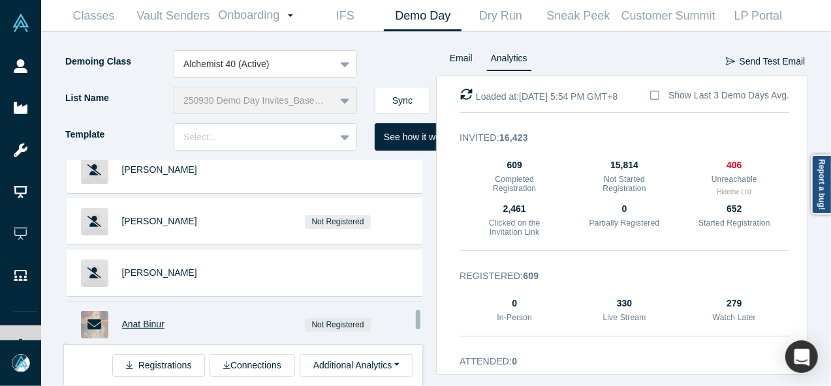
click at [134, 319] on span "Anat Binur" at bounding box center [143, 324] width 42 height 10
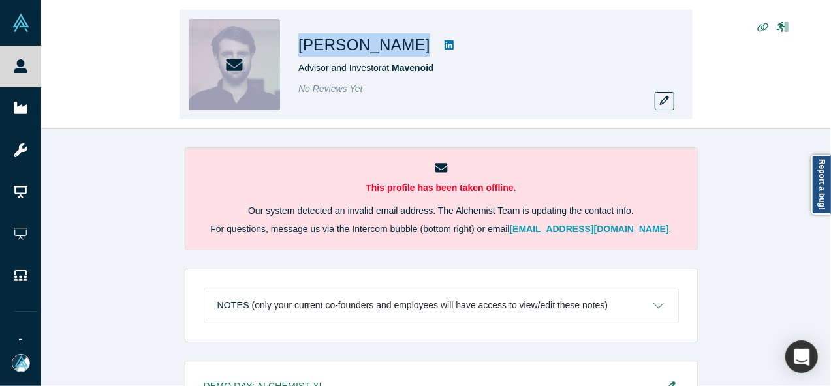
drag, startPoint x: 296, startPoint y: 46, endPoint x: 379, endPoint y: 47, distance: 82.9
click at [379, 47] on div "[PERSON_NAME] Advisor and Investor at Mavenoid No Reviews Yet" at bounding box center [435, 65] width 513 height 110
copy div "[PERSON_NAME]"
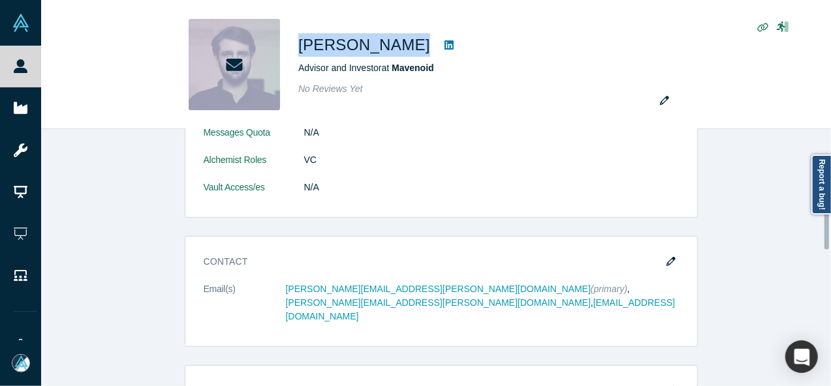
scroll to position [457, 0]
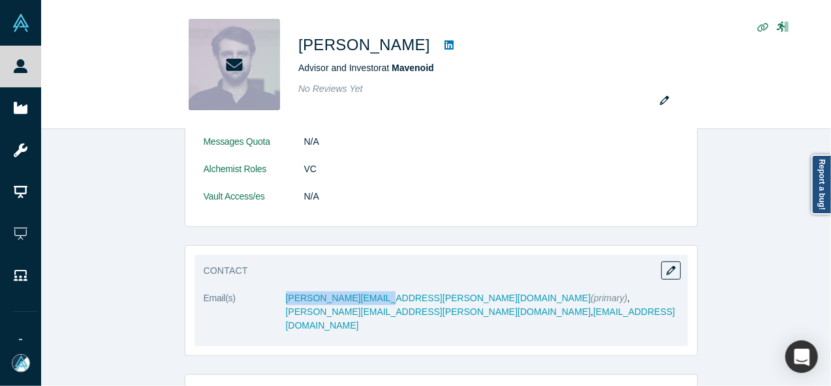
drag, startPoint x: 274, startPoint y: 314, endPoint x: 368, endPoint y: 310, distance: 94.1
click at [368, 310] on dl "Email(s) leo.giertz@gmail.com (primary) , leo@giertz.com , leogiertz@gmail.com" at bounding box center [441, 319] width 475 height 55
copy dl "leo.giertz@gmail.com"
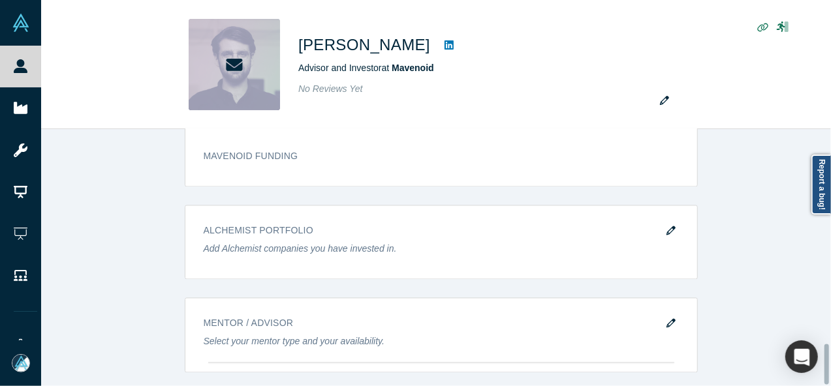
scroll to position [1374, 0]
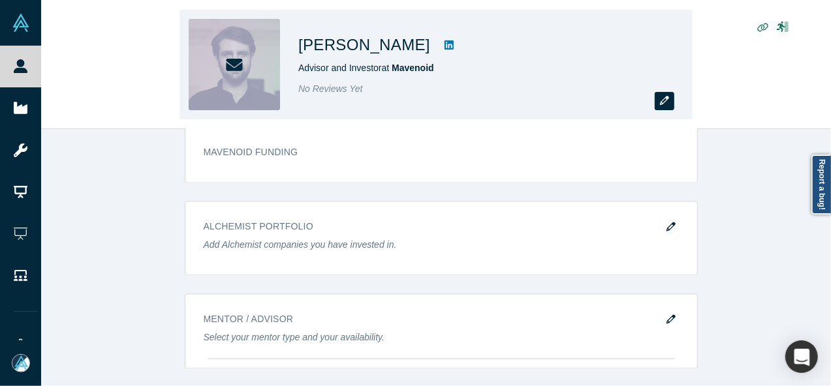
click at [662, 99] on icon "button" at bounding box center [664, 100] width 9 height 9
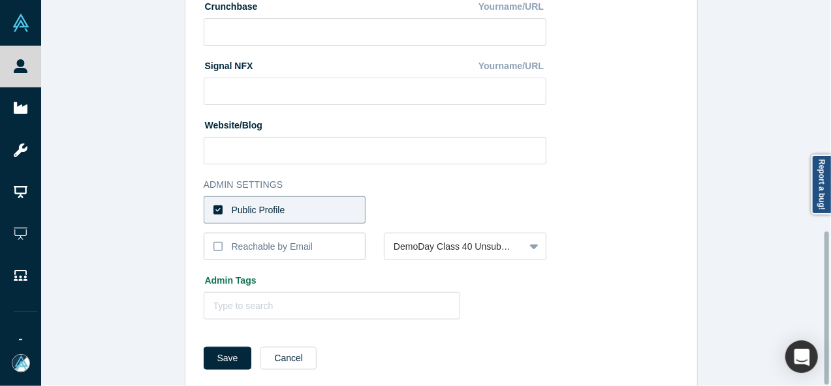
scroll to position [581, 0]
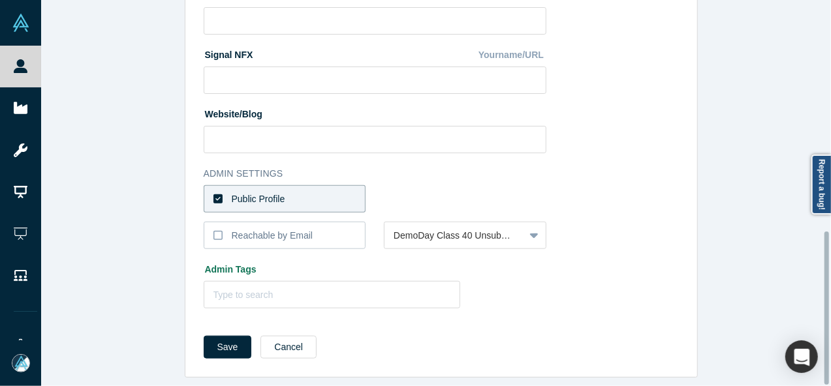
click at [273, 195] on div "Public Profile" at bounding box center [259, 199] width 54 height 14
click at [0, 0] on input "Public Profile" at bounding box center [0, 0] width 0 height 0
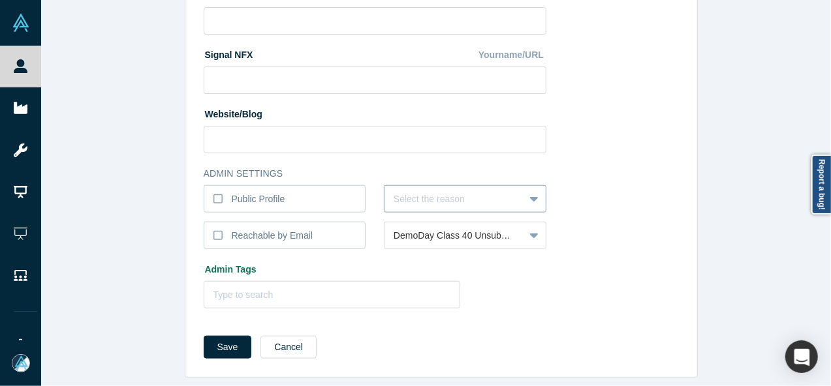
click at [433, 192] on div at bounding box center [453, 199] width 121 height 16
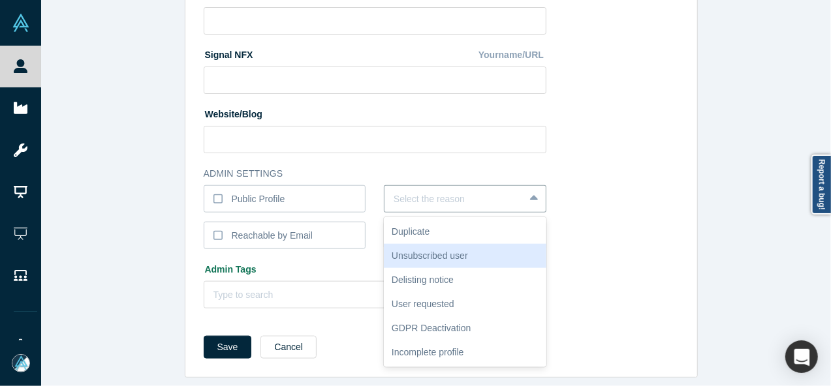
click at [420, 247] on div "Unsubscribed user" at bounding box center [465, 256] width 162 height 24
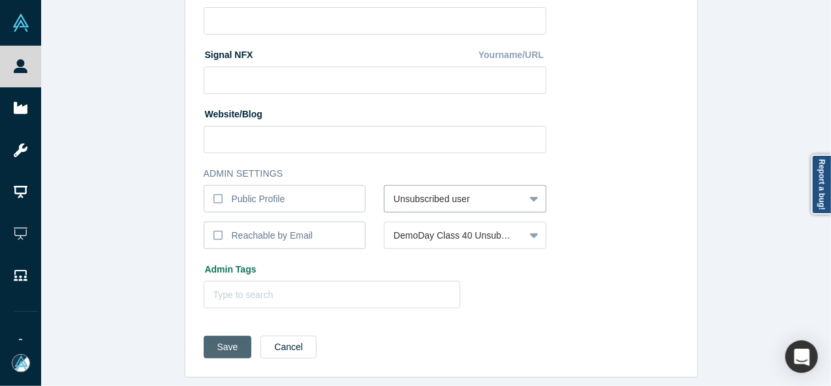
click at [213, 336] on button "Save" at bounding box center [228, 347] width 48 height 23
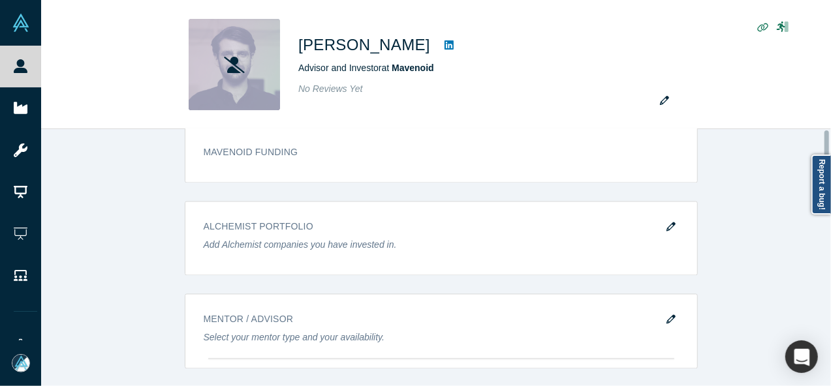
scroll to position [0, 0]
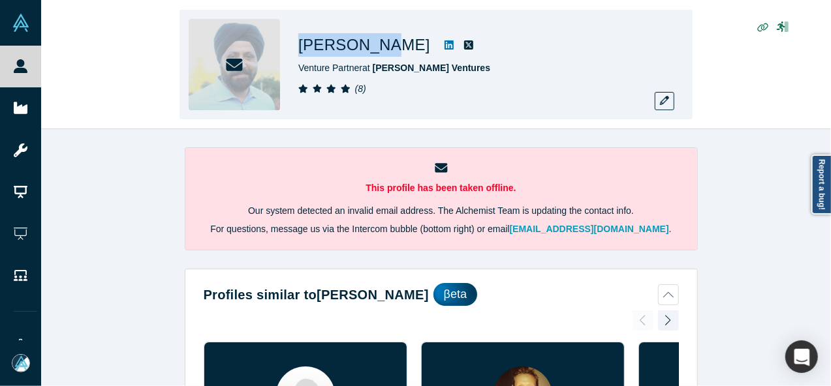
drag, startPoint x: 298, startPoint y: 49, endPoint x: 363, endPoint y: 53, distance: 66.0
click at [363, 53] on div "[PERSON_NAME] Venture Partner at [PERSON_NAME] Ventures ( 8 )" at bounding box center [435, 65] width 513 height 110
copy h1 "[PERSON_NAME]"
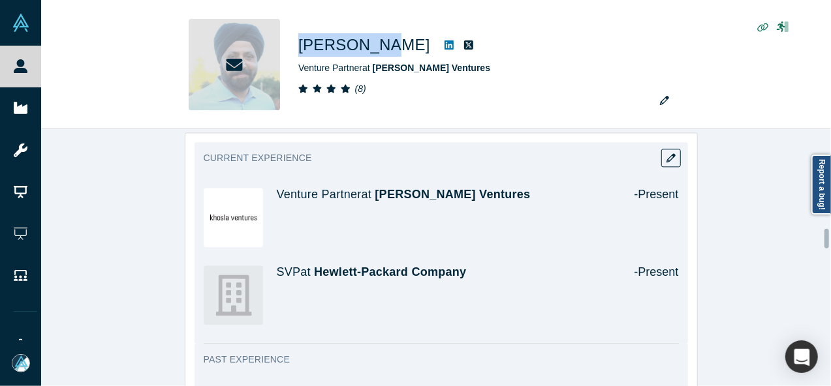
scroll to position [1501, 0]
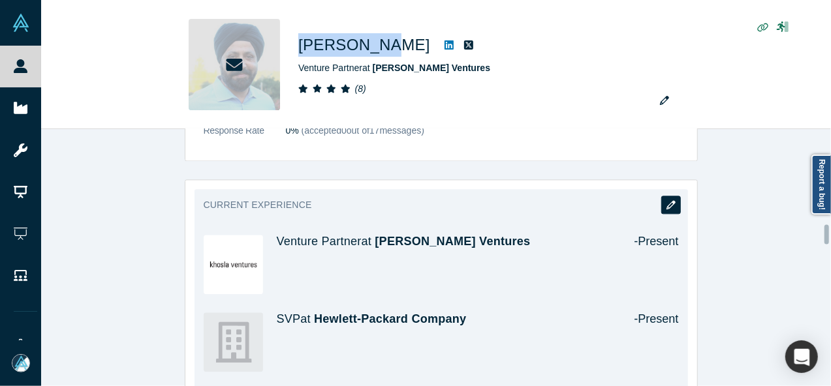
click at [661, 200] on button "button" at bounding box center [671, 205] width 20 height 18
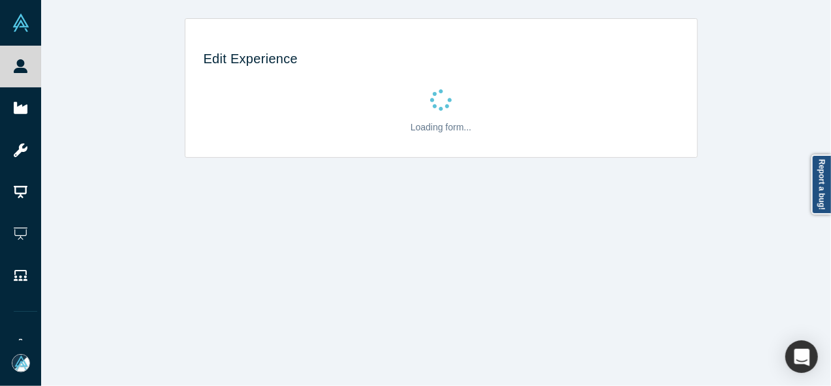
scroll to position [0, 0]
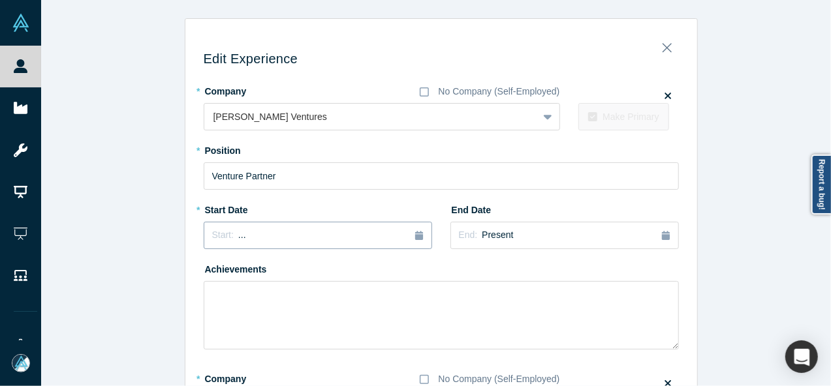
click at [274, 239] on div "Start: ..." at bounding box center [317, 235] width 211 height 14
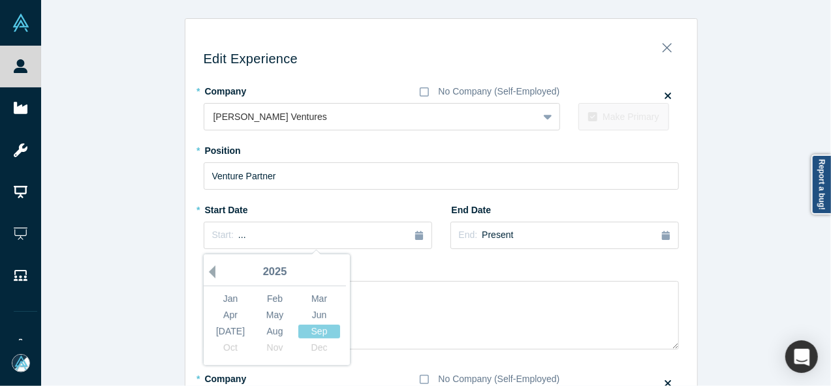
click at [206, 273] on button "Previous Year" at bounding box center [208, 272] width 13 height 13
click at [205, 273] on button "Previous Year" at bounding box center [208, 272] width 13 height 13
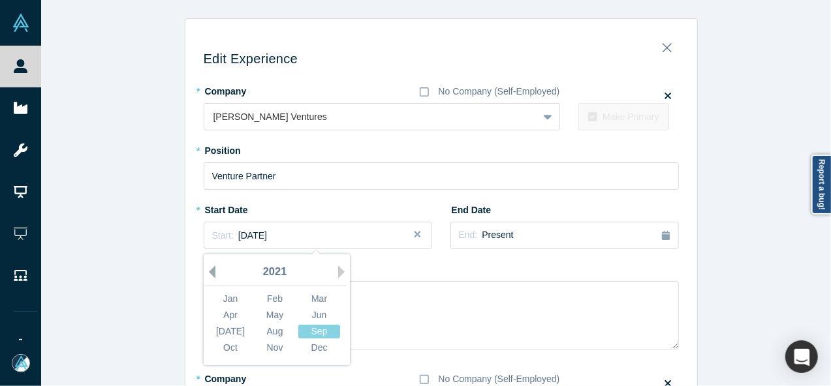
click at [206, 273] on button "Previous Year" at bounding box center [208, 272] width 13 height 13
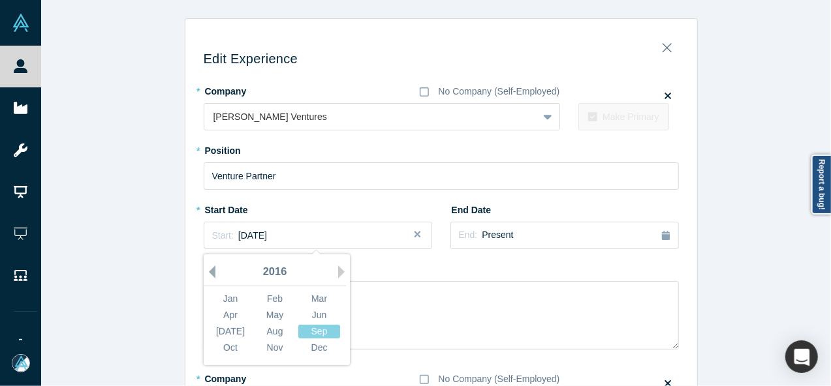
click at [206, 273] on button "Previous Year" at bounding box center [208, 272] width 13 height 13
click at [218, 299] on div "Jan" at bounding box center [230, 299] width 42 height 14
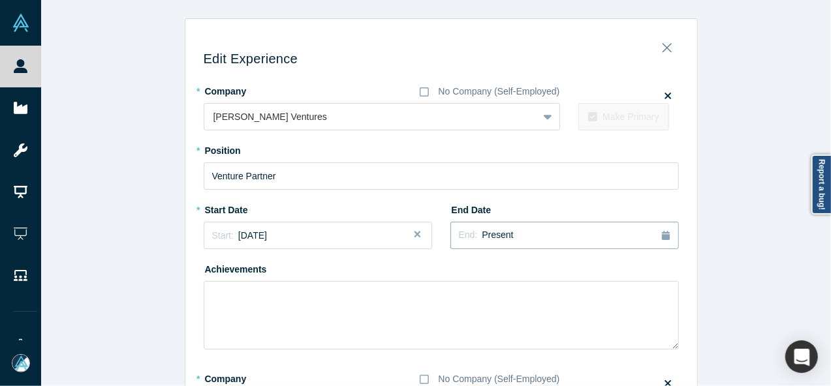
click at [497, 239] on span "Present" at bounding box center [497, 235] width 31 height 10
click at [534, 275] on button "Previous Year" at bounding box center [538, 272] width 13 height 13
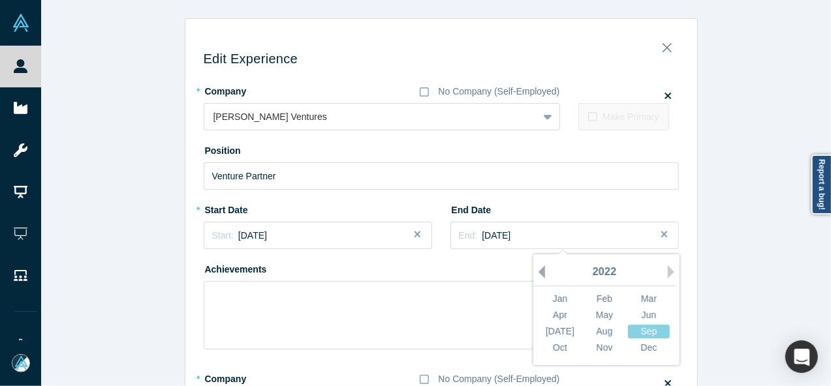
click at [536, 272] on button "Previous Year" at bounding box center [538, 272] width 13 height 13
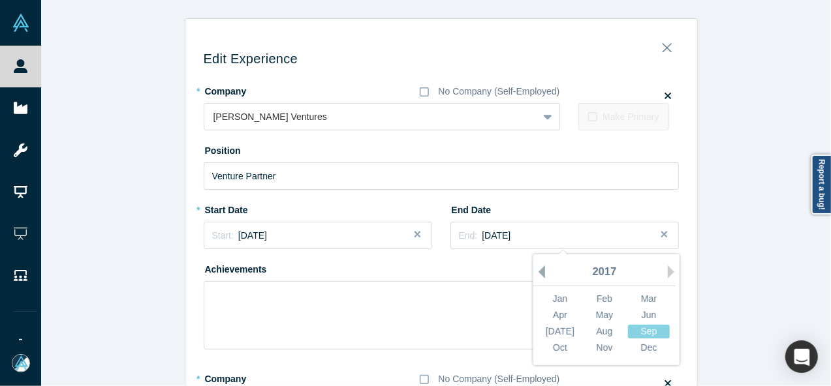
click at [536, 272] on button "Previous Year" at bounding box center [538, 272] width 13 height 13
click at [631, 329] on div "Sep" at bounding box center [649, 332] width 42 height 14
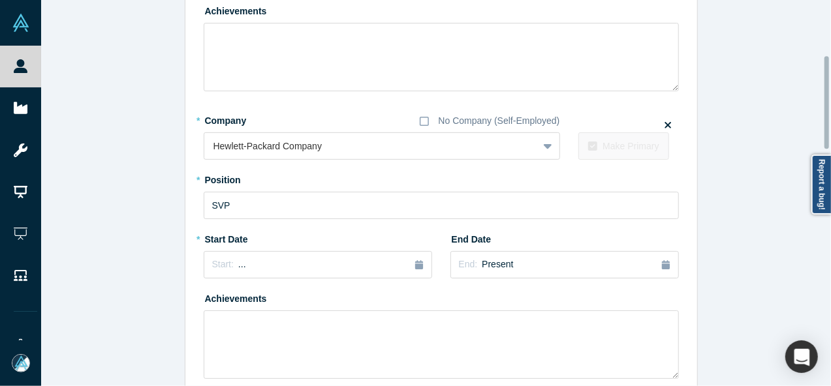
scroll to position [261, 0]
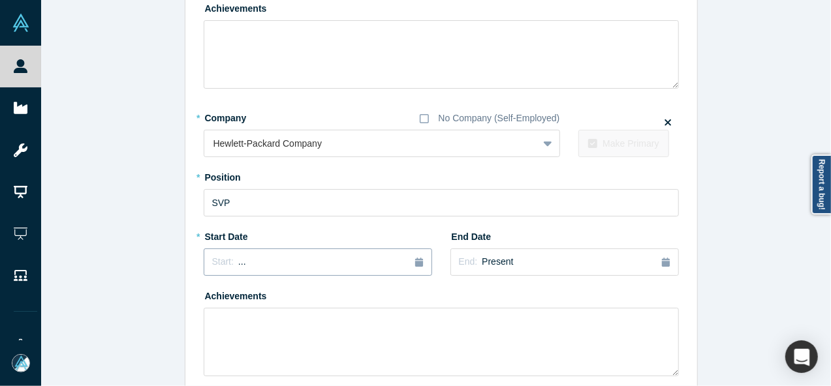
click at [279, 263] on div "Start: ..." at bounding box center [317, 262] width 211 height 14
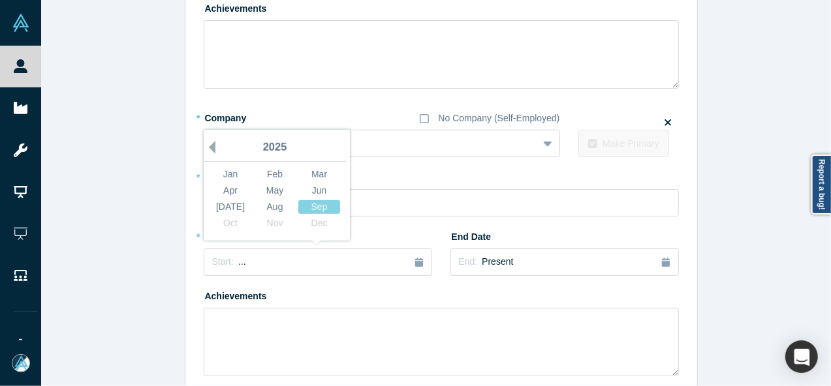
click at [205, 147] on button "Previous Year" at bounding box center [208, 147] width 13 height 13
click at [205, 146] on button "Previous Year" at bounding box center [208, 147] width 13 height 13
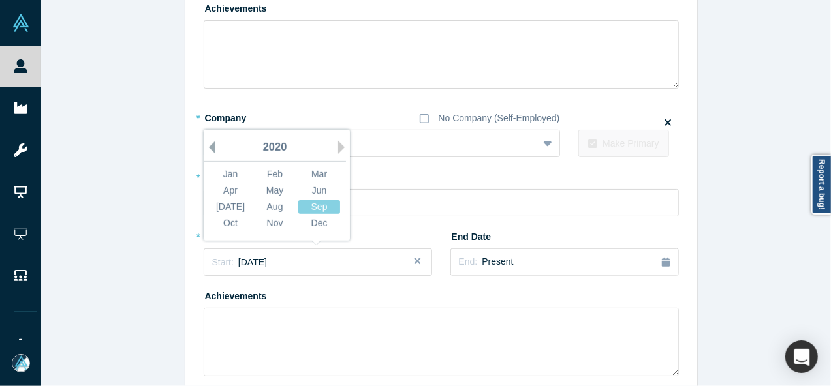
click at [206, 144] on button "Previous Year" at bounding box center [208, 147] width 13 height 13
click at [207, 148] on button "Previous Year" at bounding box center [208, 147] width 13 height 13
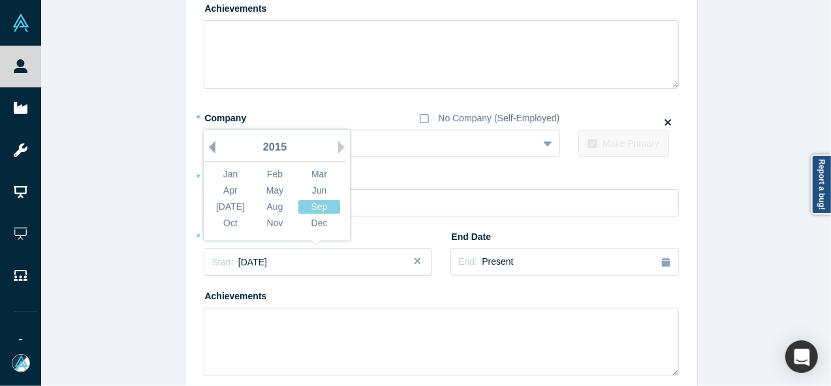
click at [207, 148] on button "Previous Year" at bounding box center [208, 147] width 13 height 13
click at [268, 170] on div "Feb" at bounding box center [275, 175] width 42 height 14
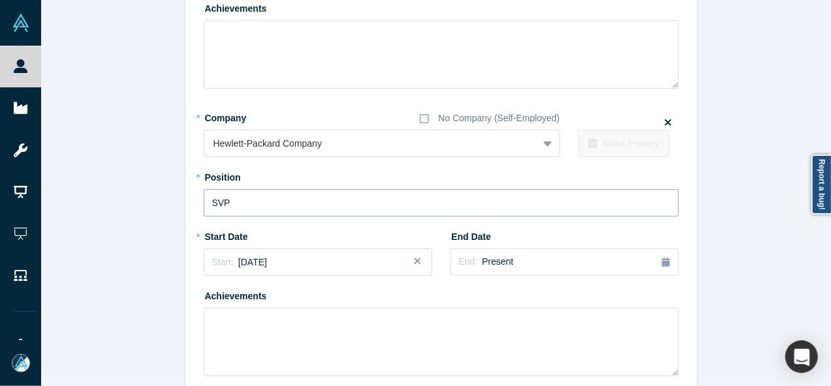
drag, startPoint x: 268, startPoint y: 202, endPoint x: 184, endPoint y: 203, distance: 83.5
paste input "enior Vice President and General Manager, HP Cloud"
type input "Senior Vice President and General Manager, HP Cloud"
click at [486, 257] on span "Present" at bounding box center [497, 261] width 31 height 10
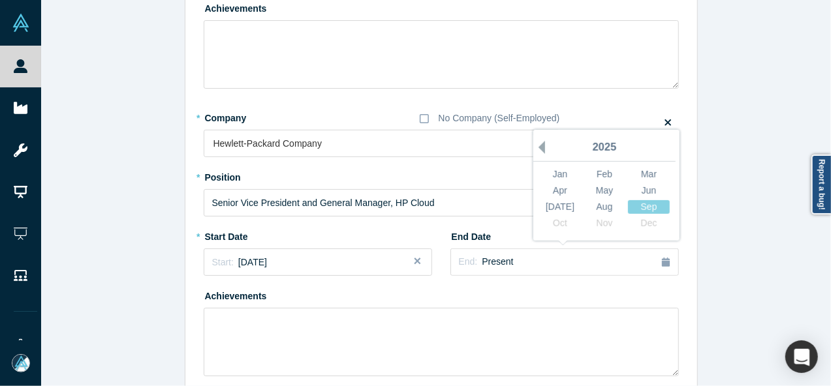
click at [539, 148] on button "Previous Year" at bounding box center [538, 147] width 13 height 13
click at [540, 148] on div "Previous Year 2025 Jan Feb Mar Apr May Jun Jul Aug Sep Oct Nov Dec" at bounding box center [606, 185] width 146 height 111
click at [539, 149] on button "Previous Year" at bounding box center [538, 147] width 13 height 13
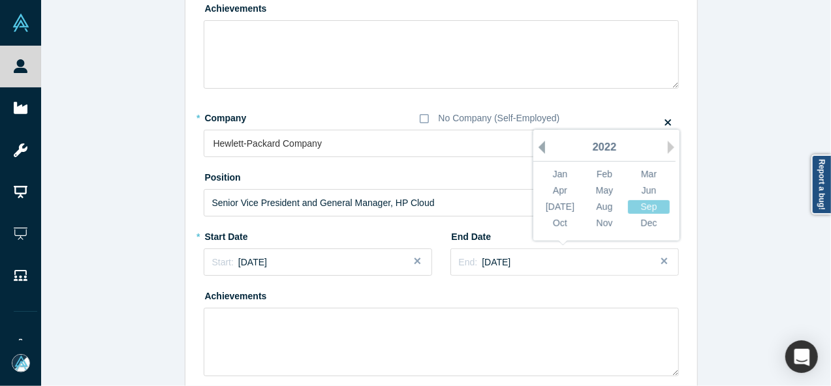
click at [539, 149] on button "Previous Year" at bounding box center [538, 147] width 13 height 13
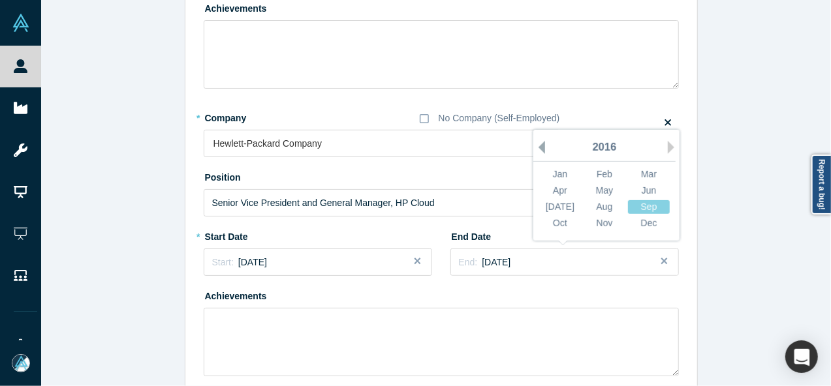
click at [539, 149] on button "Previous Year" at bounding box center [538, 147] width 13 height 13
click at [596, 174] on div "Feb" at bounding box center [604, 175] width 42 height 14
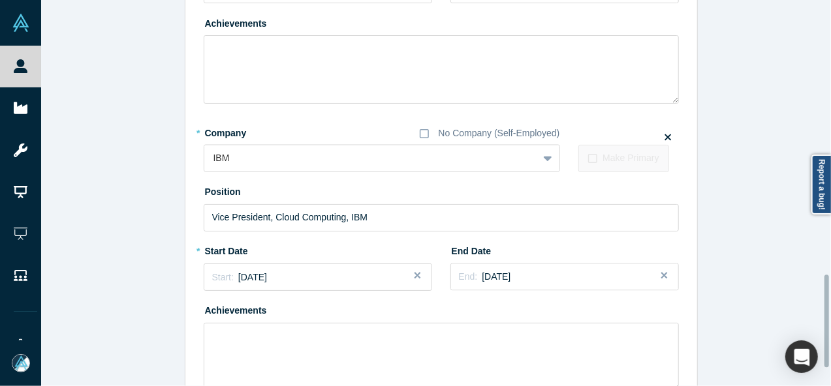
scroll to position [1221, 0]
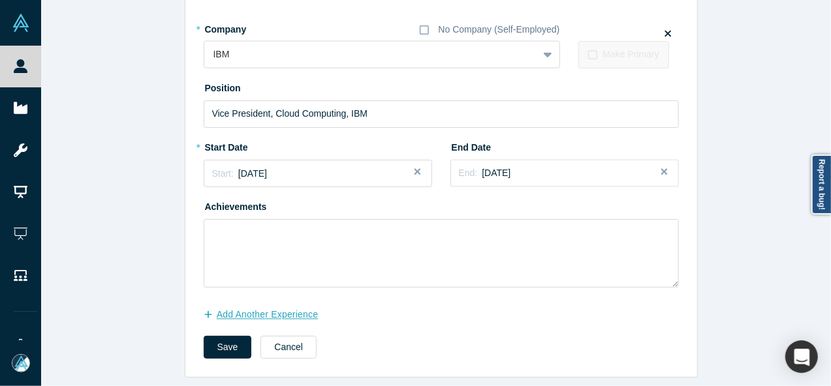
click at [261, 304] on button "Add Another Experience" at bounding box center [268, 315] width 129 height 23
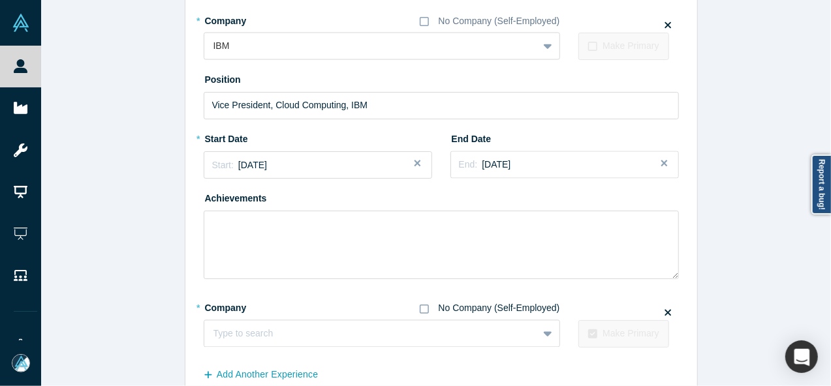
click at [423, 309] on icon at bounding box center [424, 309] width 9 height 10
click at [0, 0] on input "No Company (Self-Employed)" at bounding box center [0, 0] width 0 height 0
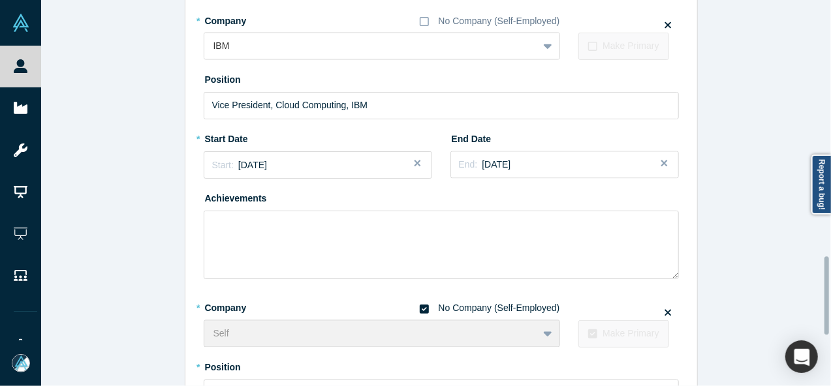
scroll to position [1352, 0]
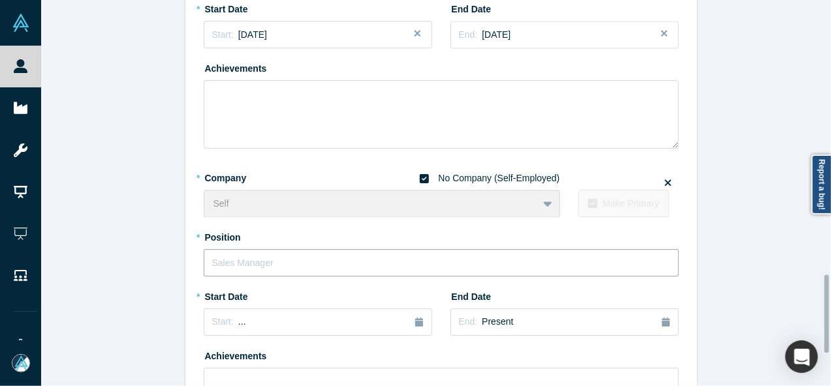
click at [295, 264] on input "text" at bounding box center [441, 262] width 475 height 27
paste input "Advisor + Investor"
click at [294, 262] on input "text" at bounding box center [441, 262] width 475 height 27
type input "Advisor + Investor"
drag, startPoint x: 281, startPoint y: 322, endPoint x: 274, endPoint y: 323, distance: 6.6
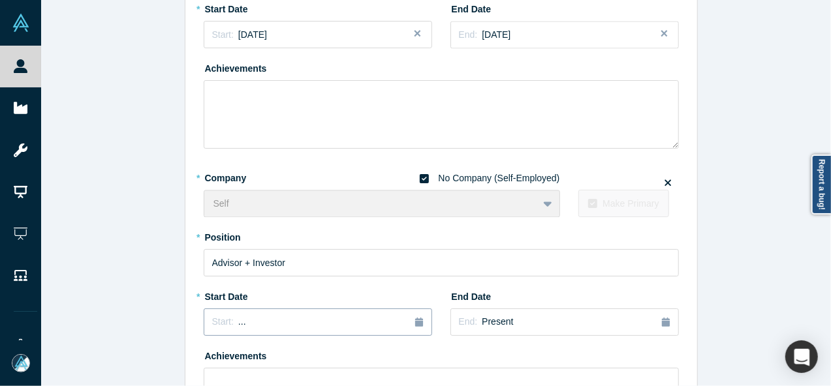
click at [280, 322] on div "Start: ..." at bounding box center [317, 322] width 211 height 14
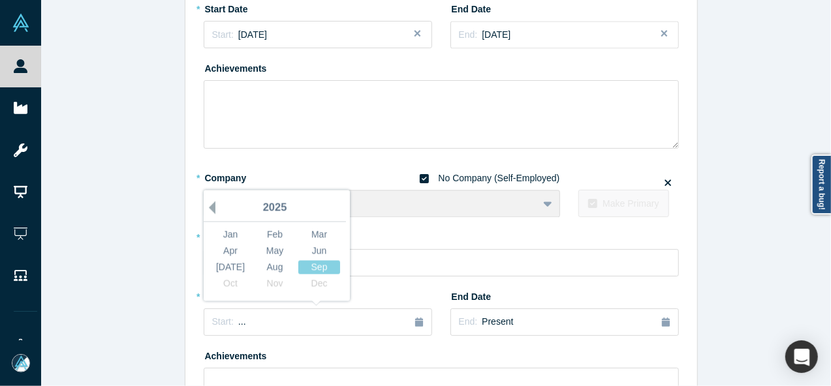
click at [207, 209] on button "Previous Year" at bounding box center [208, 207] width 13 height 13
click at [206, 208] on button "Previous Year" at bounding box center [208, 207] width 13 height 13
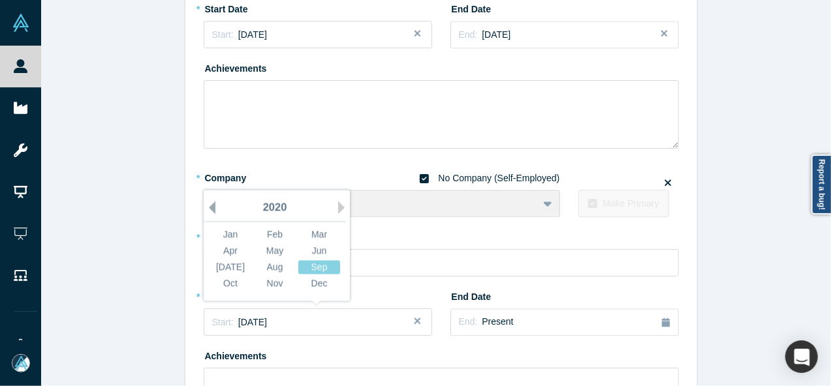
click at [206, 208] on button "Previous Year" at bounding box center [208, 207] width 13 height 13
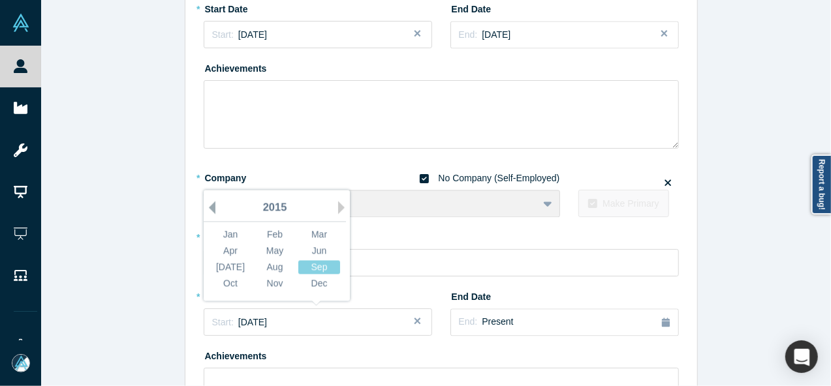
click at [206, 208] on button "Previous Year" at bounding box center [208, 207] width 13 height 13
click at [222, 232] on div "Jan" at bounding box center [230, 235] width 42 height 14
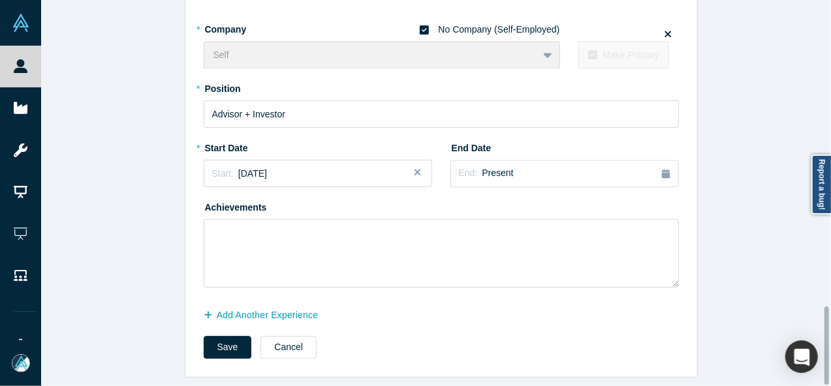
scroll to position [1509, 0]
click at [222, 344] on button "Save" at bounding box center [228, 347] width 48 height 23
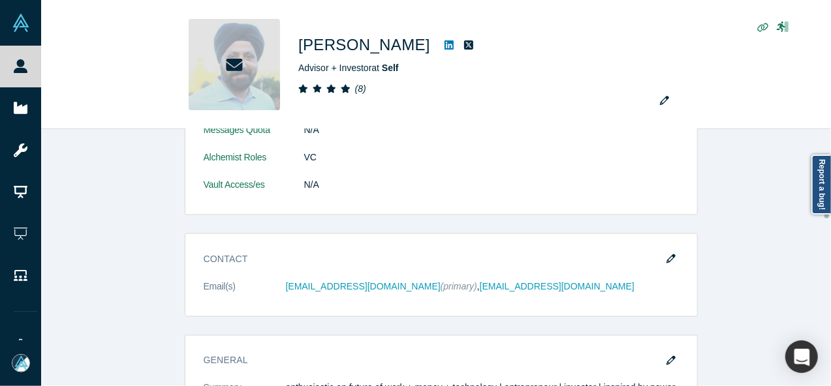
scroll to position [1109, 0]
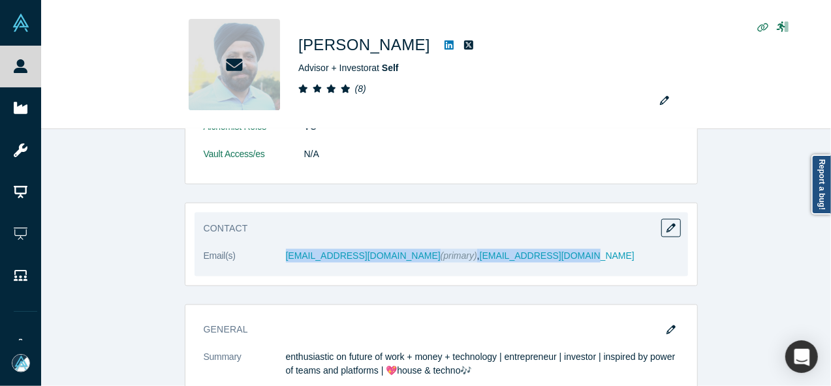
drag, startPoint x: 273, startPoint y: 260, endPoint x: 521, endPoint y: 262, distance: 247.9
click at [521, 262] on dl "Email(s) zbirisingh@gmail.com (primary) , zbs@khoslaventures.com" at bounding box center [441, 262] width 475 height 27
copy dl "zbirisingh@gmail.com (primary) , zbs@khoslaventures.com"
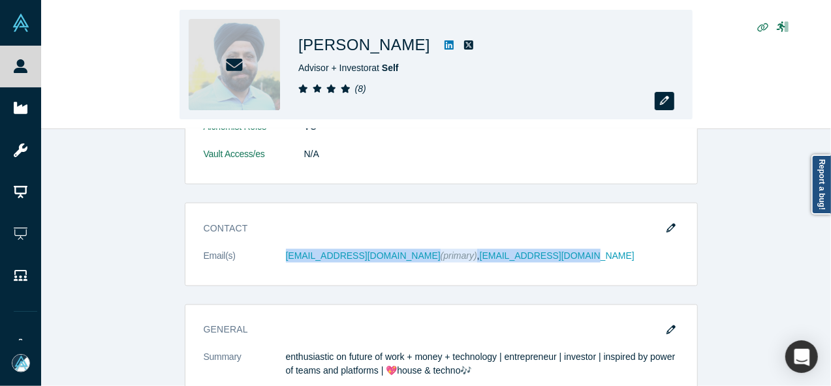
click at [667, 104] on icon "button" at bounding box center [664, 100] width 9 height 9
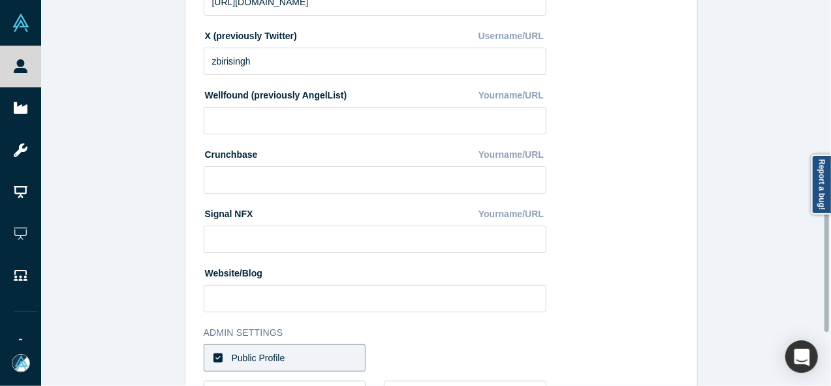
scroll to position [522, 0]
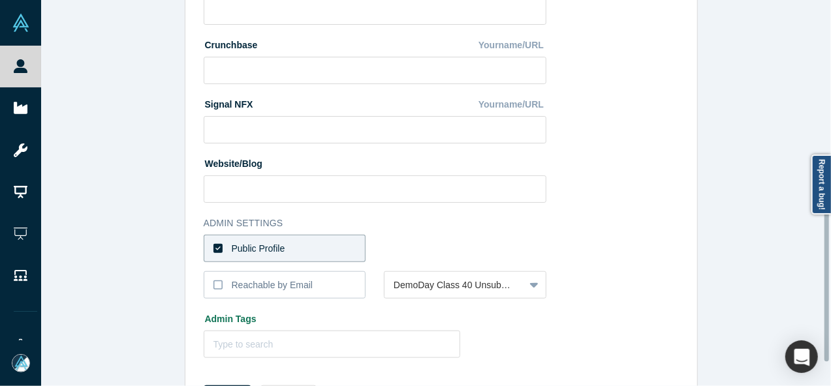
click at [275, 254] on div "Public Profile" at bounding box center [259, 249] width 54 height 14
click at [0, 0] on input "Public Profile" at bounding box center [0, 0] width 0 height 0
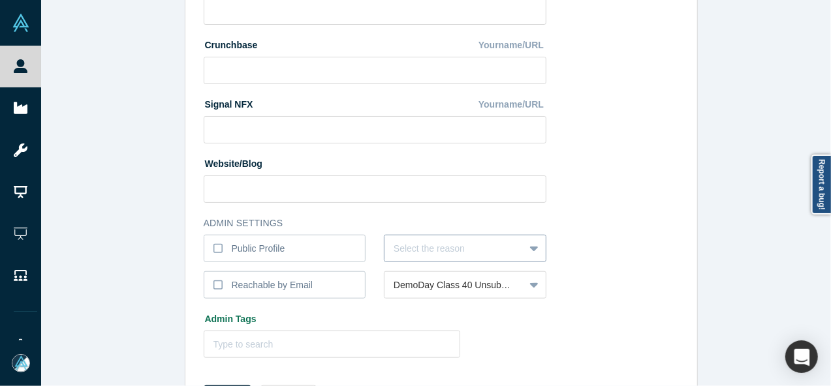
click at [410, 249] on div "Select the reason" at bounding box center [465, 248] width 162 height 27
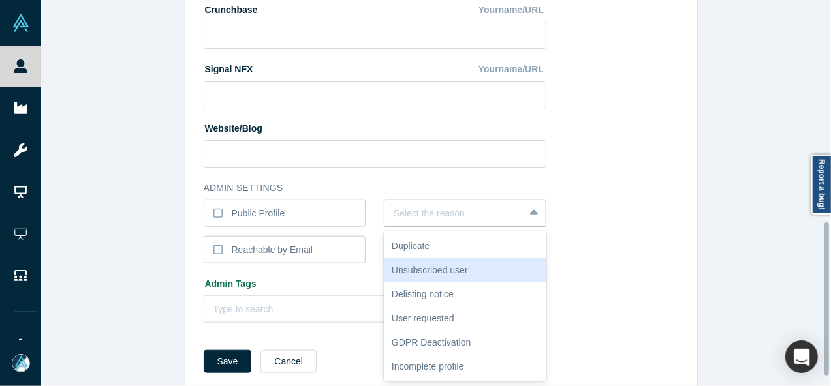
click at [418, 266] on div "Unsubscribed user" at bounding box center [465, 270] width 162 height 24
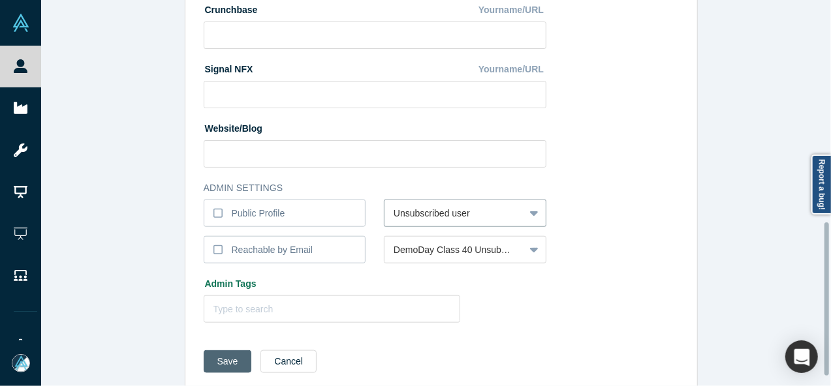
click at [230, 363] on button "Save" at bounding box center [228, 361] width 48 height 23
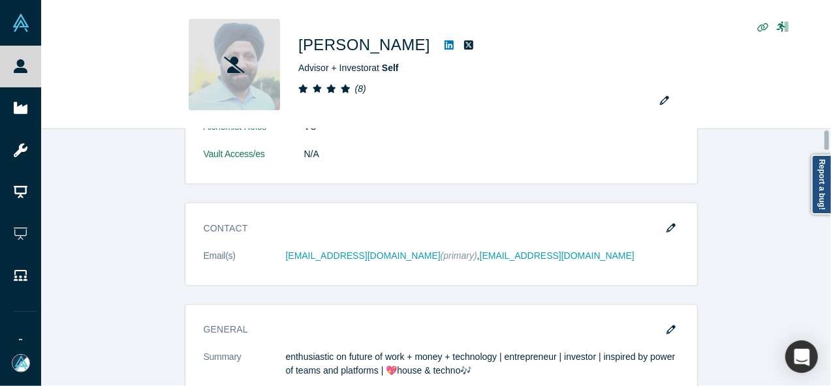
scroll to position [0, 0]
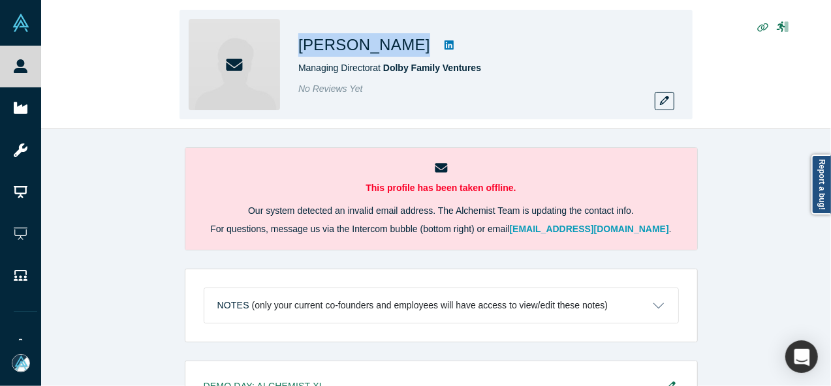
drag, startPoint x: 298, startPoint y: 51, endPoint x: 408, endPoint y: 49, distance: 109.6
click at [408, 49] on h1 "[PERSON_NAME]" at bounding box center [364, 44] width 132 height 23
copy h1 "[PERSON_NAME]"
click at [666, 100] on icon "button" at bounding box center [664, 100] width 9 height 9
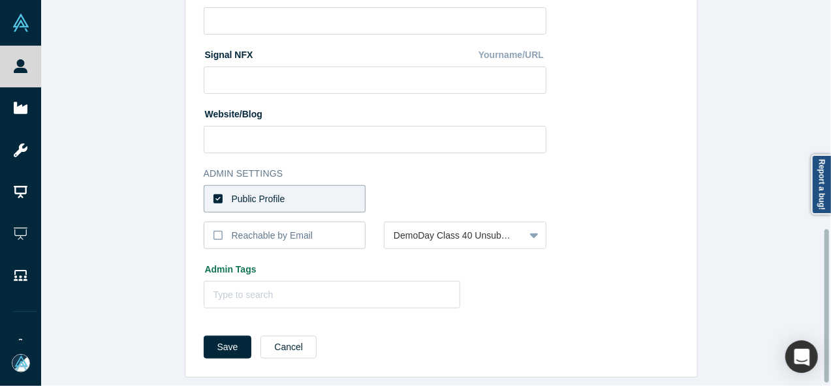
scroll to position [581, 0]
click at [298, 191] on label "Public Profile" at bounding box center [285, 198] width 162 height 27
click at [0, 0] on input "Public Profile" at bounding box center [0, 0] width 0 height 0
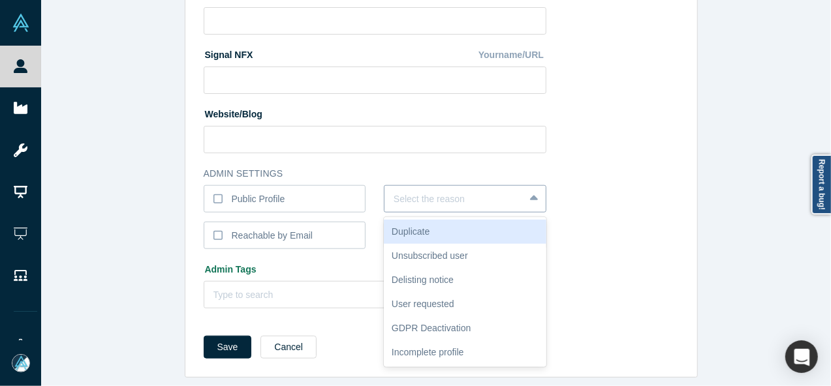
click at [405, 194] on div at bounding box center [453, 199] width 121 height 16
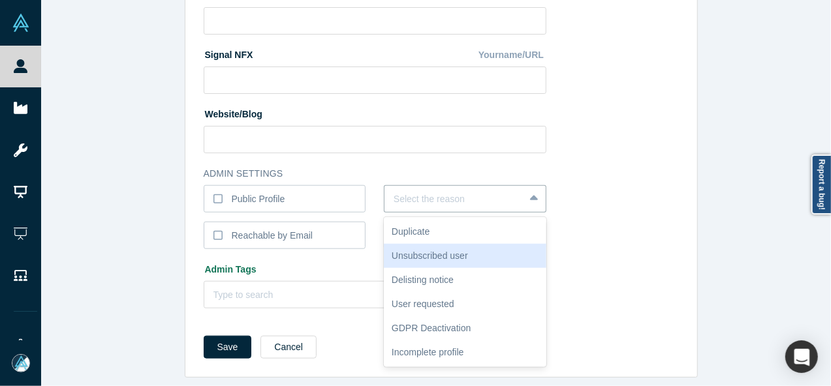
click at [420, 249] on div "Unsubscribed user" at bounding box center [465, 256] width 162 height 24
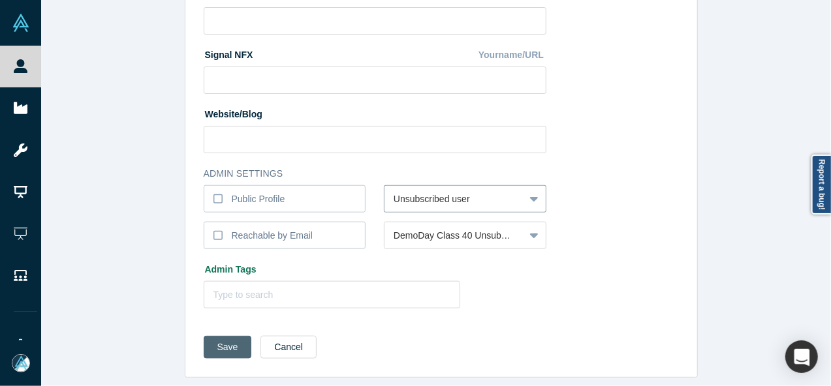
click at [223, 336] on button "Save" at bounding box center [228, 347] width 48 height 23
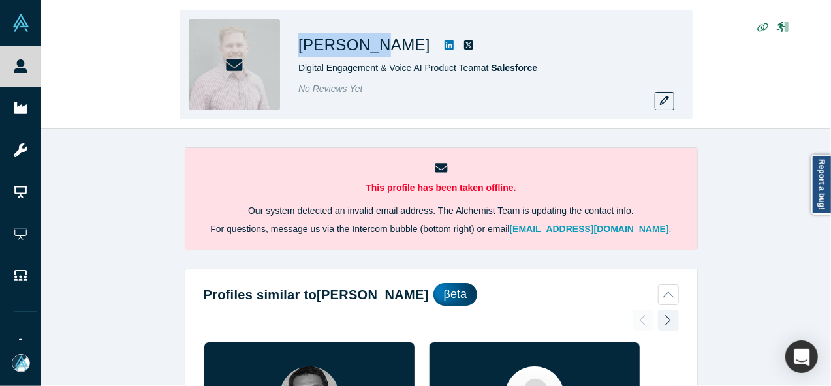
drag, startPoint x: 300, startPoint y: 45, endPoint x: 371, endPoint y: 46, distance: 71.1
click at [371, 46] on div "[PERSON_NAME] Digital Engagement & Voice AI Product Team at Salesforce No Revie…" at bounding box center [435, 65] width 513 height 110
copy h1 "John Robb"
click at [669, 100] on button "button" at bounding box center [664, 101] width 20 height 18
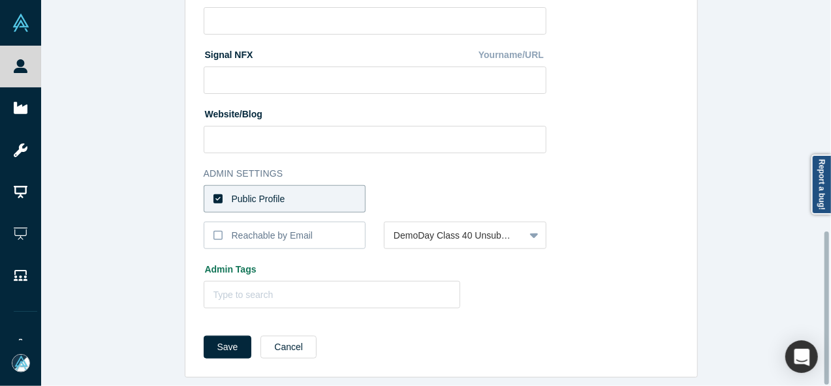
scroll to position [581, 0]
click at [317, 195] on label "Public Profile" at bounding box center [285, 198] width 162 height 27
click at [0, 0] on input "Public Profile" at bounding box center [0, 0] width 0 height 0
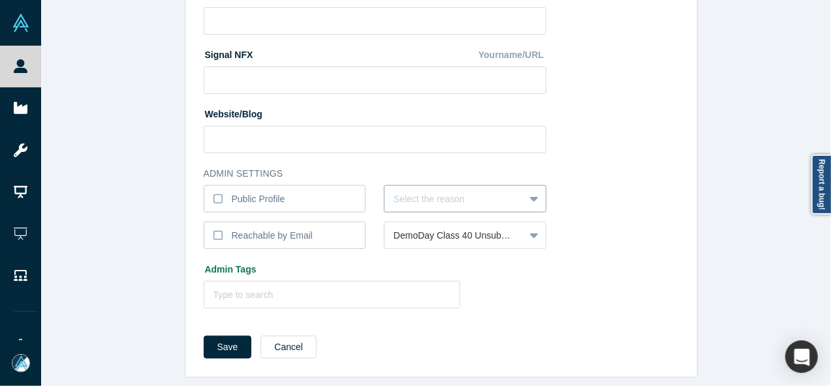
click at [414, 193] on div at bounding box center [453, 199] width 121 height 16
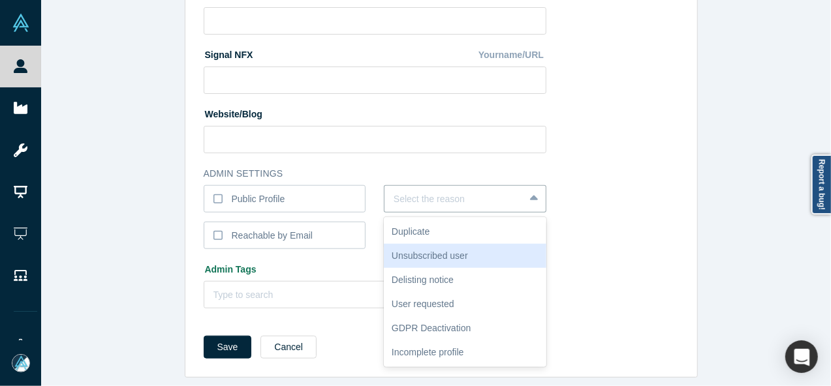
click at [427, 244] on div "Unsubscribed user" at bounding box center [465, 256] width 162 height 24
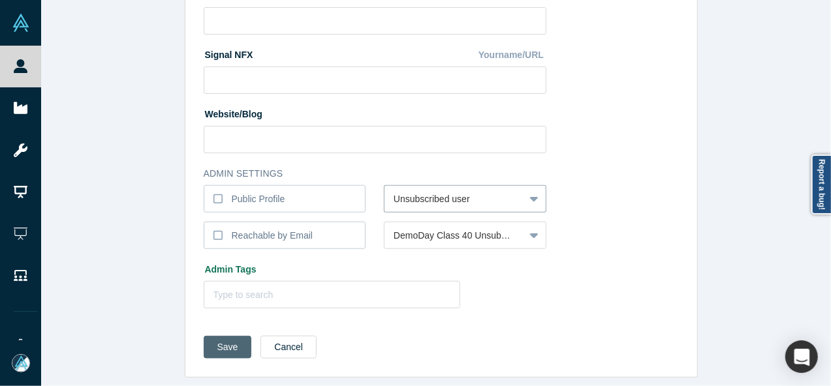
click at [228, 337] on button "Save" at bounding box center [228, 347] width 48 height 23
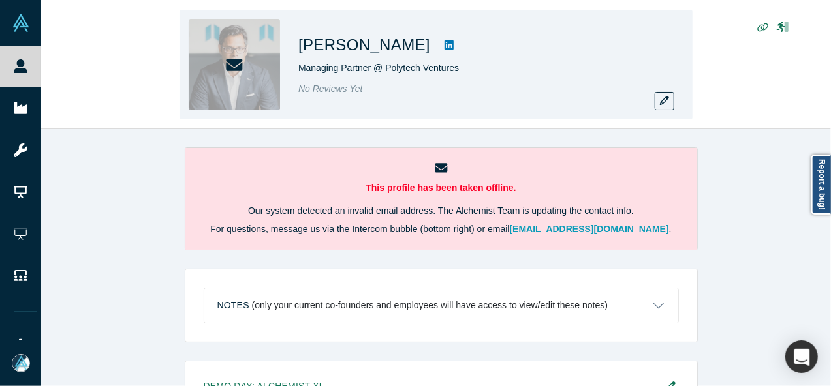
drag, startPoint x: 294, startPoint y: 49, endPoint x: 424, endPoint y: 47, distance: 130.5
click at [424, 47] on div "[PERSON_NAME] Managing Partner @ Polytech Ventures No Reviews Yet" at bounding box center [435, 65] width 513 height 110
copy h1 "[PERSON_NAME]"
click at [667, 101] on icon "button" at bounding box center [664, 100] width 9 height 9
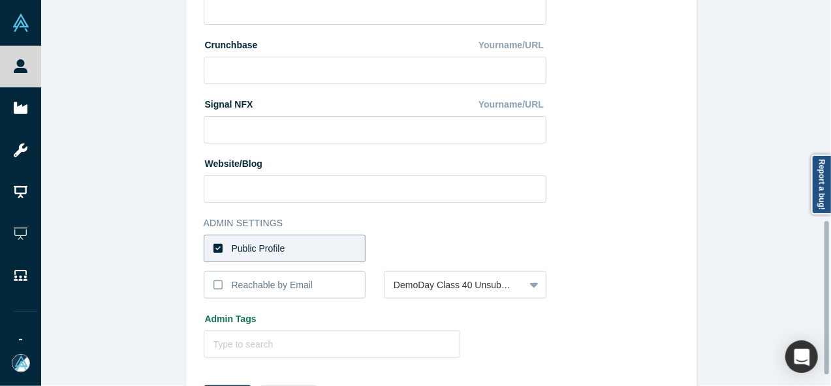
scroll to position [581, 0]
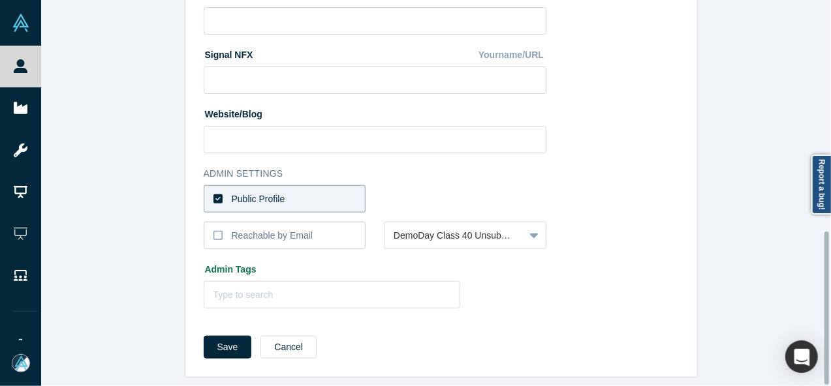
click at [303, 191] on label "Public Profile" at bounding box center [285, 198] width 162 height 27
click at [0, 0] on input "Public Profile" at bounding box center [0, 0] width 0 height 0
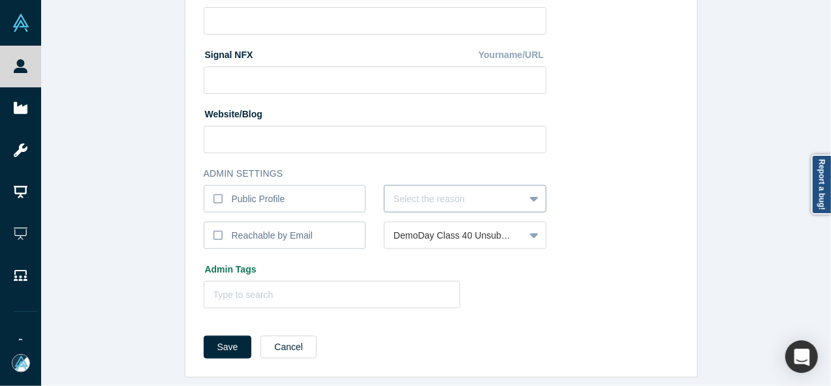
click at [411, 191] on div at bounding box center [453, 199] width 121 height 16
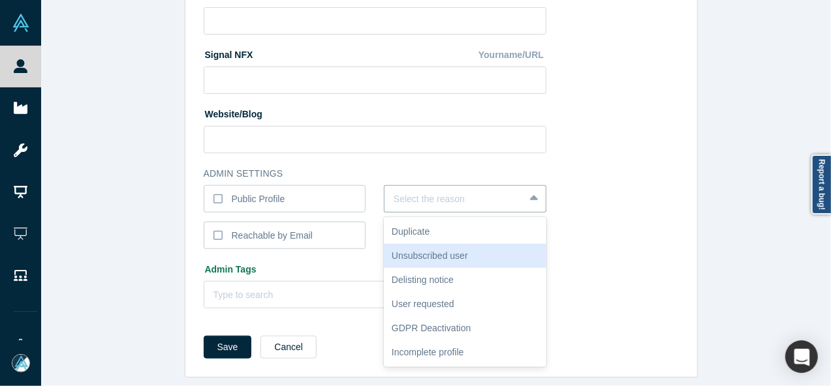
click at [444, 253] on div "Unsubscribed user" at bounding box center [465, 256] width 162 height 24
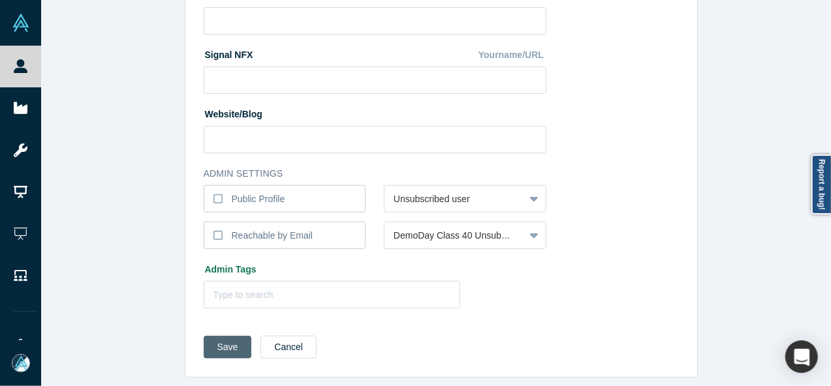
click at [209, 339] on button "Save" at bounding box center [228, 347] width 48 height 23
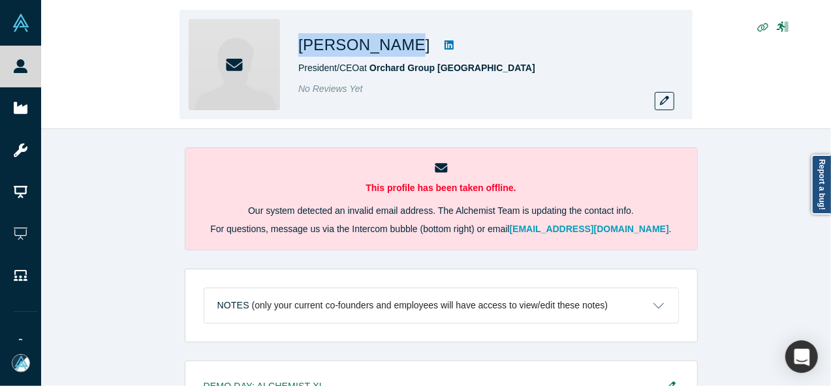
drag, startPoint x: 313, startPoint y: 48, endPoint x: 388, endPoint y: 48, distance: 74.4
click at [388, 48] on h1 "[PERSON_NAME]" at bounding box center [364, 44] width 132 height 23
copy h1 "[PERSON_NAME]"
click at [671, 100] on button "button" at bounding box center [664, 101] width 20 height 18
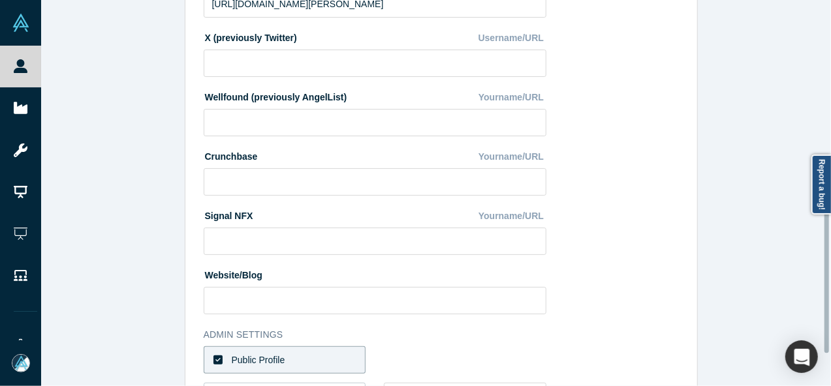
scroll to position [522, 0]
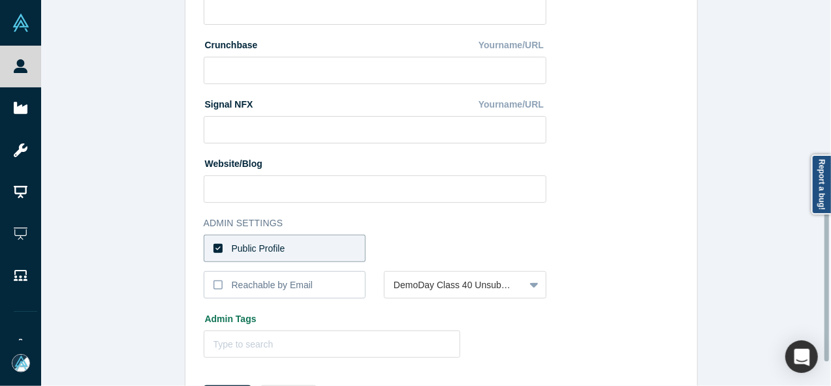
drag, startPoint x: 308, startPoint y: 253, endPoint x: 341, endPoint y: 259, distance: 33.3
click at [308, 252] on label "Public Profile" at bounding box center [285, 248] width 162 height 27
click at [0, 0] on input "Public Profile" at bounding box center [0, 0] width 0 height 0
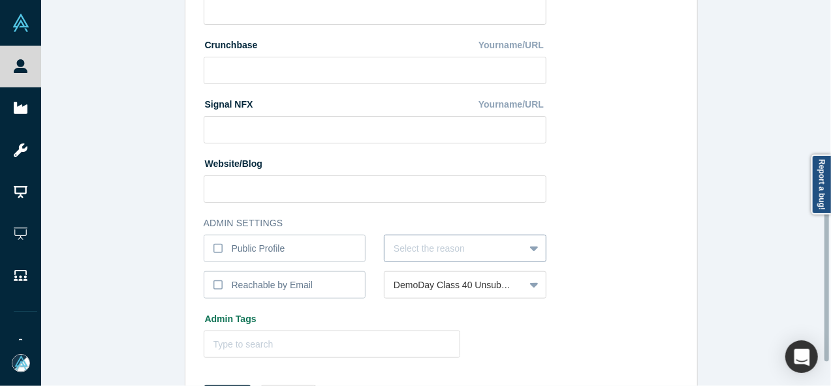
click at [401, 247] on div "Select the reason" at bounding box center [465, 248] width 162 height 27
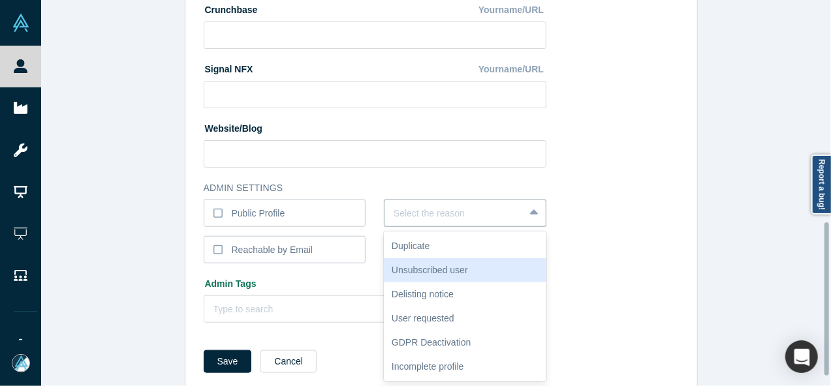
click at [401, 273] on div "Unsubscribed user" at bounding box center [465, 270] width 162 height 24
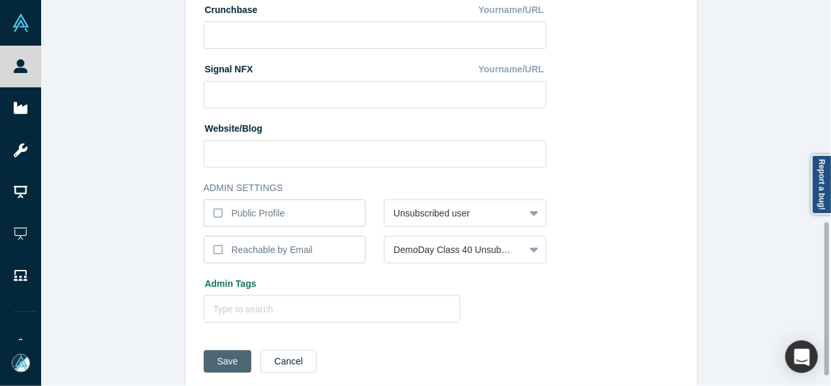
click at [224, 356] on button "Save" at bounding box center [228, 361] width 48 height 23
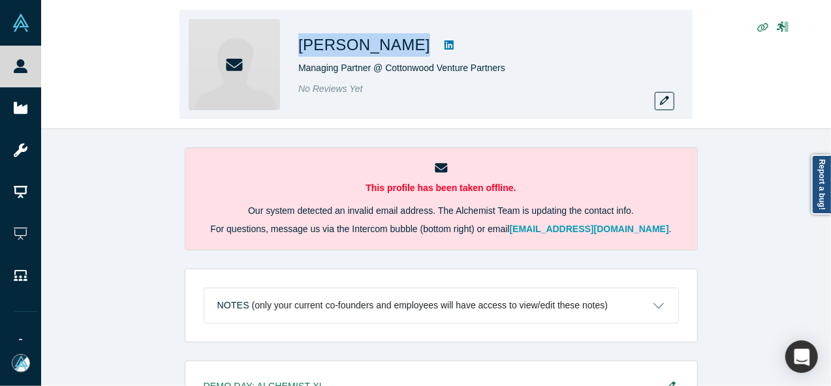
drag, startPoint x: 300, startPoint y: 48, endPoint x: 401, endPoint y: 47, distance: 100.5
click at [401, 46] on div "Jeremy Arendt" at bounding box center [480, 44] width 365 height 23
copy div "Jeremy Arendt"
click at [667, 102] on icon "button" at bounding box center [664, 100] width 9 height 9
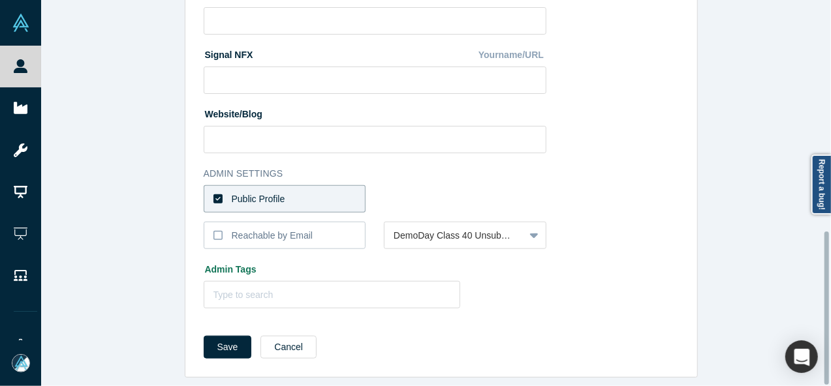
scroll to position [581, 0]
click at [344, 198] on label "Public Profile" at bounding box center [285, 198] width 162 height 27
click at [0, 0] on input "Public Profile" at bounding box center [0, 0] width 0 height 0
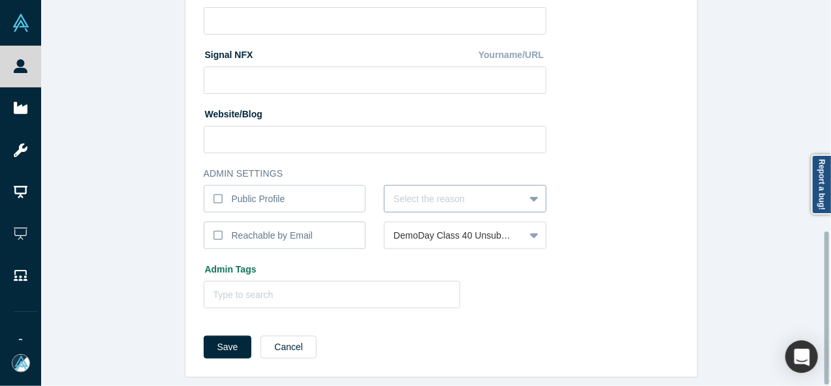
click at [415, 191] on div at bounding box center [453, 199] width 121 height 16
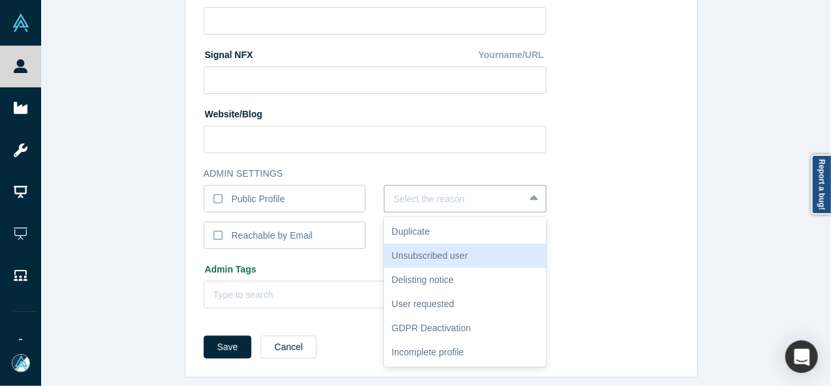
click at [434, 247] on div "Unsubscribed user" at bounding box center [465, 256] width 162 height 24
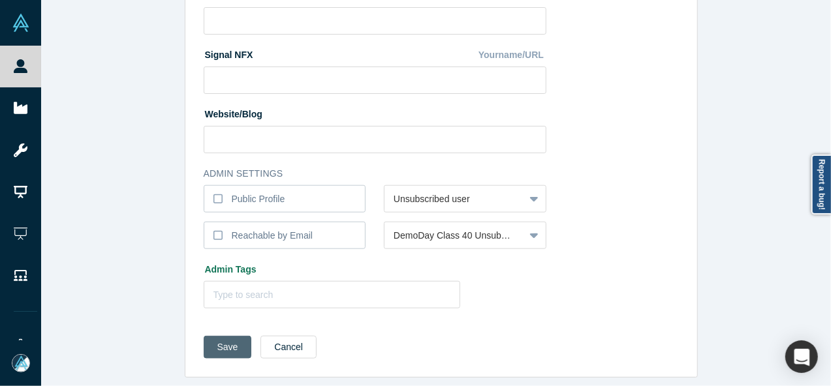
click at [209, 344] on button "Save" at bounding box center [228, 347] width 48 height 23
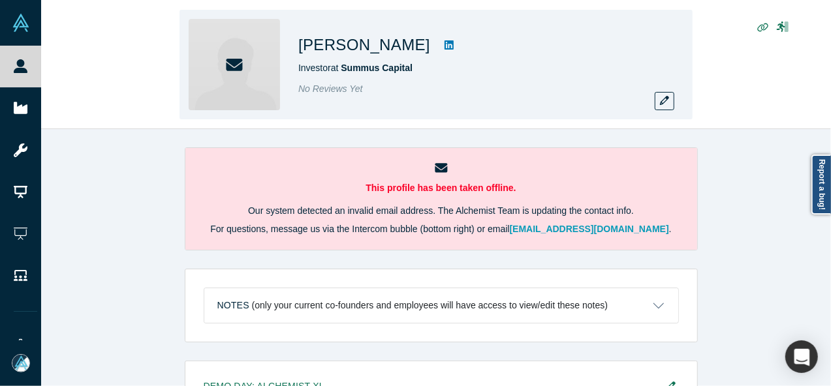
drag, startPoint x: 299, startPoint y: 47, endPoint x: 405, endPoint y: 45, distance: 105.7
click at [405, 45] on div "[PERSON_NAME] Investor at Summus Capital No Reviews Yet" at bounding box center [435, 65] width 513 height 110
copy h1 "[PERSON_NAME]"
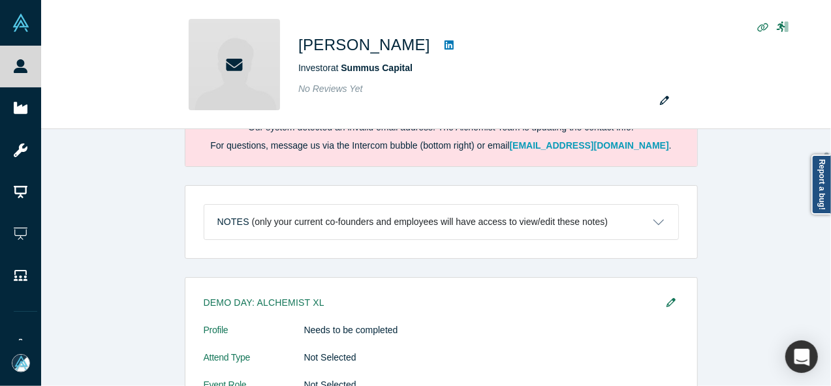
scroll to position [130, 0]
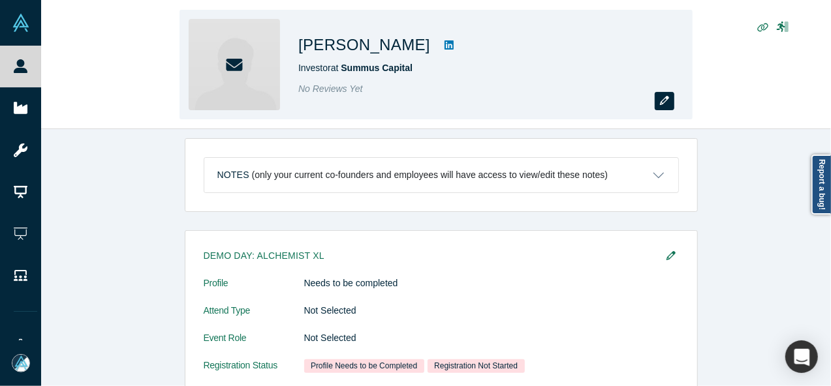
click at [666, 100] on icon "button" at bounding box center [664, 100] width 9 height 9
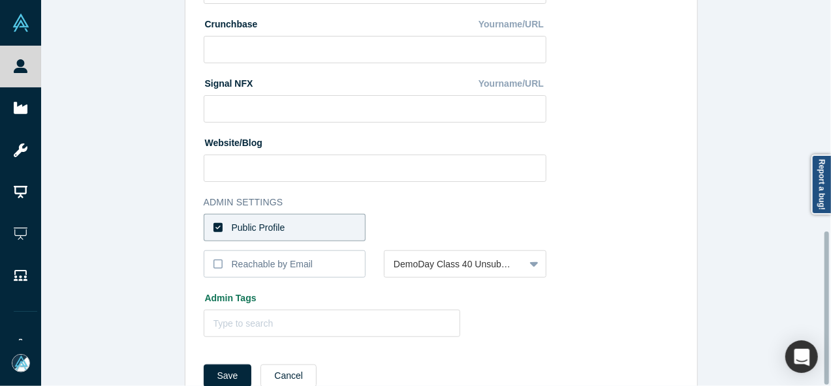
scroll to position [581, 0]
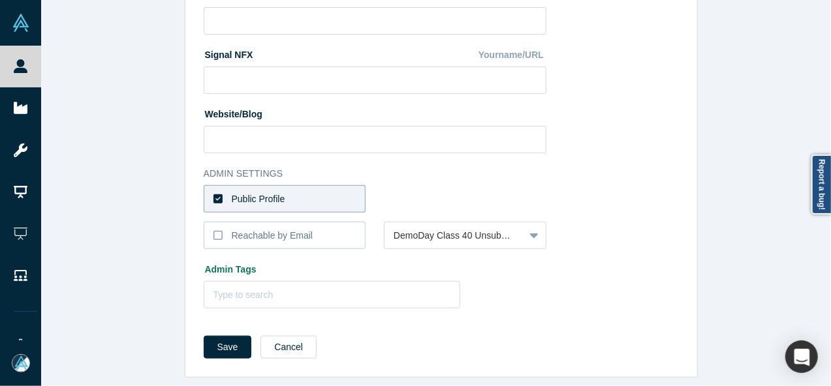
click at [345, 185] on label "Public Profile" at bounding box center [285, 198] width 162 height 27
click at [0, 0] on input "Public Profile" at bounding box center [0, 0] width 0 height 0
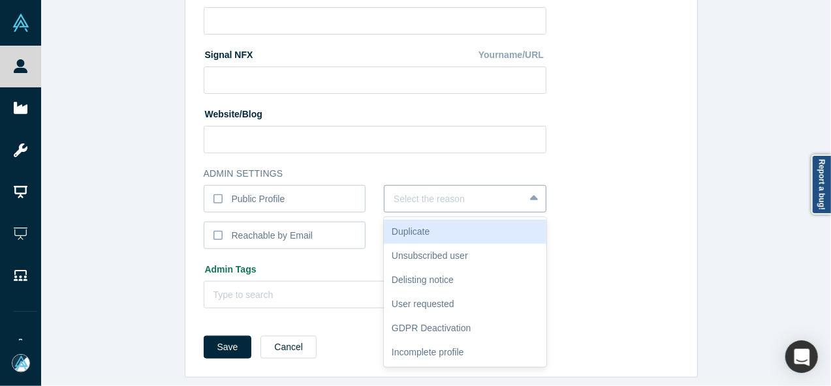
click at [437, 191] on div at bounding box center [453, 199] width 121 height 16
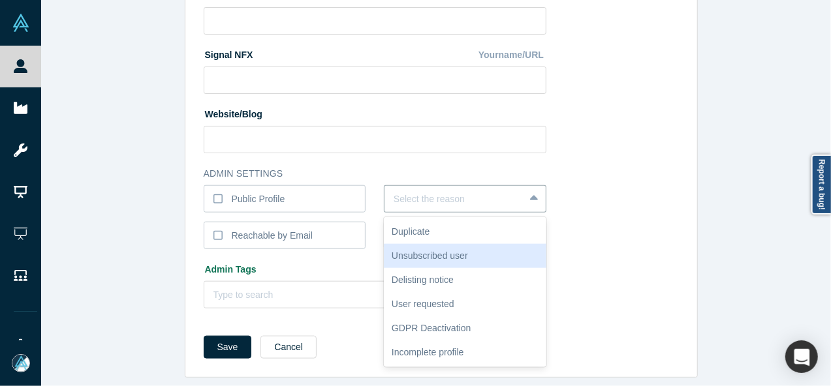
click at [448, 247] on div "Unsubscribed user" at bounding box center [465, 256] width 162 height 24
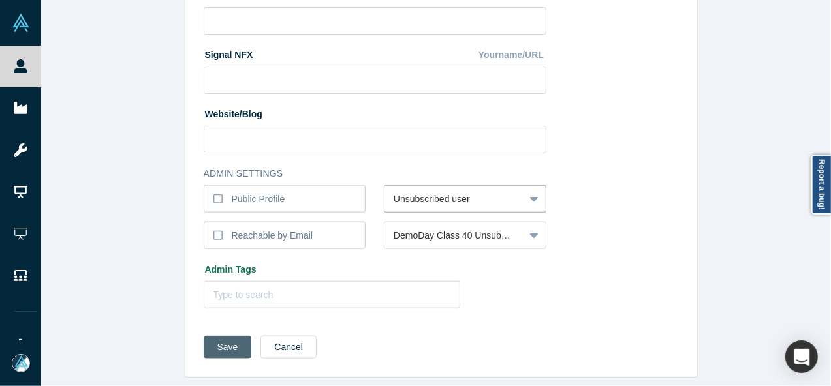
click at [221, 339] on button "Save" at bounding box center [228, 347] width 48 height 23
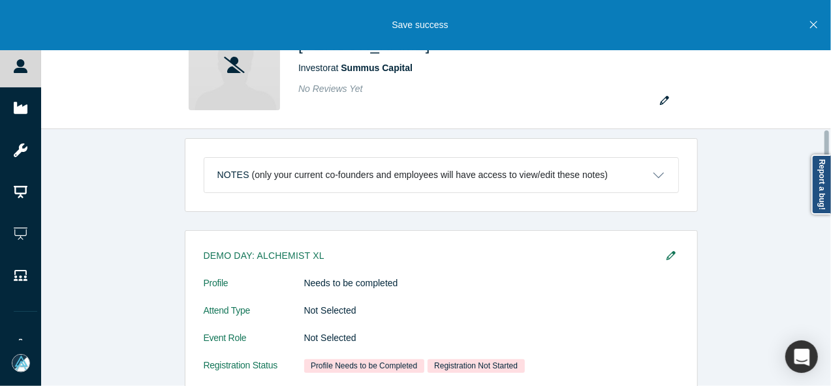
scroll to position [0, 0]
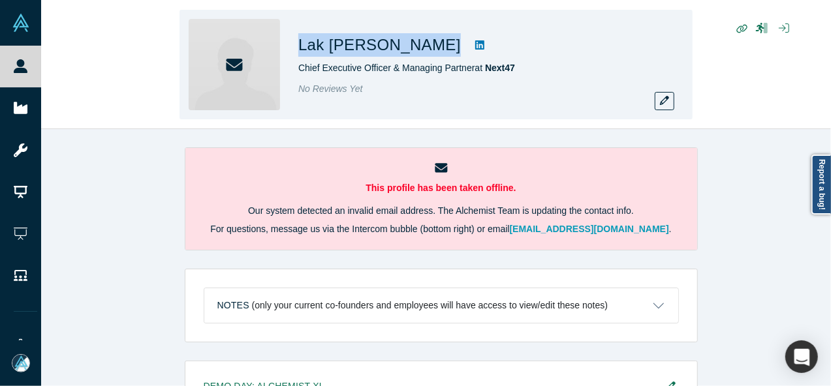
drag, startPoint x: 300, startPoint y: 40, endPoint x: 393, endPoint y: 42, distance: 93.3
click at [393, 42] on div "Lak [PERSON_NAME]" at bounding box center [480, 44] width 365 height 23
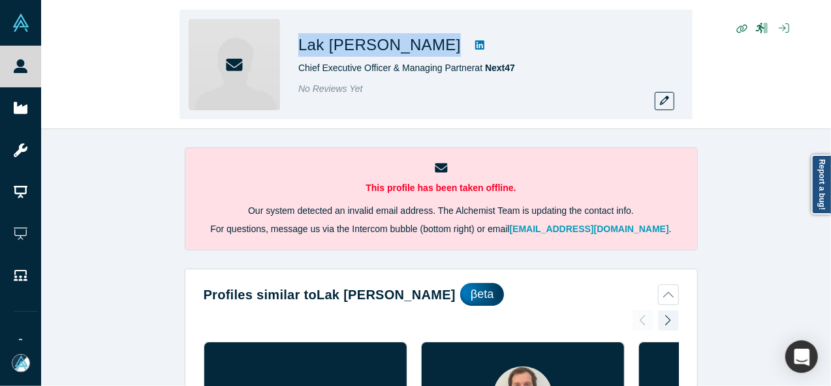
copy div "Lak [PERSON_NAME]"
click at [668, 105] on icon "button" at bounding box center [664, 100] width 9 height 9
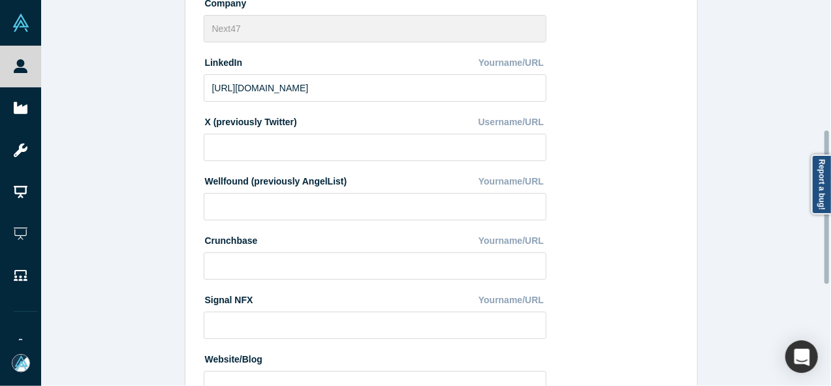
scroll to position [581, 0]
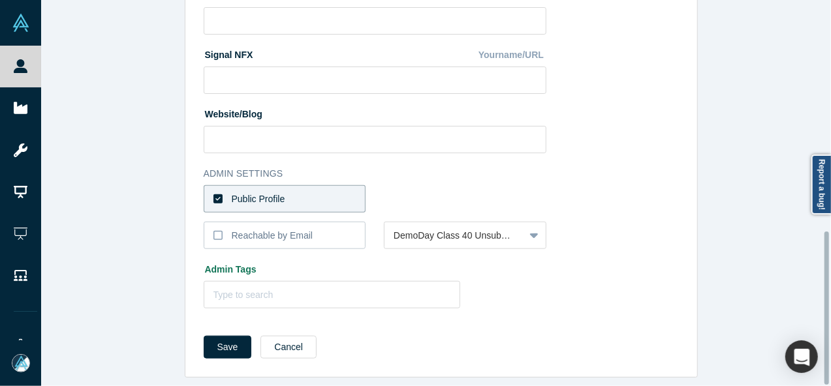
click at [328, 187] on label "Public Profile" at bounding box center [285, 198] width 162 height 27
click at [0, 0] on input "Public Profile" at bounding box center [0, 0] width 0 height 0
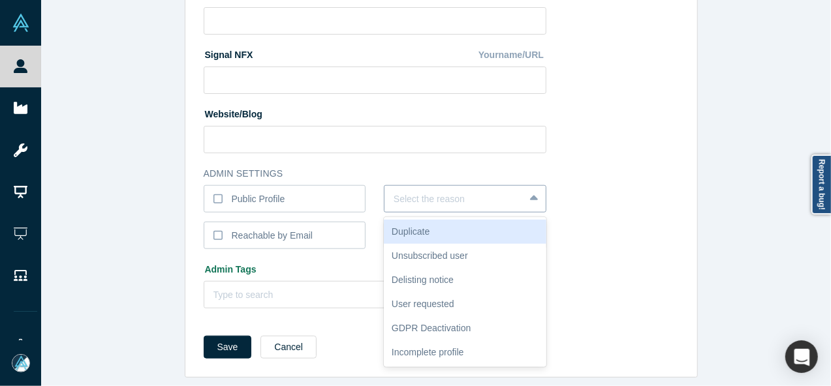
click at [461, 193] on div at bounding box center [453, 199] width 121 height 16
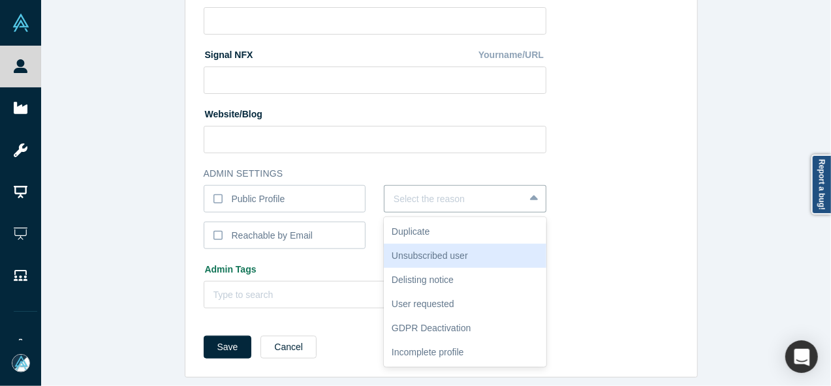
click at [411, 244] on div "Unsubscribed user" at bounding box center [465, 256] width 162 height 24
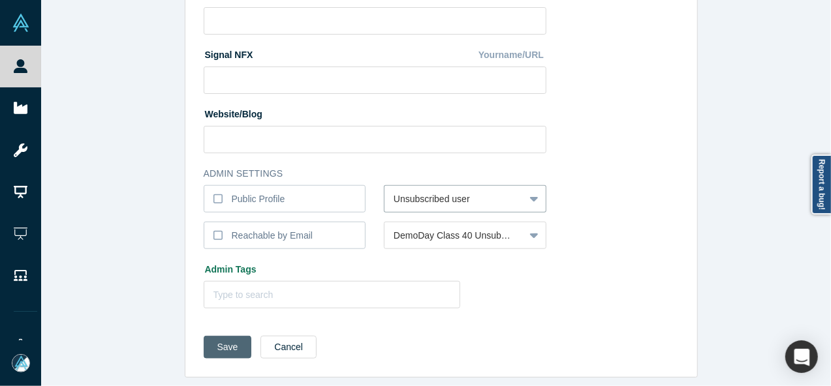
click at [222, 345] on button "Save" at bounding box center [228, 347] width 48 height 23
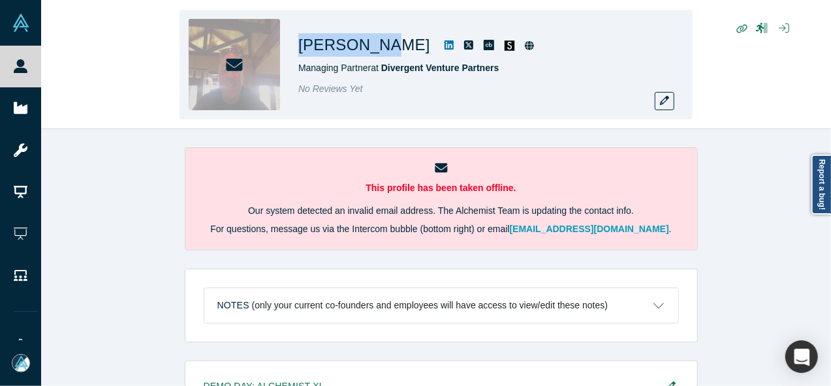
drag, startPoint x: 295, startPoint y: 48, endPoint x: 376, endPoint y: 44, distance: 81.0
click at [376, 44] on div "[PERSON_NAME] Managing Partner at Divergent Venture Partners No Reviews Yet" at bounding box center [435, 65] width 513 height 110
copy h1 "[PERSON_NAME]"
click at [667, 97] on icon "button" at bounding box center [664, 100] width 9 height 9
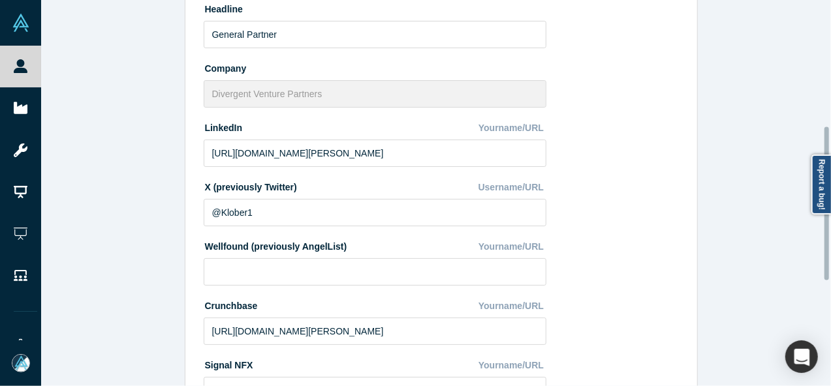
scroll to position [581, 0]
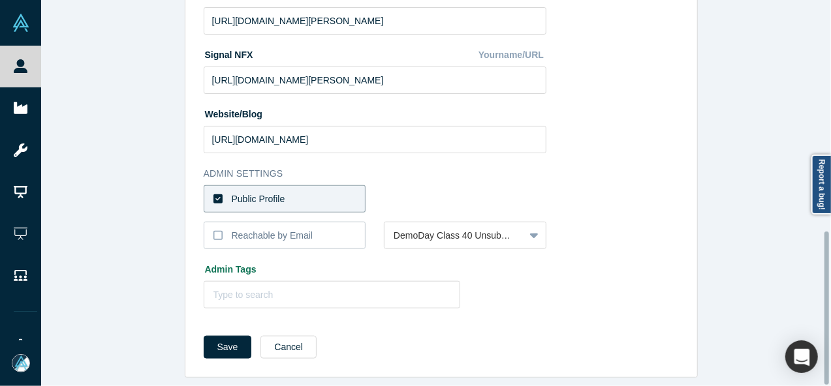
drag, startPoint x: 308, startPoint y: 192, endPoint x: 327, endPoint y: 192, distance: 18.9
click at [308, 191] on label "Public Profile" at bounding box center [285, 198] width 162 height 27
click at [0, 0] on input "Public Profile" at bounding box center [0, 0] width 0 height 0
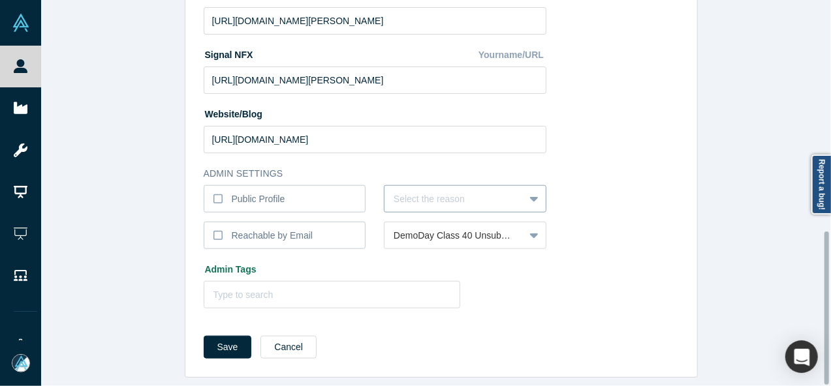
click at [407, 191] on div at bounding box center [453, 199] width 121 height 16
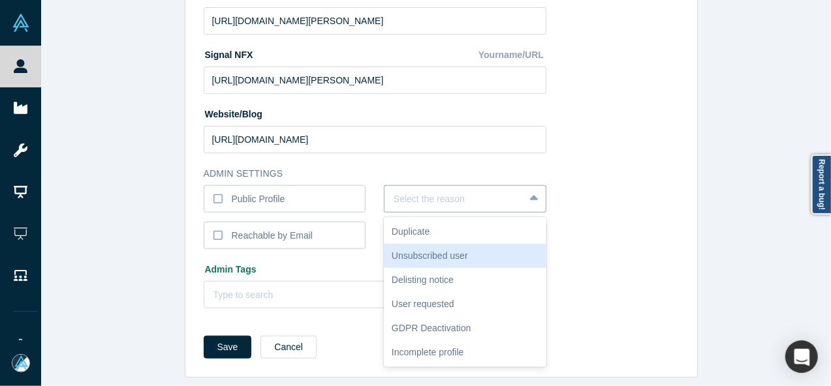
click at [416, 247] on div "Unsubscribed user" at bounding box center [465, 256] width 162 height 24
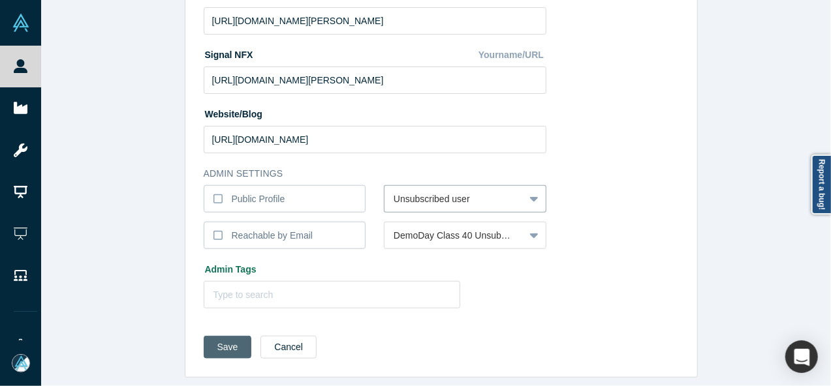
click at [224, 336] on button "Save" at bounding box center [228, 347] width 48 height 23
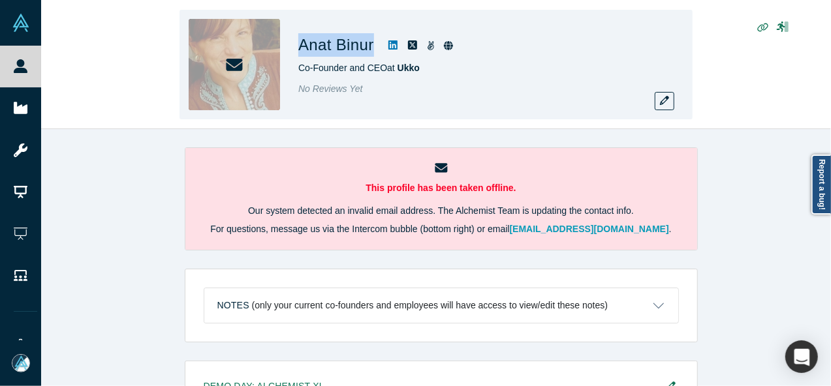
drag, startPoint x: 294, startPoint y: 49, endPoint x: 372, endPoint y: 44, distance: 78.4
click at [372, 44] on div "Anat Binur Co-Founder and CEO at Ukko No Reviews Yet" at bounding box center [435, 65] width 513 height 110
copy h1 "Anat Binur"
click at [664, 102] on icon "button" at bounding box center [664, 100] width 9 height 9
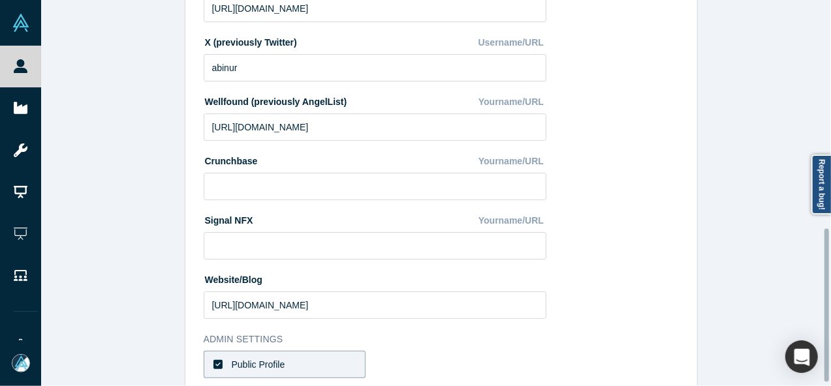
scroll to position [581, 0]
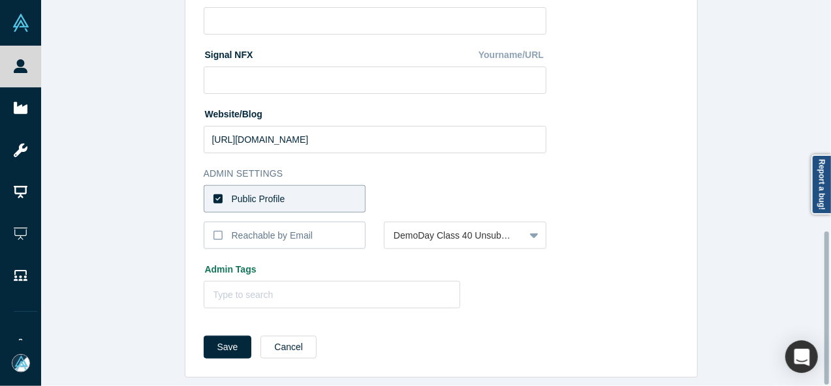
click at [309, 188] on label "Public Profile" at bounding box center [285, 198] width 162 height 27
click at [0, 0] on input "Public Profile" at bounding box center [0, 0] width 0 height 0
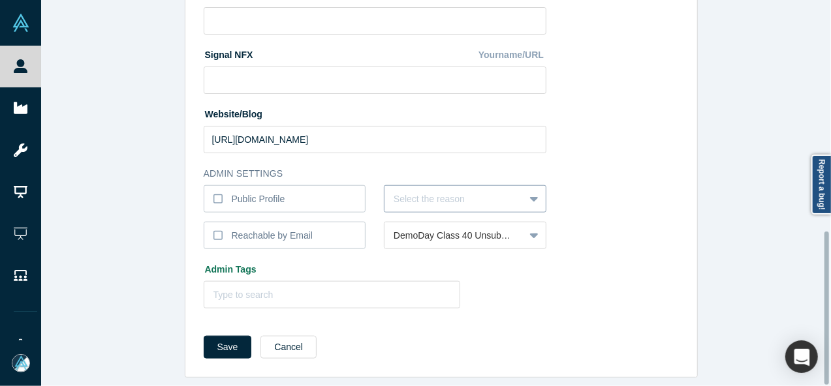
click at [405, 191] on div at bounding box center [453, 199] width 121 height 16
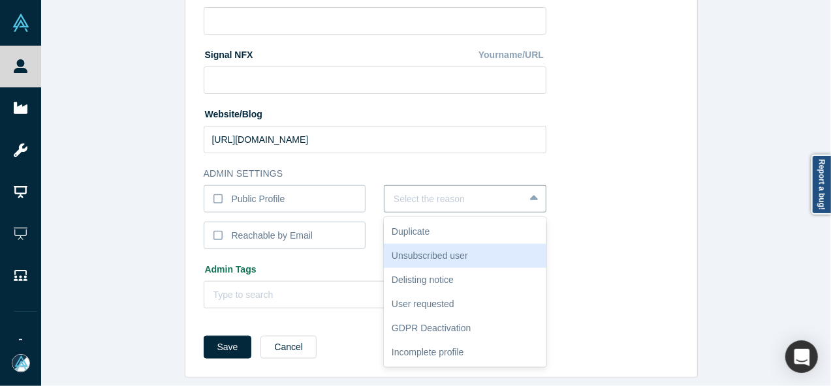
drag, startPoint x: 440, startPoint y: 241, endPoint x: 434, endPoint y: 238, distance: 6.7
click at [440, 244] on div "Unsubscribed user" at bounding box center [465, 256] width 162 height 24
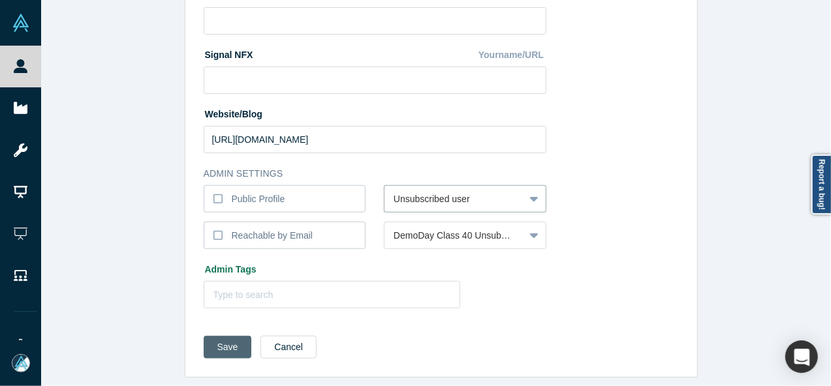
click at [222, 338] on button "Save" at bounding box center [228, 347] width 48 height 23
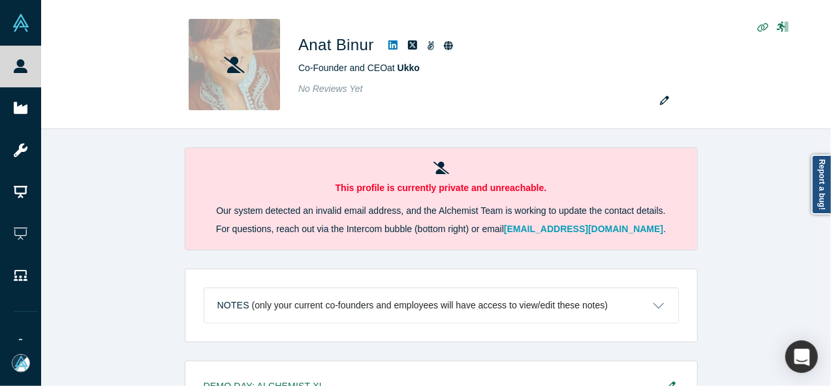
click at [60, 279] on div "This profile is currently private and unreachable. Our system detected an inval…" at bounding box center [440, 262] width 799 height 267
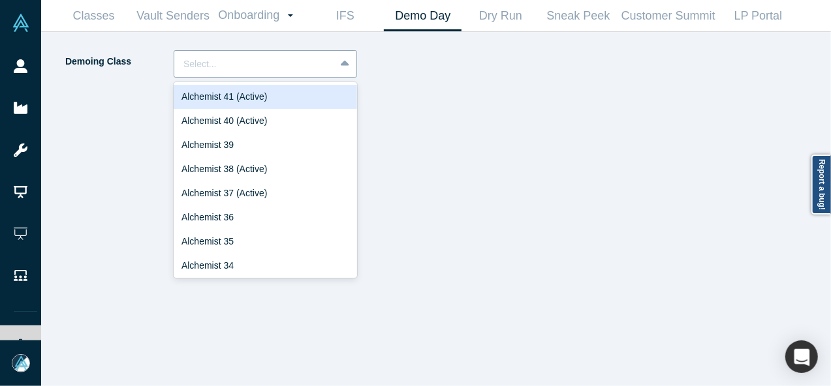
click at [274, 67] on div at bounding box center [254, 64] width 142 height 16
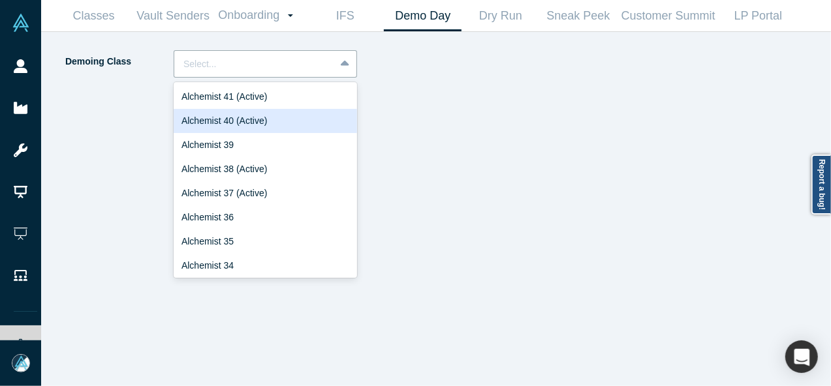
click at [260, 117] on div "Alchemist 40 (Active)" at bounding box center [265, 121] width 183 height 24
